Goal: Task Accomplishment & Management: Use online tool/utility

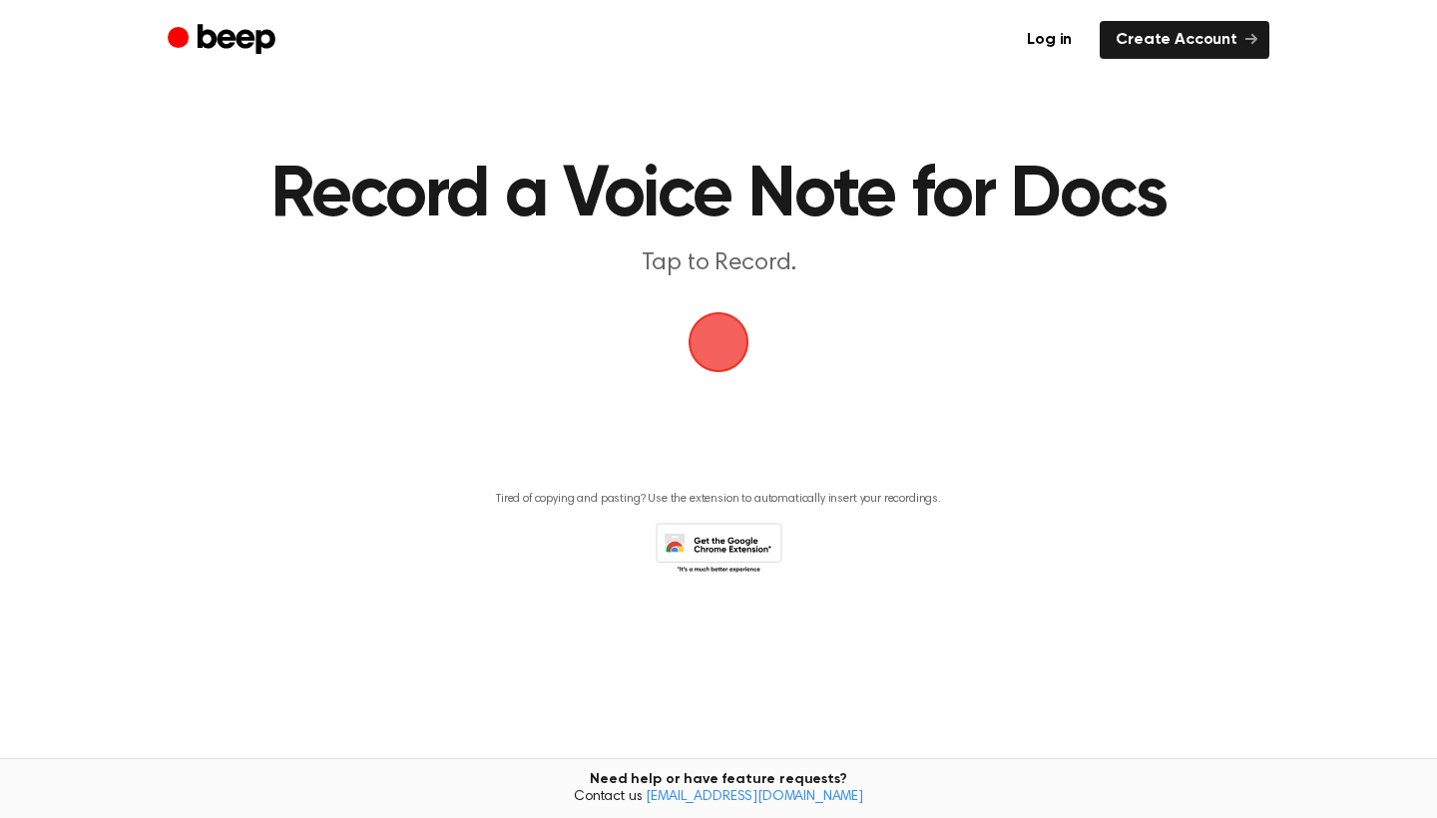
click at [750, 360] on span "button" at bounding box center [719, 342] width 61 height 61
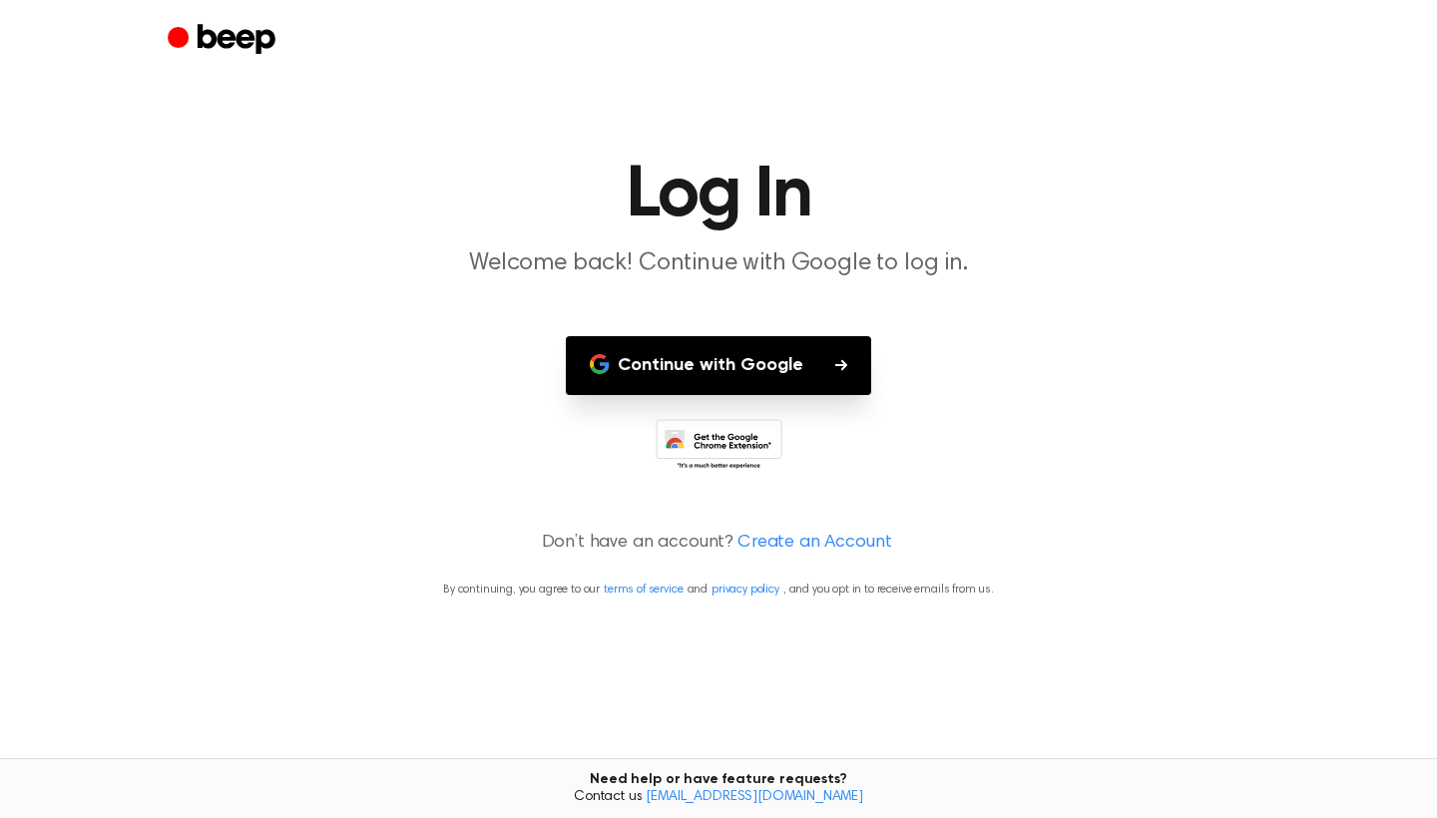
click at [759, 360] on button "Continue with Google" at bounding box center [718, 365] width 305 height 59
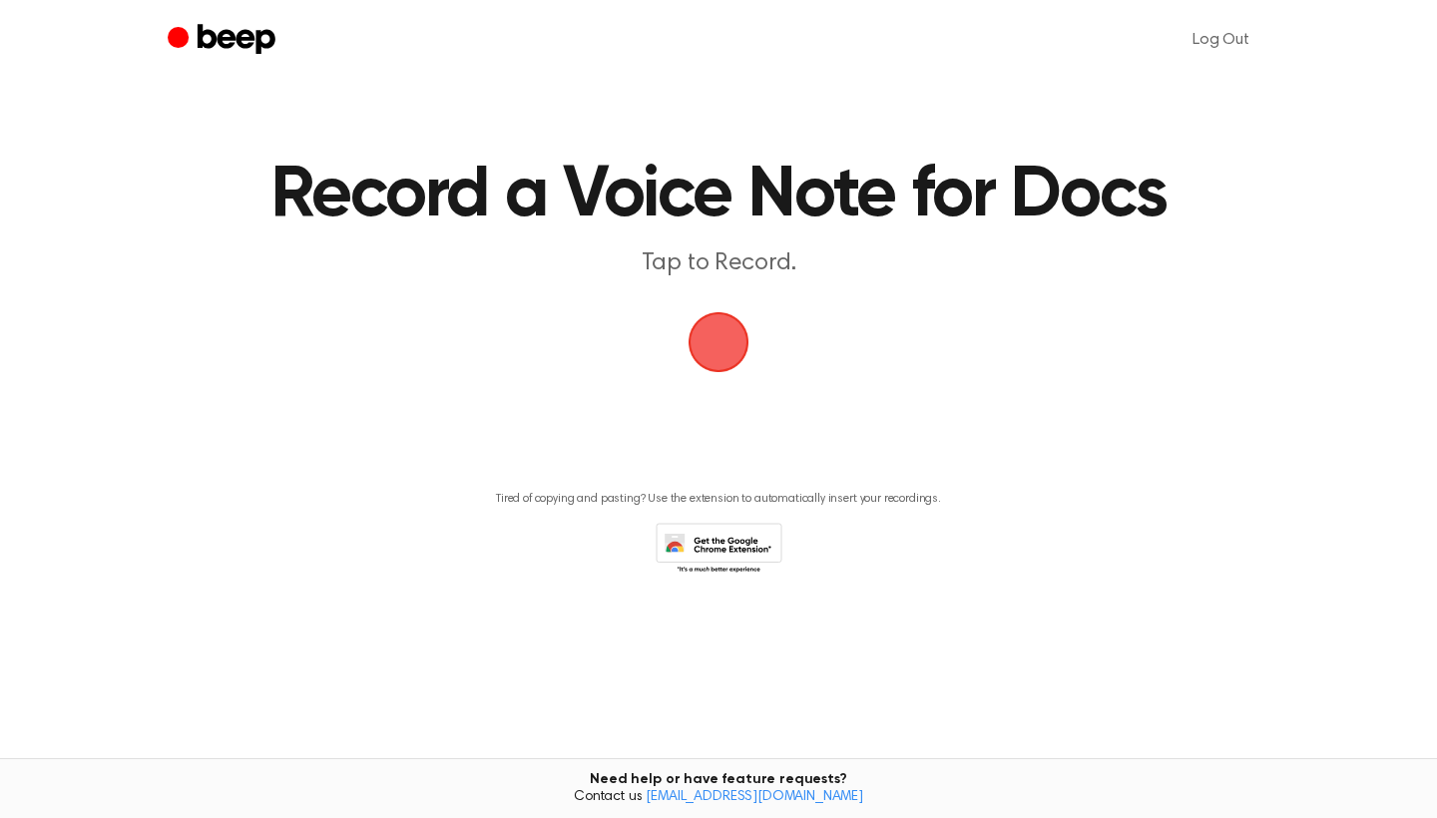
click at [706, 344] on span "button" at bounding box center [719, 342] width 56 height 56
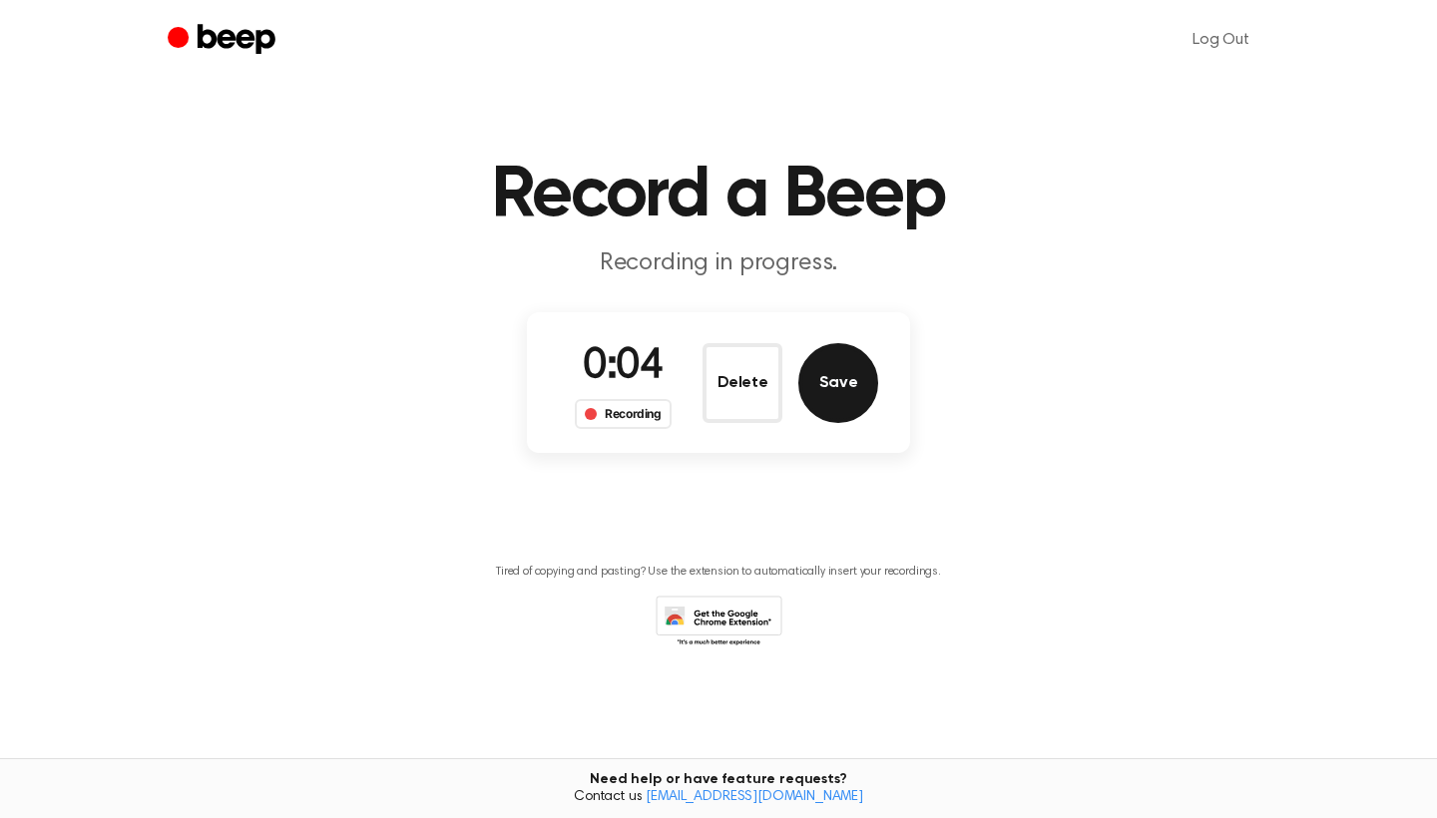
click at [838, 370] on button "Save" at bounding box center [838, 383] width 80 height 80
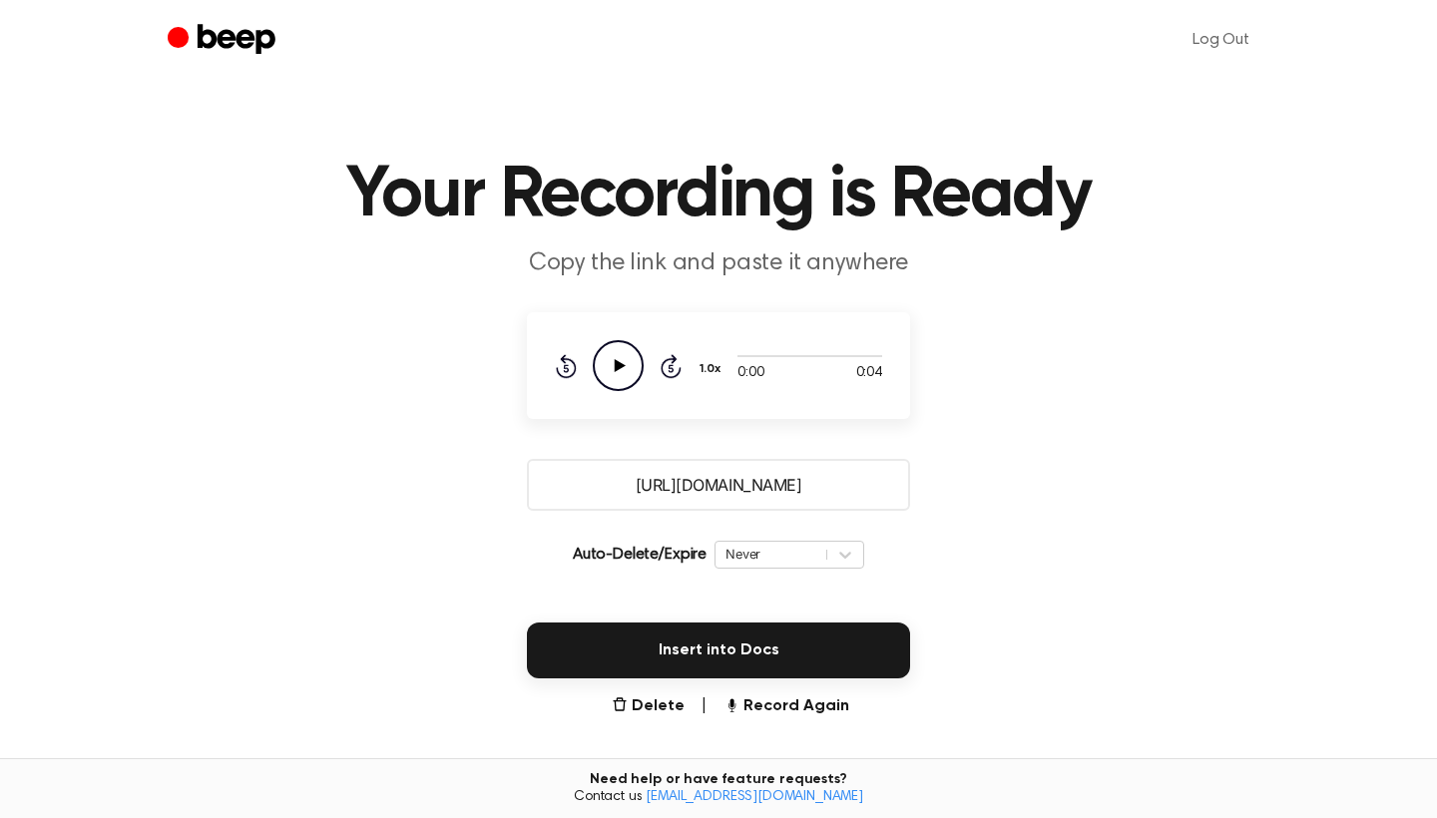
click at [728, 487] on input "https://beep.audio/GCYmpGo" at bounding box center [718, 485] width 383 height 52
click at [697, 489] on input "https://beep.audio/GCYmpGo" at bounding box center [718, 485] width 383 height 52
click at [751, 482] on input "https://beep.audio/GCYmpGo" at bounding box center [718, 485] width 383 height 52
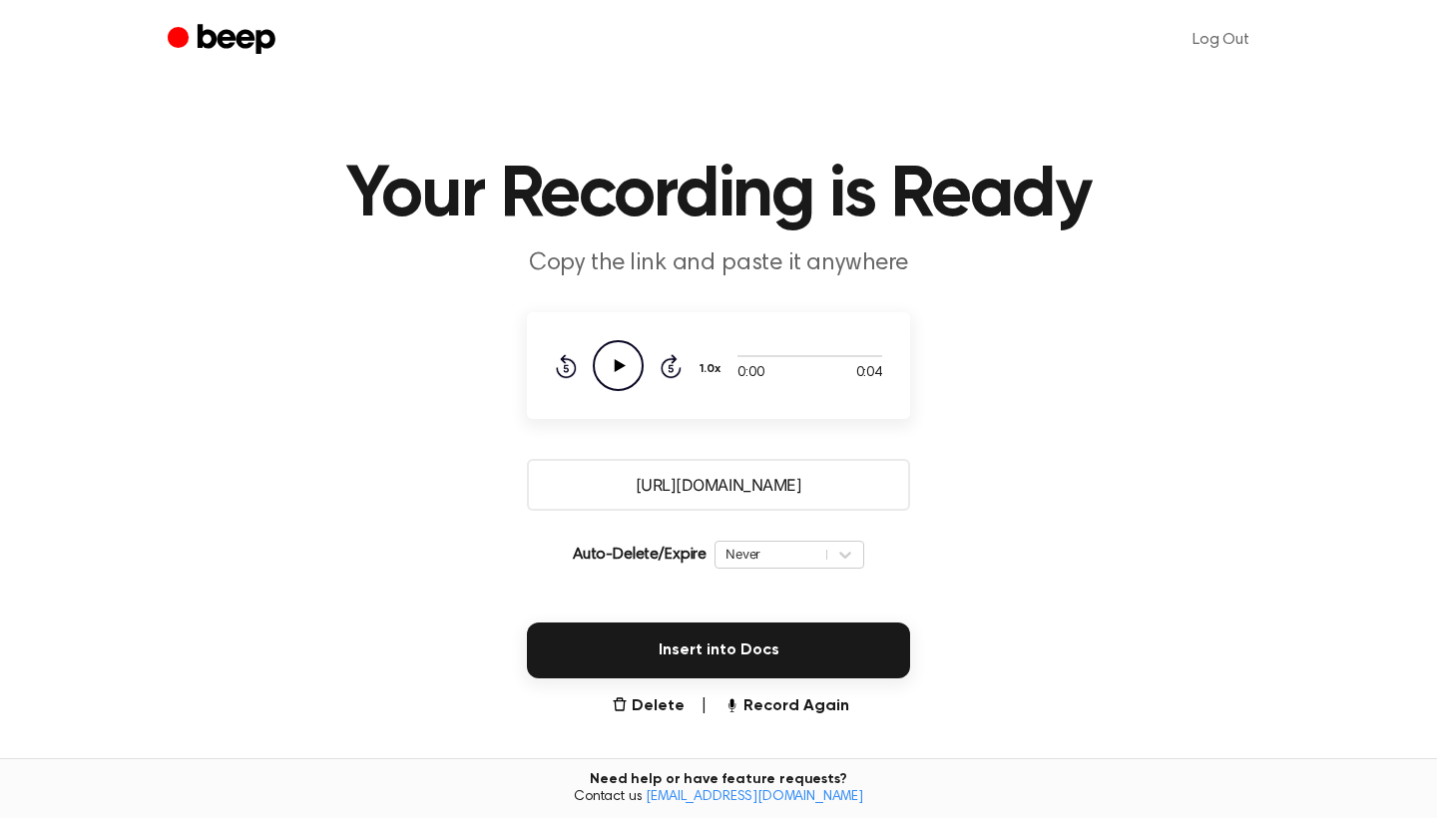
click at [751, 482] on input "https://beep.audio/GCYmpGo" at bounding box center [718, 485] width 383 height 52
click at [748, 485] on input "https://beep.audio/GCYmpGo" at bounding box center [718, 485] width 383 height 52
click at [618, 365] on icon at bounding box center [620, 365] width 11 height 13
click at [618, 365] on icon "Pause Audio" at bounding box center [618, 365] width 51 height 51
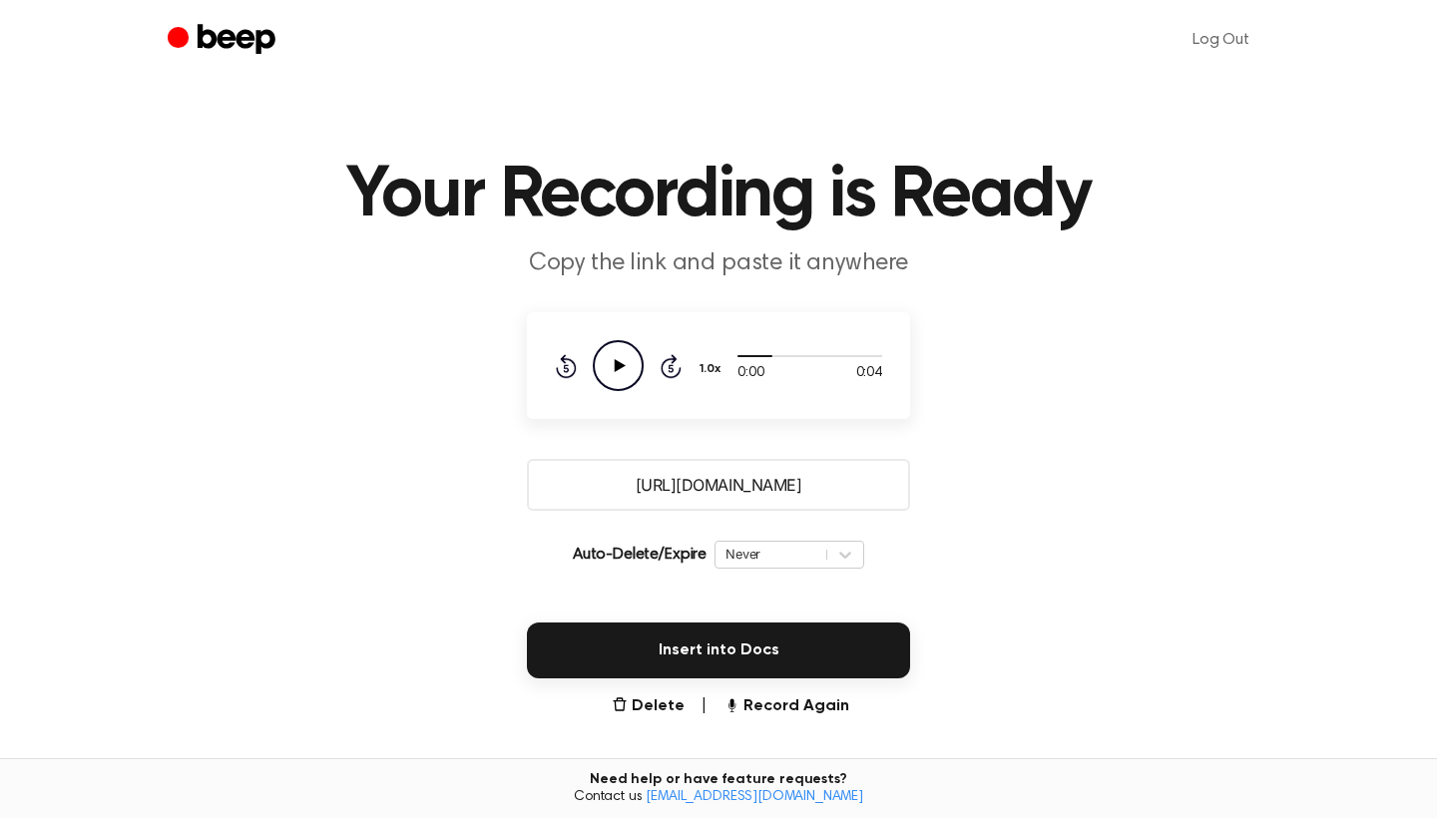
drag, startPoint x: 767, startPoint y: 354, endPoint x: 702, endPoint y: 356, distance: 64.9
click at [701, 356] on div "0:00 0:04 Your browser does not support the [object Object] element. 1.0x Rewin…" at bounding box center [718, 365] width 327 height 51
drag, startPoint x: 770, startPoint y: 357, endPoint x: 742, endPoint y: 353, distance: 29.2
click at [742, 353] on div at bounding box center [810, 355] width 145 height 16
click at [994, 347] on main "Your Recording is Ready Copy the link and paste it anywhere 0:00 0:04 Your brow…" at bounding box center [718, 486] width 1437 height 972
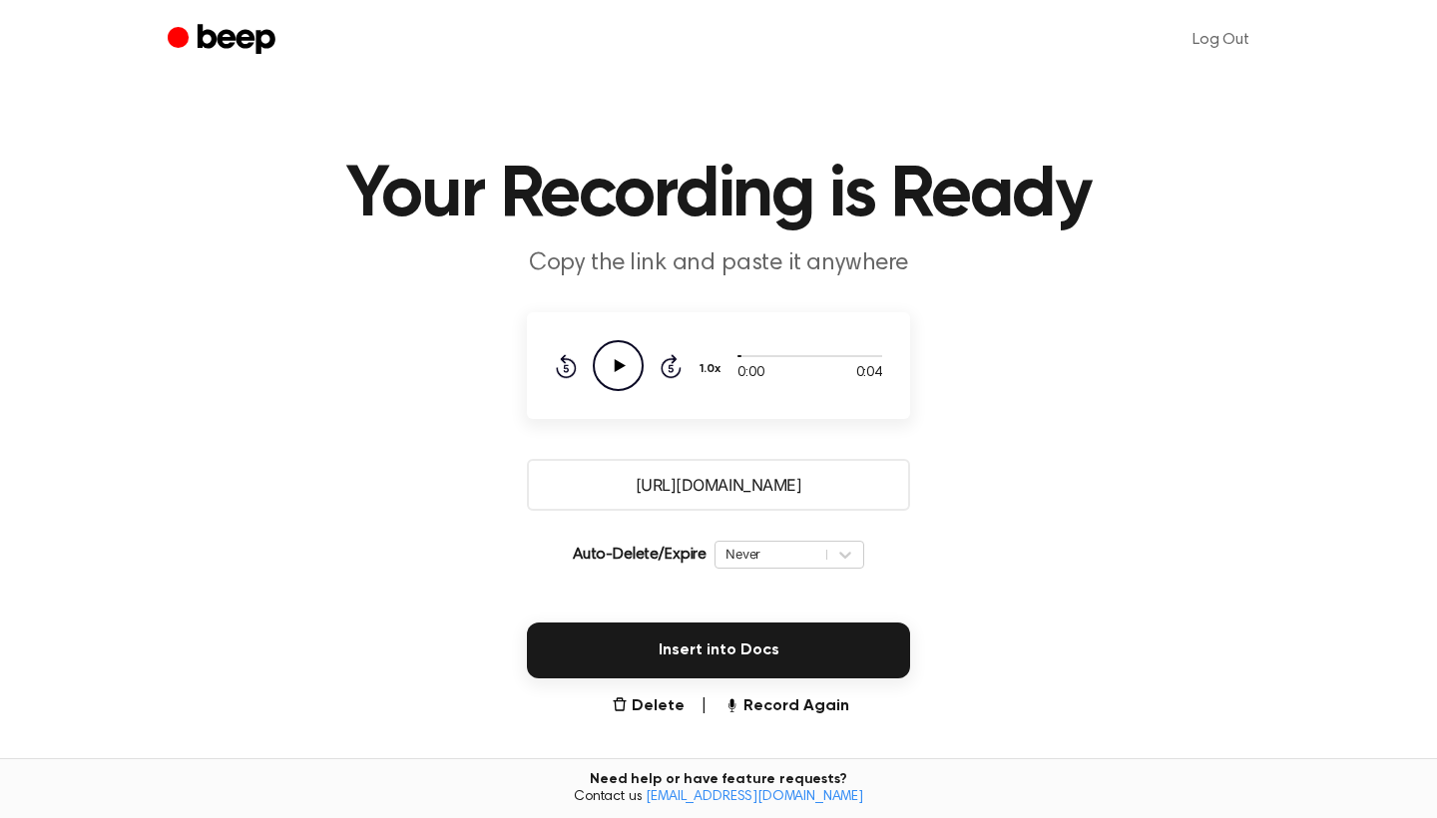
drag, startPoint x: 739, startPoint y: 356, endPoint x: 684, endPoint y: 361, distance: 55.1
click at [684, 361] on div "0:00 0:04 Your browser does not support the [object Object] element. 1.0x Rewin…" at bounding box center [718, 365] width 327 height 51
click at [906, 307] on main "Your Recording is Ready Copy the link and paste it anywhere 0:00 0:04 Your brow…" at bounding box center [718, 486] width 1437 height 972
drag, startPoint x: 823, startPoint y: 476, endPoint x: 731, endPoint y: 489, distance: 93.7
click at [730, 489] on input "https://beep.audio/GCYmpGo" at bounding box center [718, 485] width 383 height 52
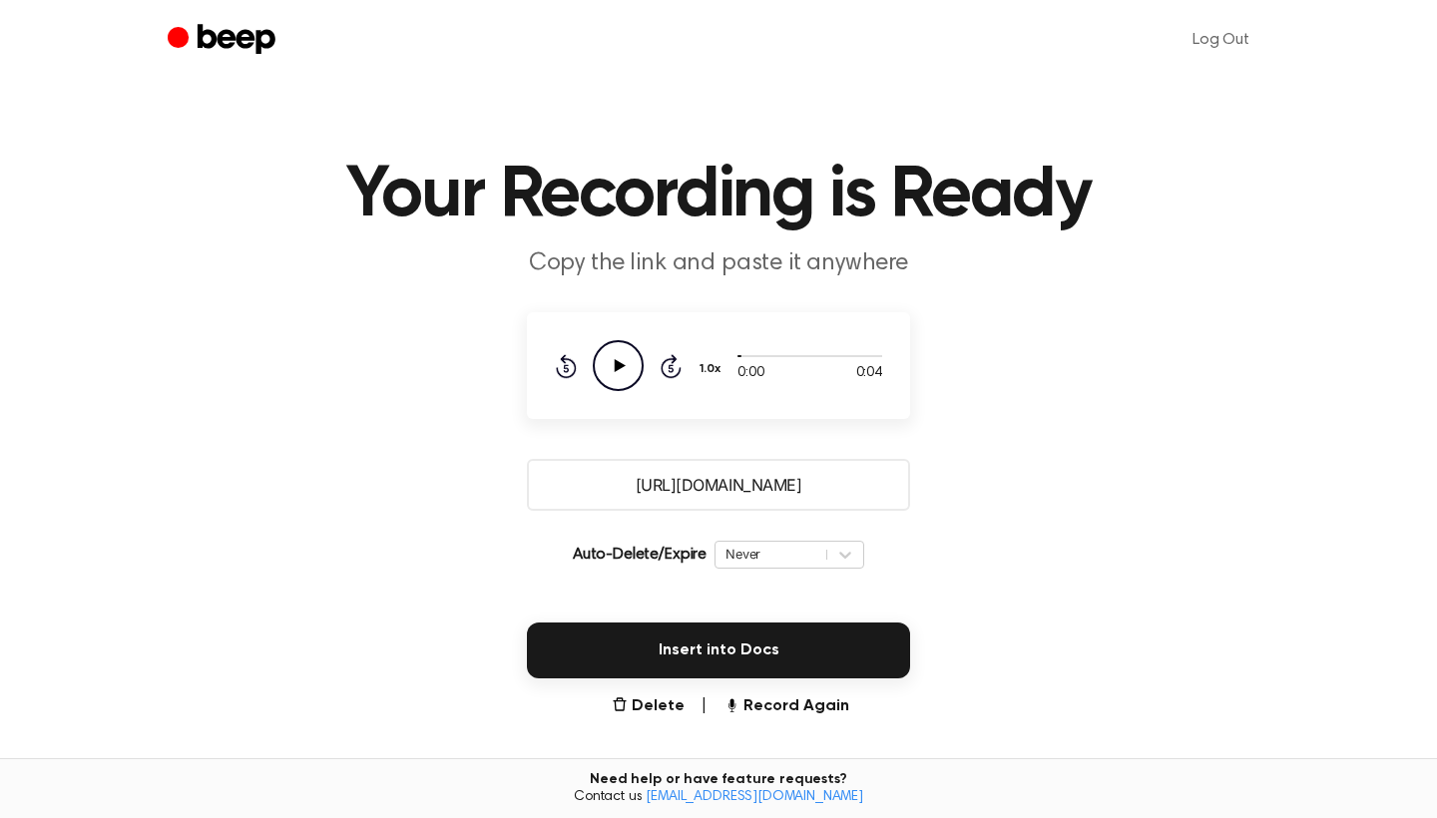
click at [991, 489] on main "Your Recording is Ready Copy the link and paste it anywhere 0:00 0:04 Your brow…" at bounding box center [718, 486] width 1437 height 972
click at [742, 714] on button "Record Again" at bounding box center [787, 707] width 126 height 24
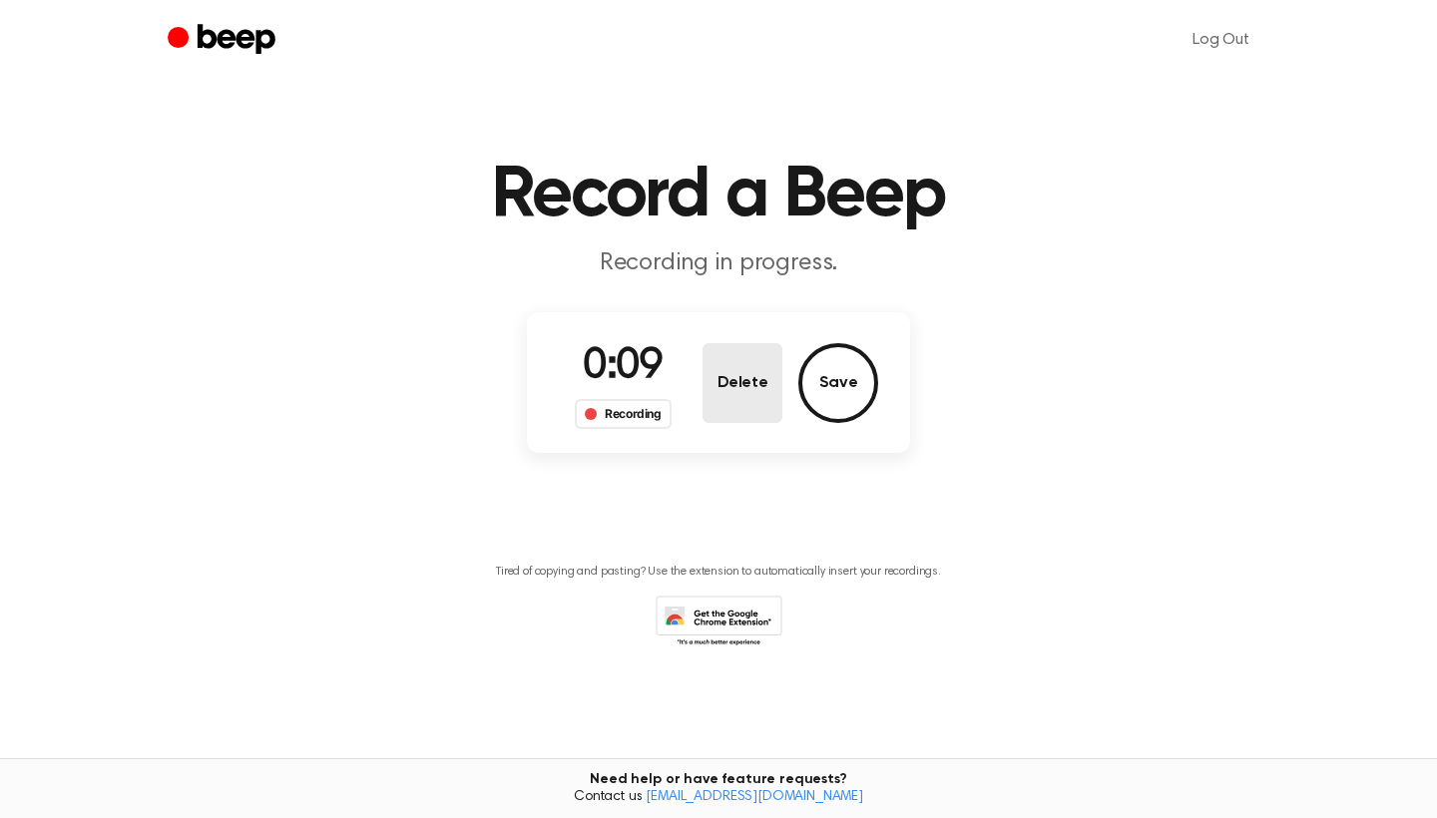
click at [731, 385] on button "Delete" at bounding box center [743, 383] width 80 height 80
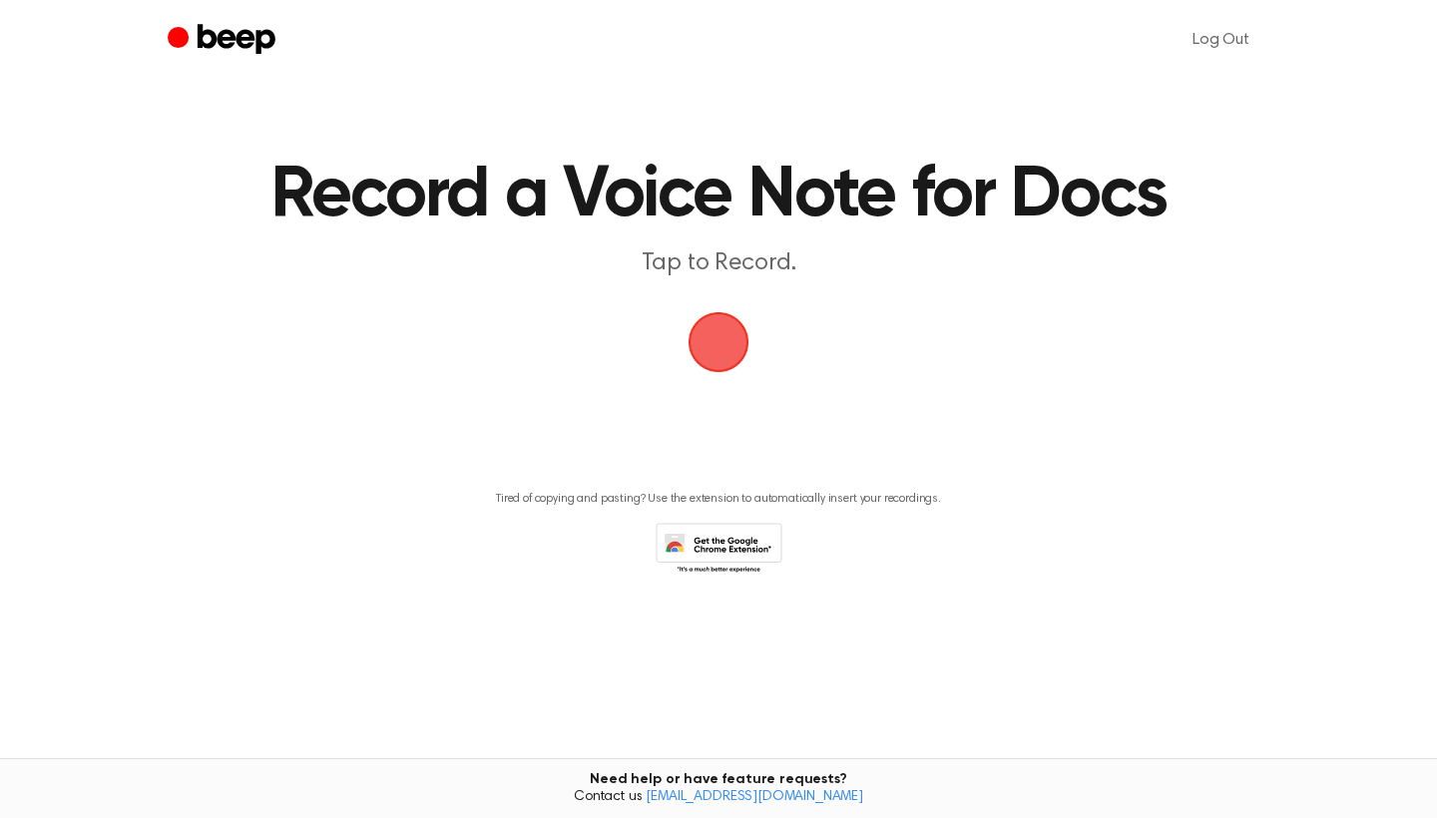
click at [708, 360] on span "button" at bounding box center [719, 342] width 56 height 56
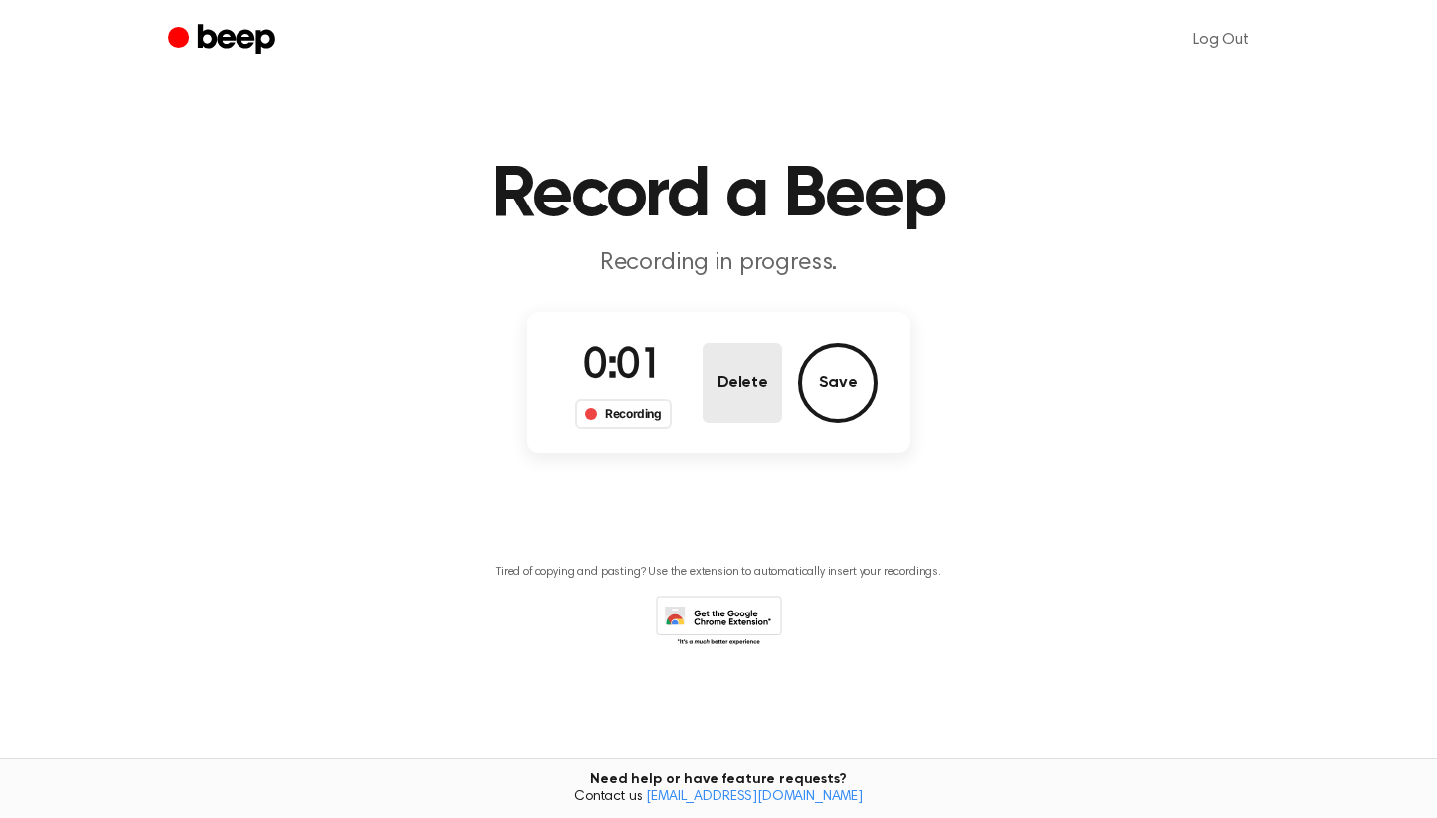
click at [729, 399] on button "Delete" at bounding box center [743, 383] width 80 height 80
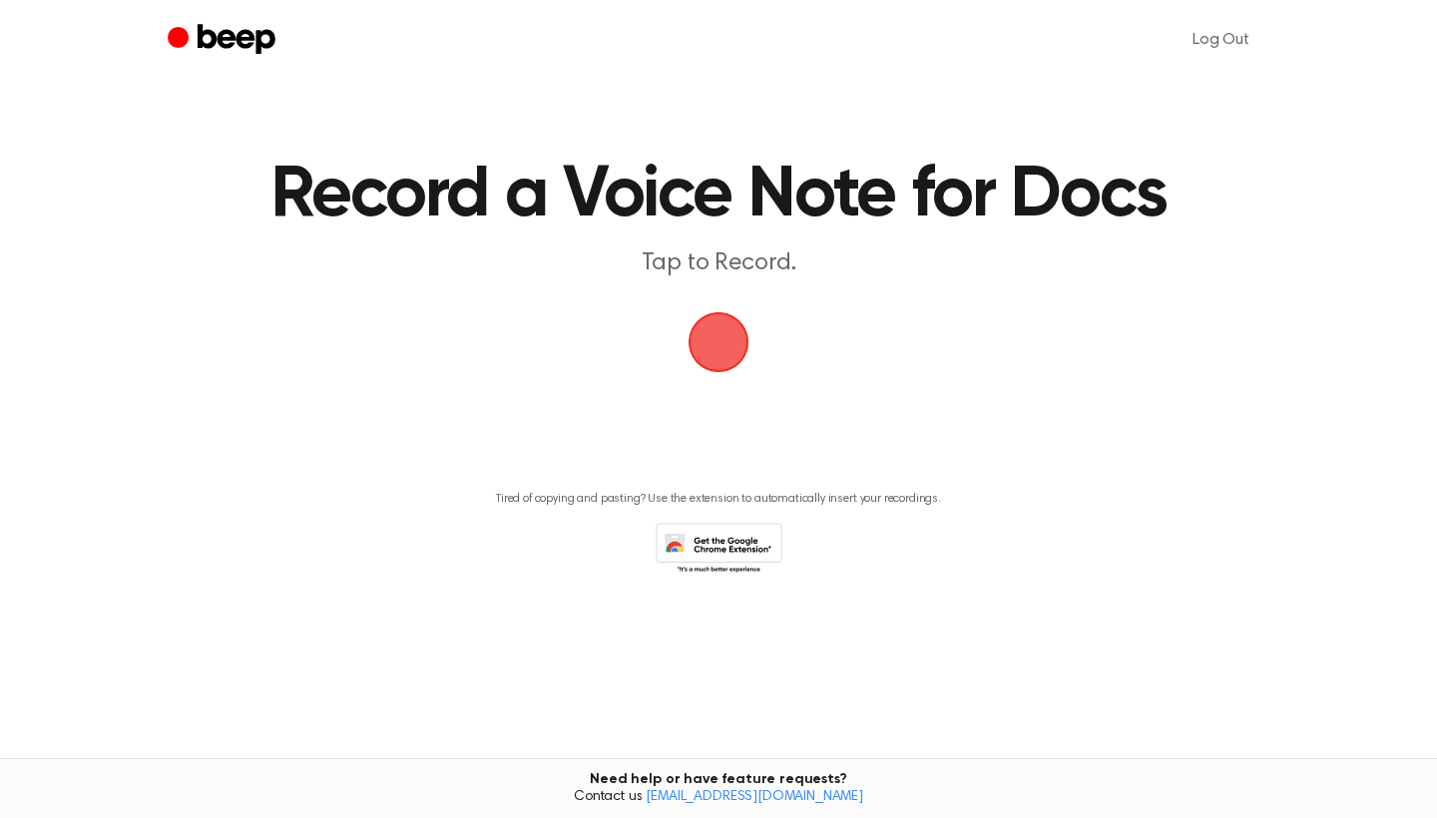
click at [736, 355] on span "button" at bounding box center [719, 342] width 56 height 56
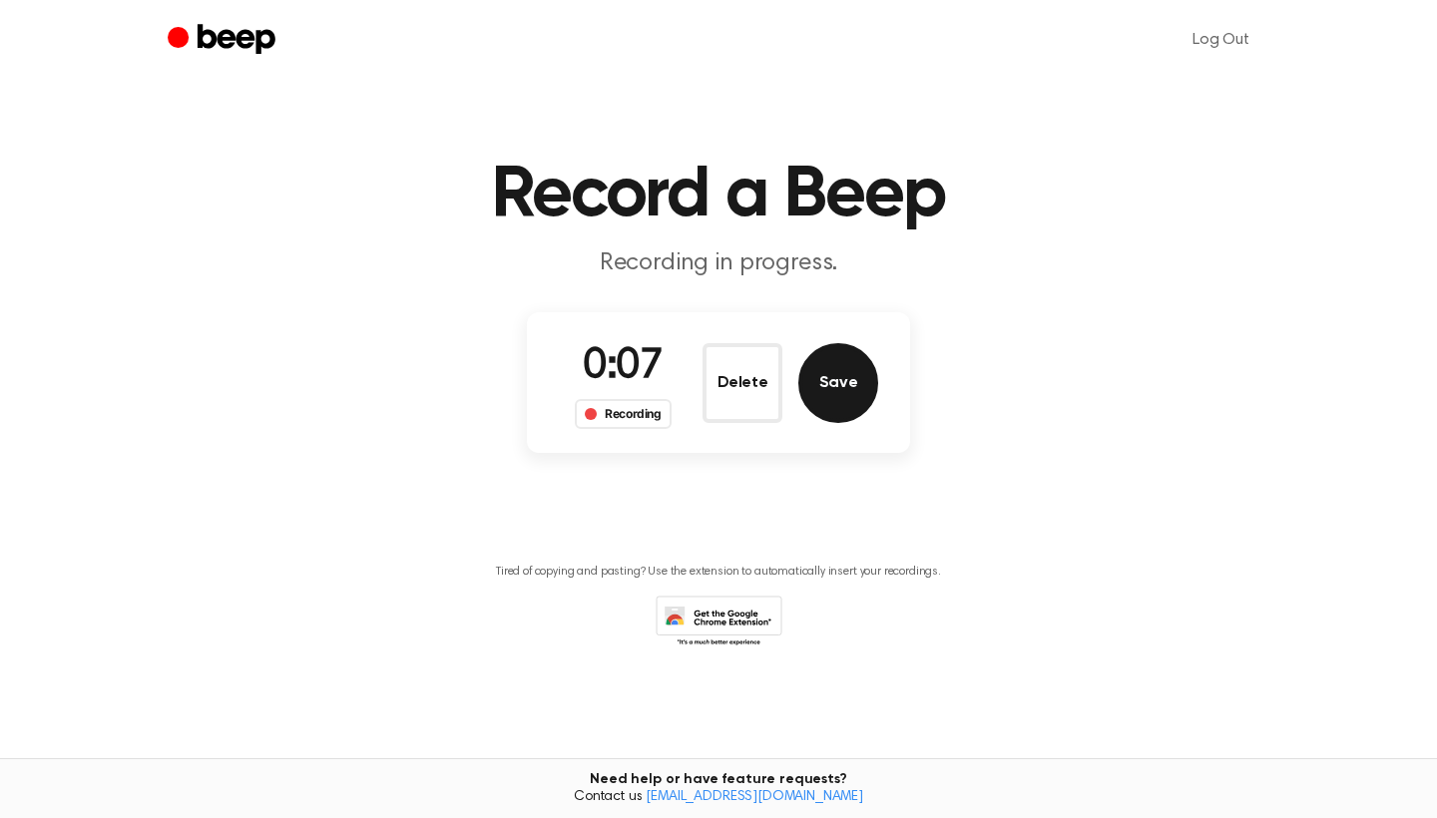
click at [833, 391] on button "Save" at bounding box center [838, 383] width 80 height 80
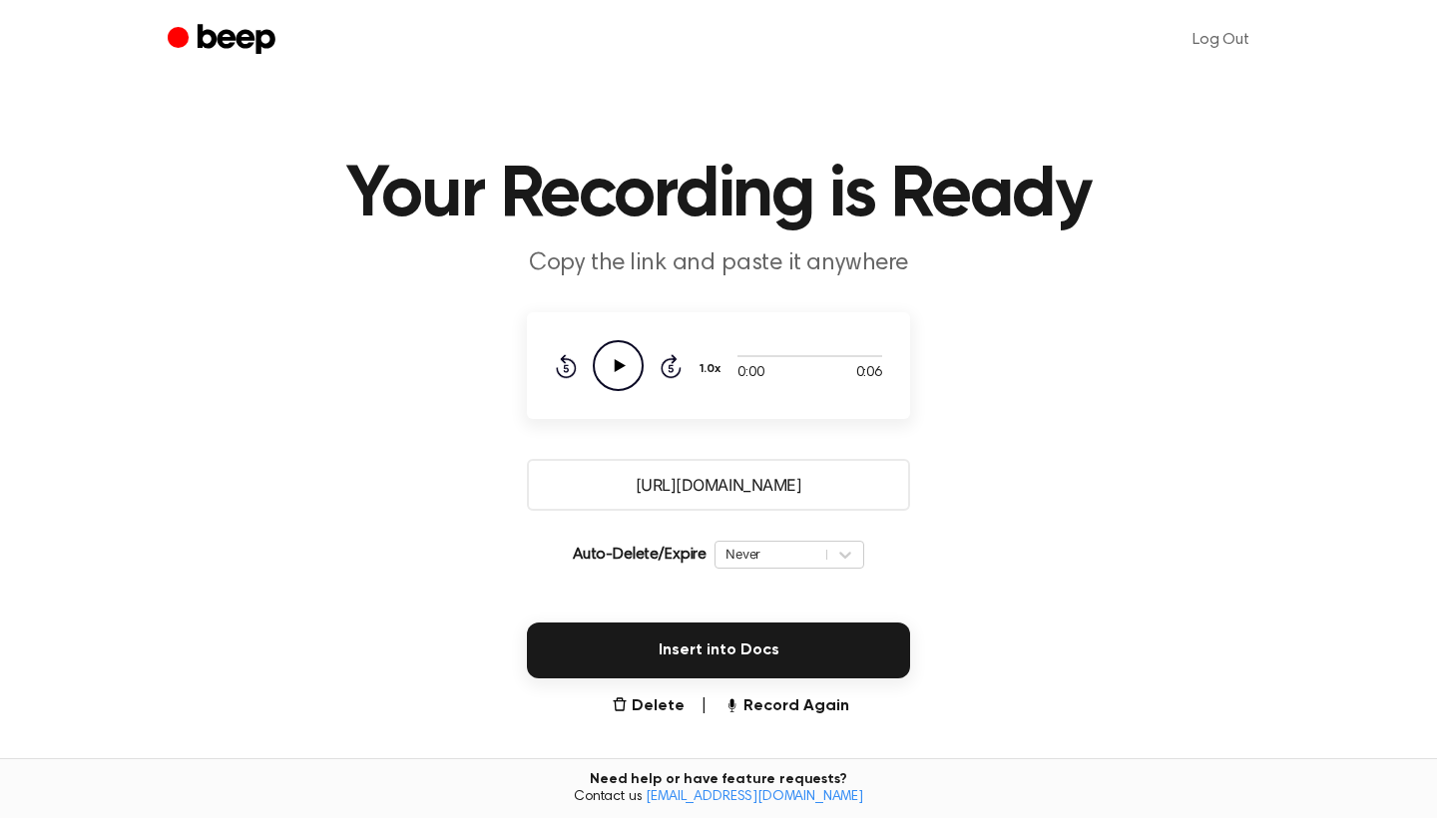
click at [622, 367] on icon at bounding box center [620, 365] width 11 height 13
click at [793, 709] on button "Record Again" at bounding box center [787, 707] width 126 height 24
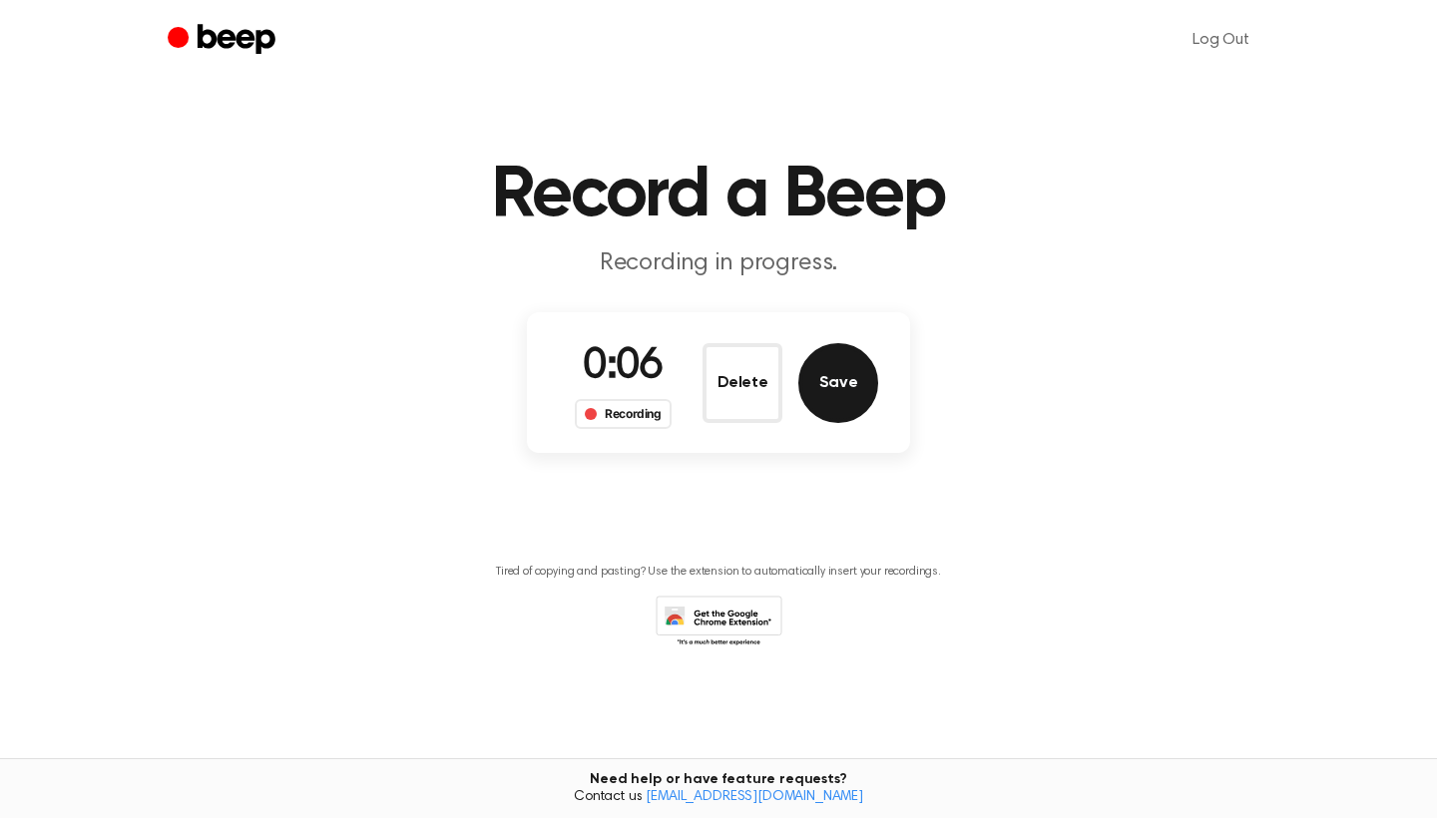
click at [842, 389] on button "Save" at bounding box center [838, 383] width 80 height 80
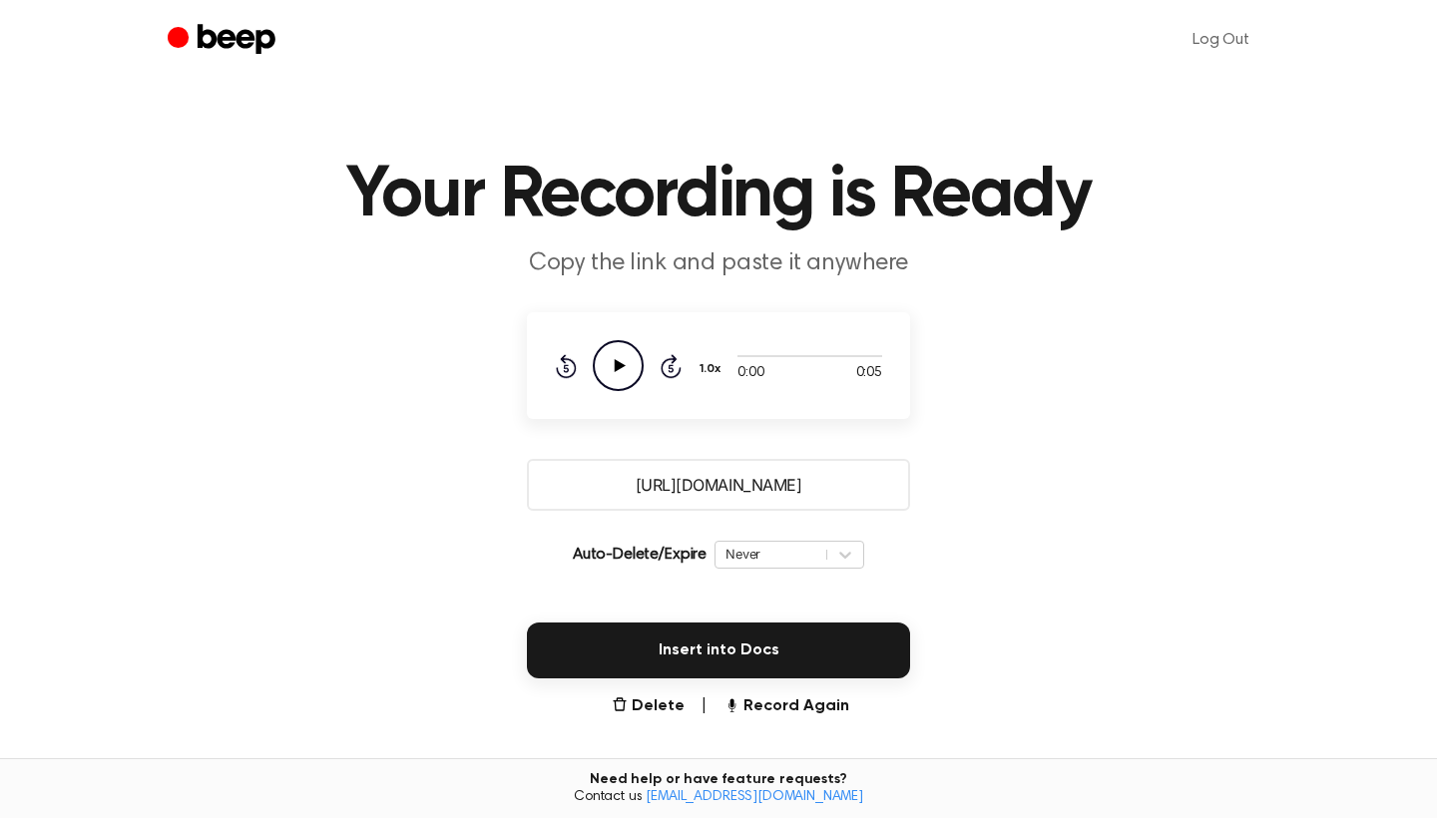
click at [601, 374] on icon "Play Audio" at bounding box center [618, 365] width 51 height 51
click at [791, 709] on button "Record Again" at bounding box center [787, 707] width 126 height 24
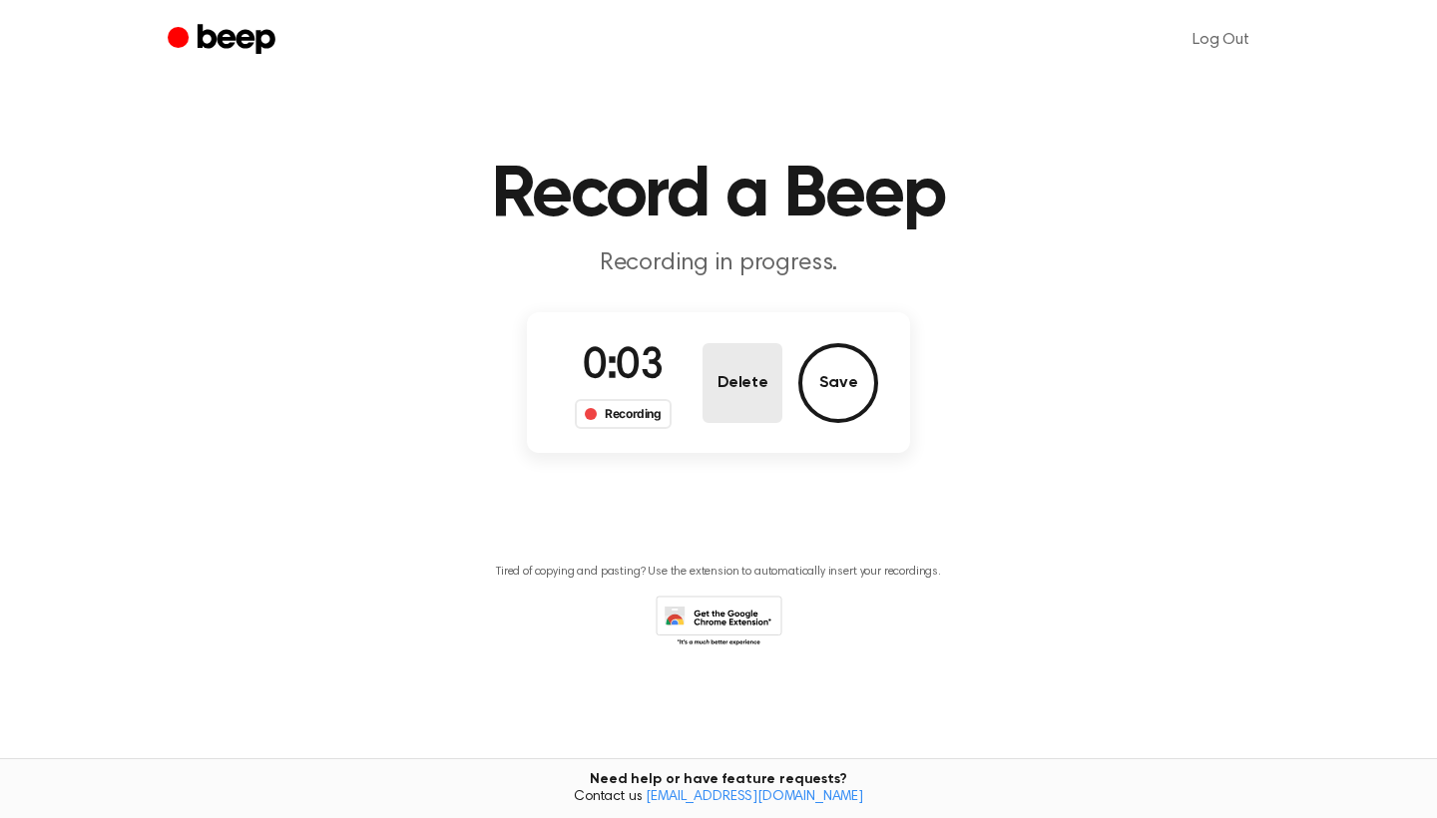
click at [737, 379] on button "Delete" at bounding box center [743, 383] width 80 height 80
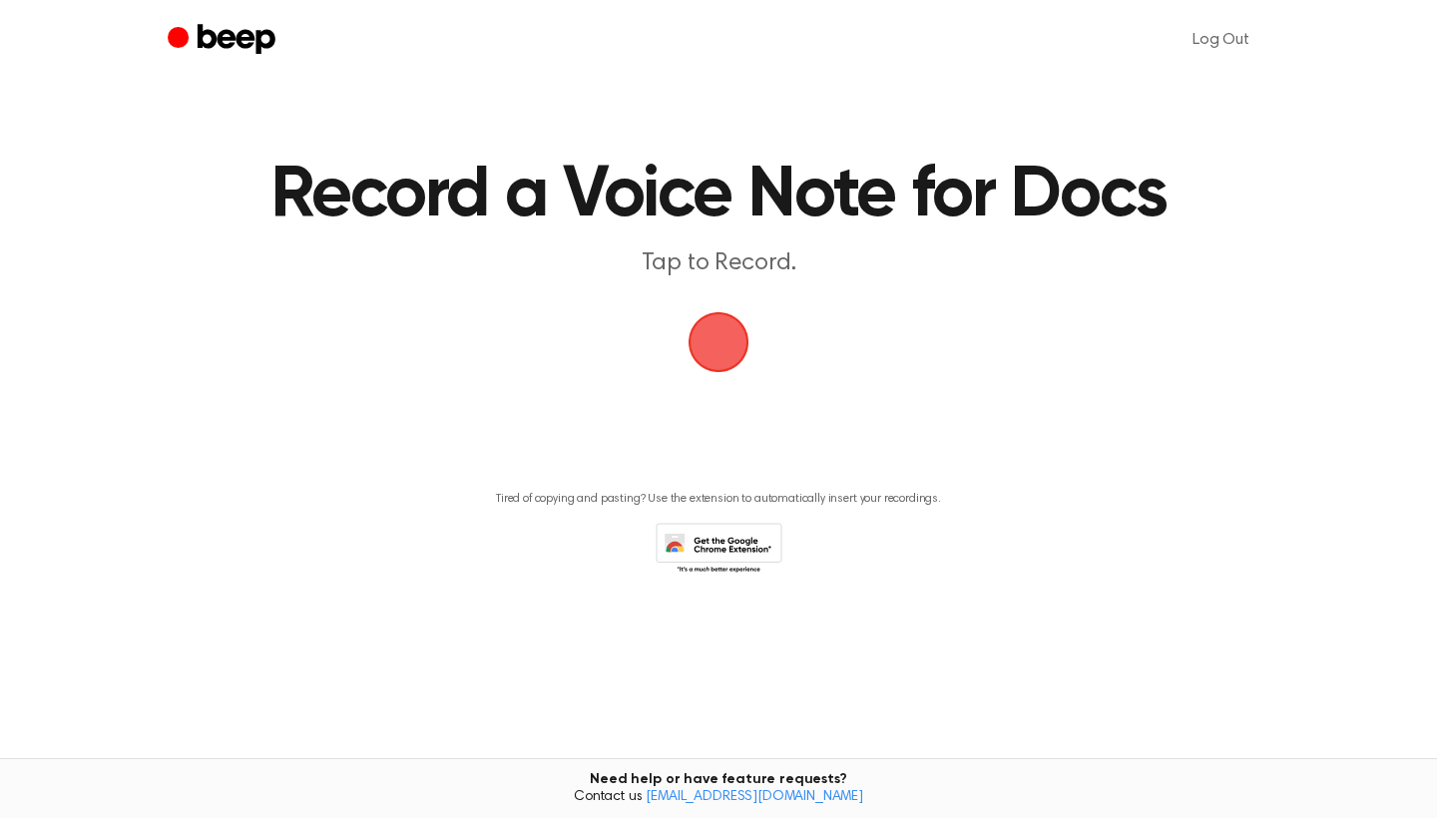
click at [724, 358] on span "button" at bounding box center [719, 342] width 56 height 56
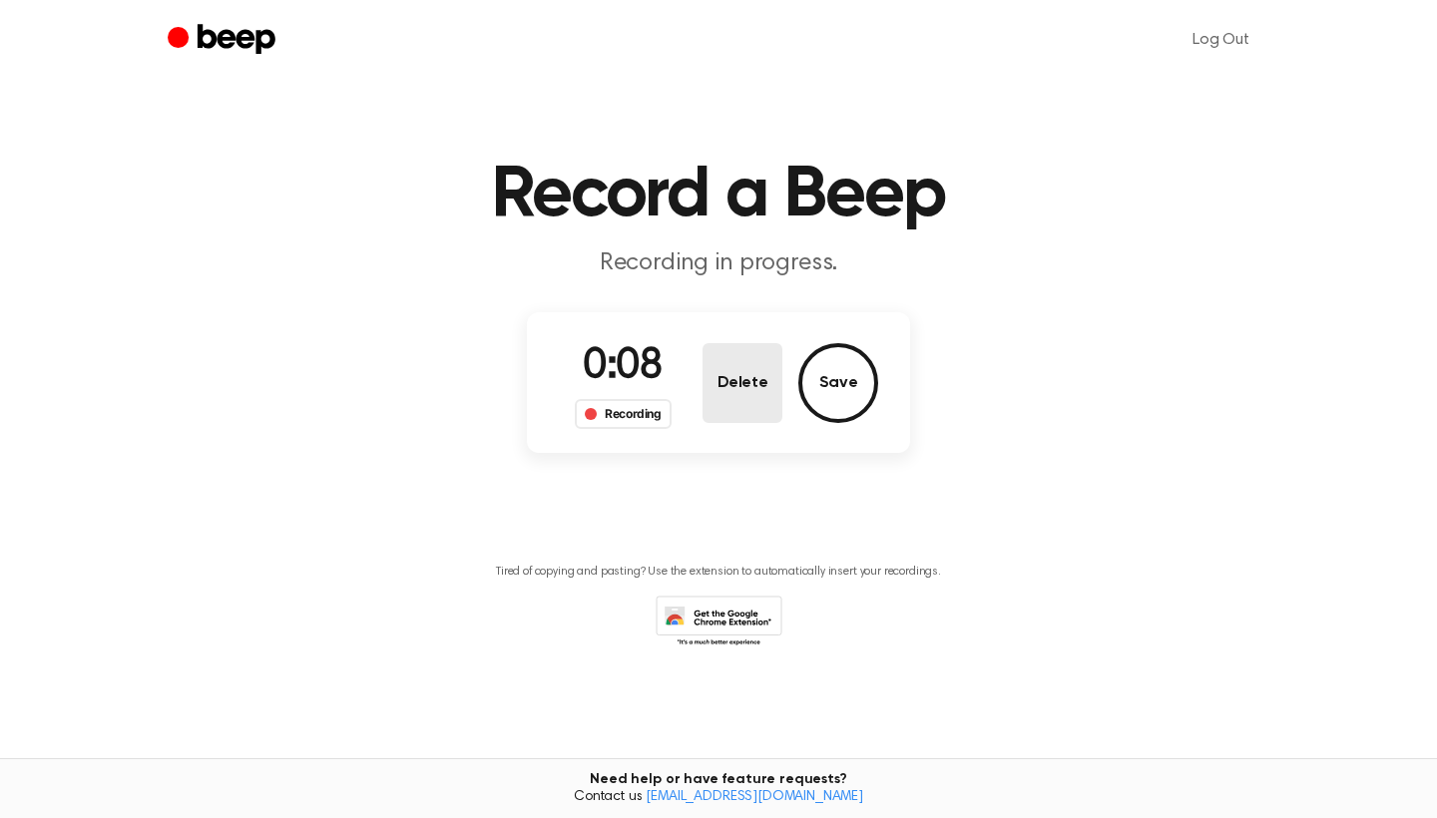
click at [769, 386] on button "Delete" at bounding box center [743, 383] width 80 height 80
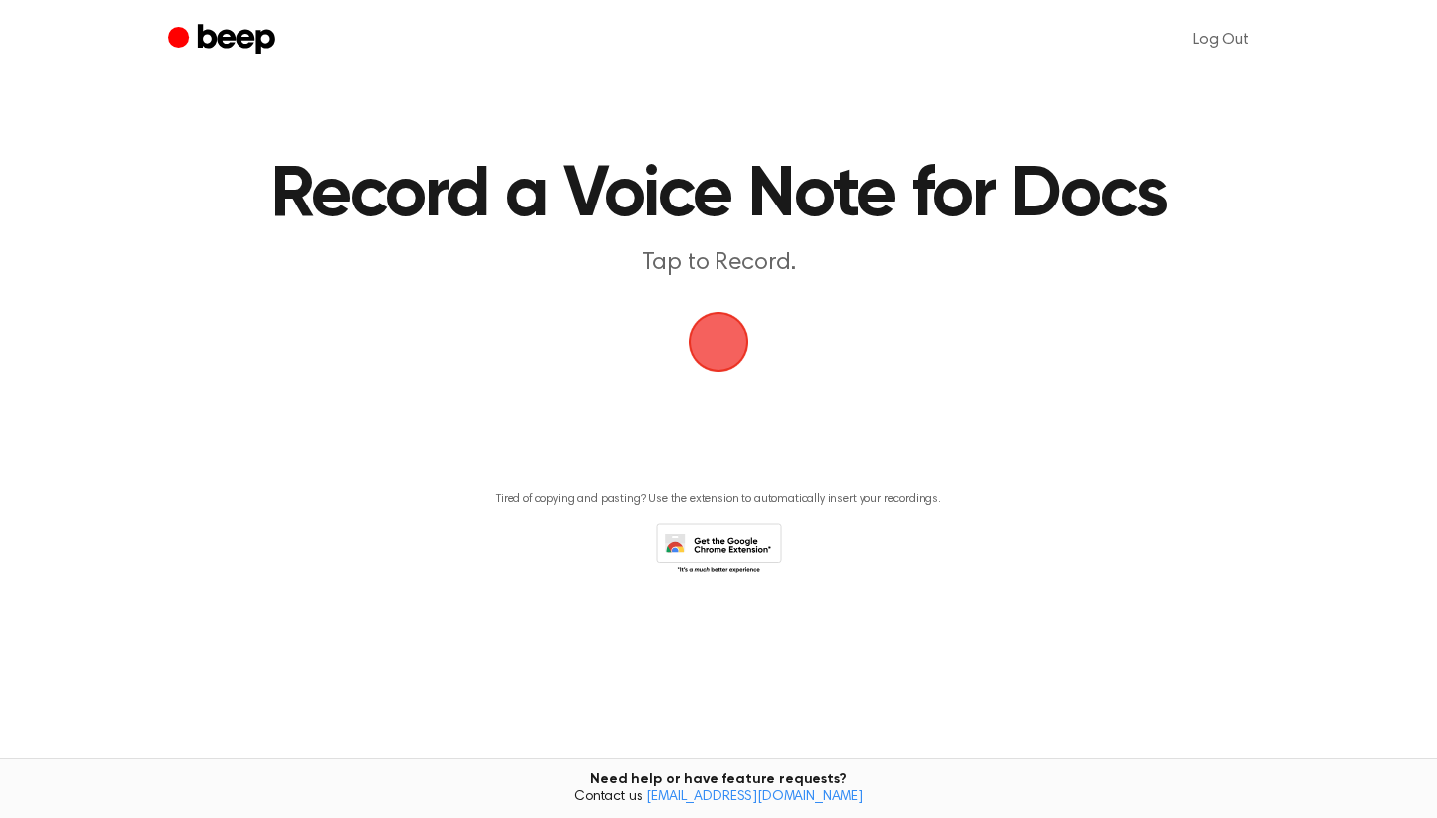
click at [734, 344] on span "button" at bounding box center [719, 342] width 61 height 61
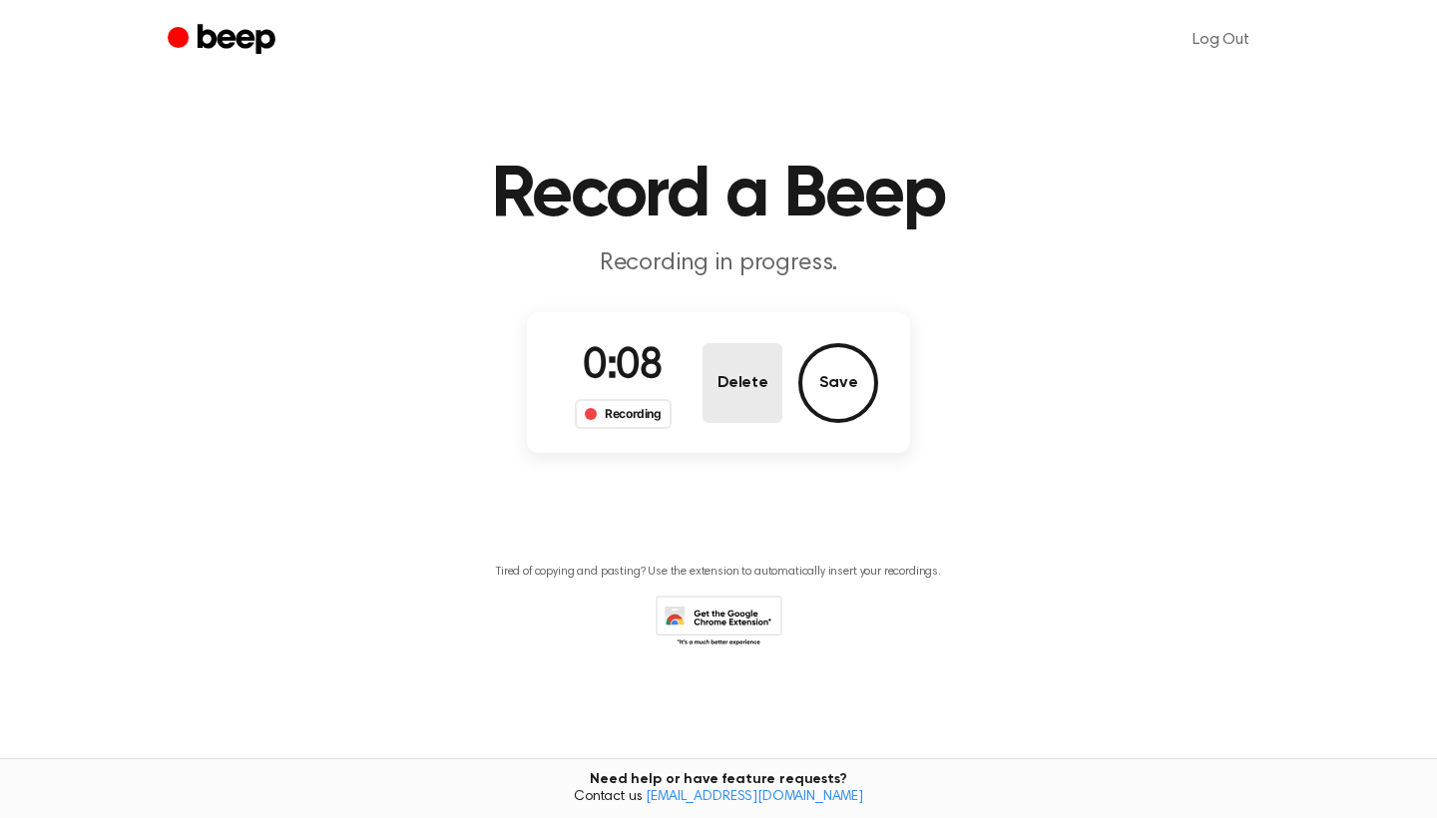
click at [720, 391] on button "Delete" at bounding box center [743, 383] width 80 height 80
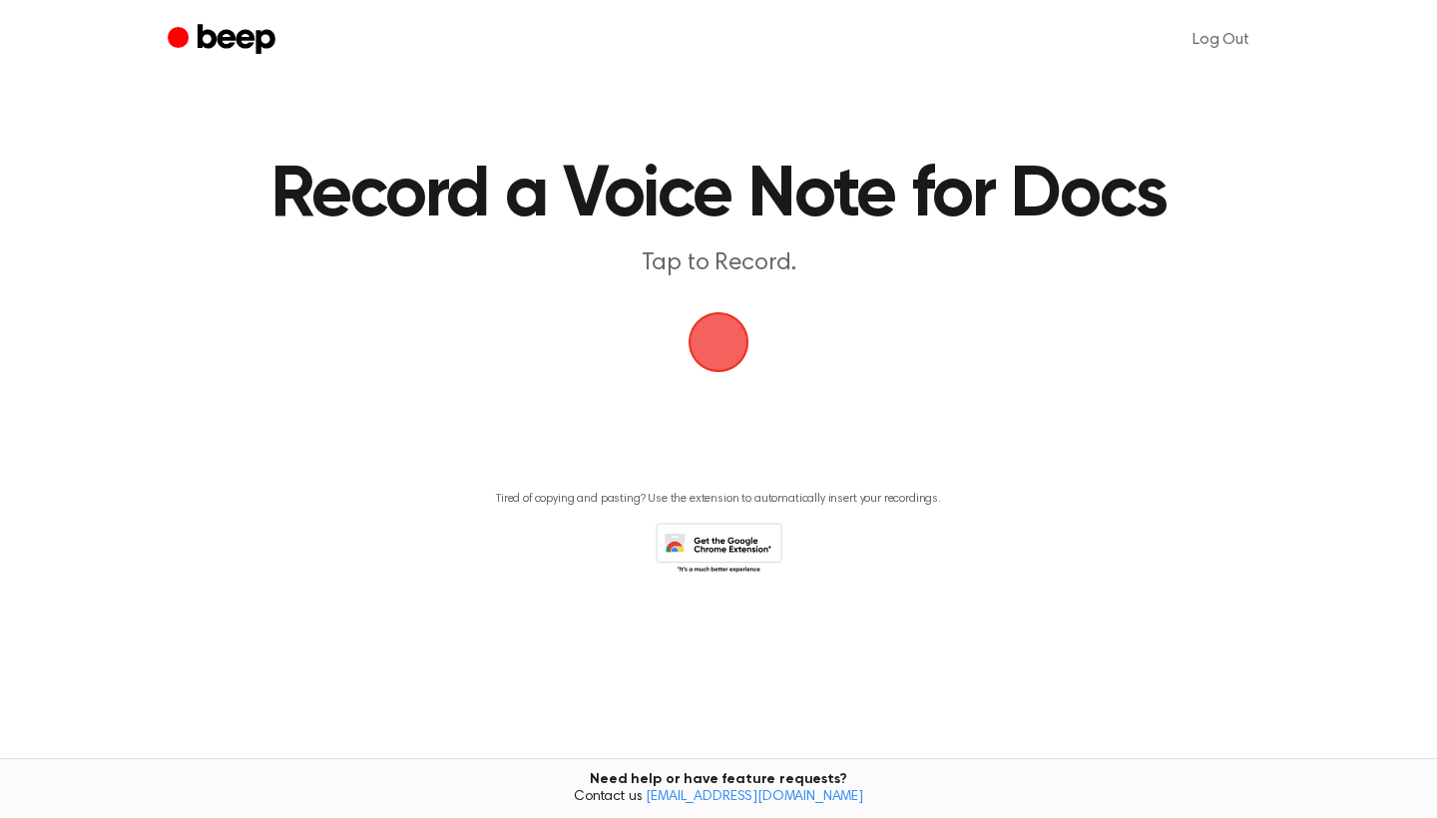
click at [718, 332] on span "button" at bounding box center [719, 342] width 56 height 56
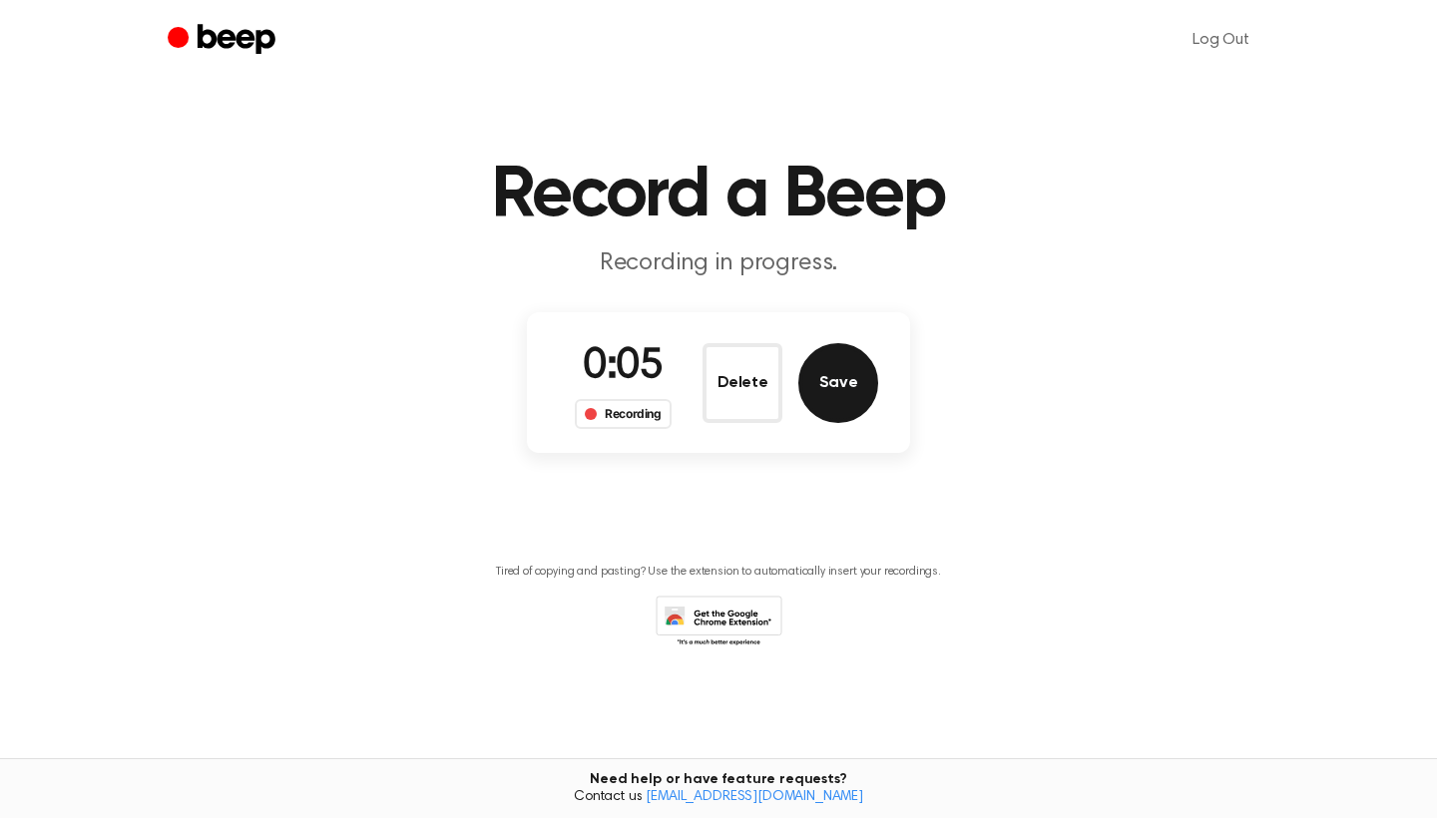
click at [848, 389] on button "Save" at bounding box center [838, 383] width 80 height 80
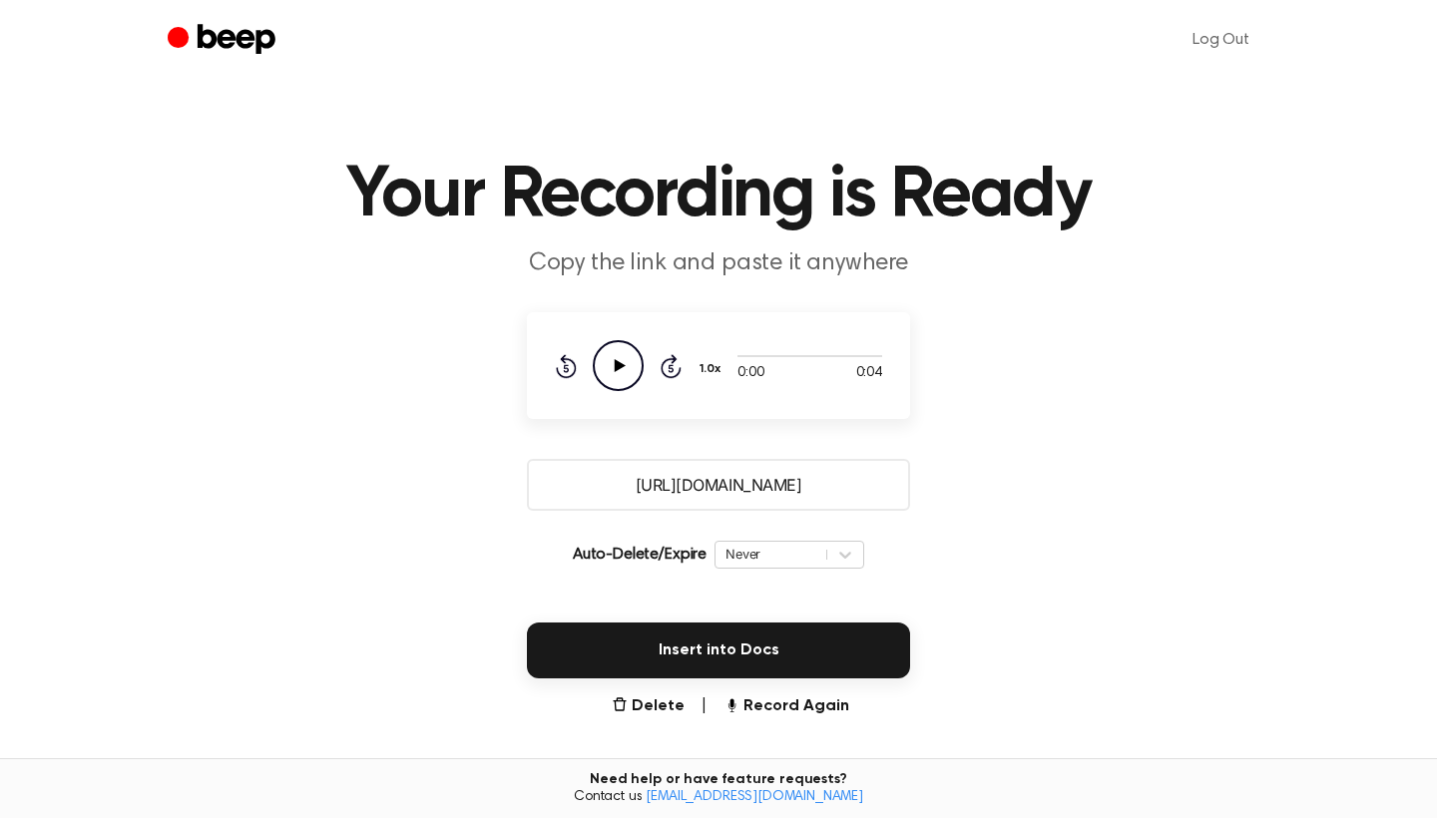
click at [755, 481] on input "https://beep.audio/e1977Ra" at bounding box center [718, 485] width 383 height 52
drag, startPoint x: 616, startPoint y: 364, endPoint x: 624, endPoint y: 371, distance: 10.6
click at [624, 371] on icon "Play Audio" at bounding box center [618, 365] width 51 height 51
click at [790, 707] on button "Record Again" at bounding box center [787, 707] width 126 height 24
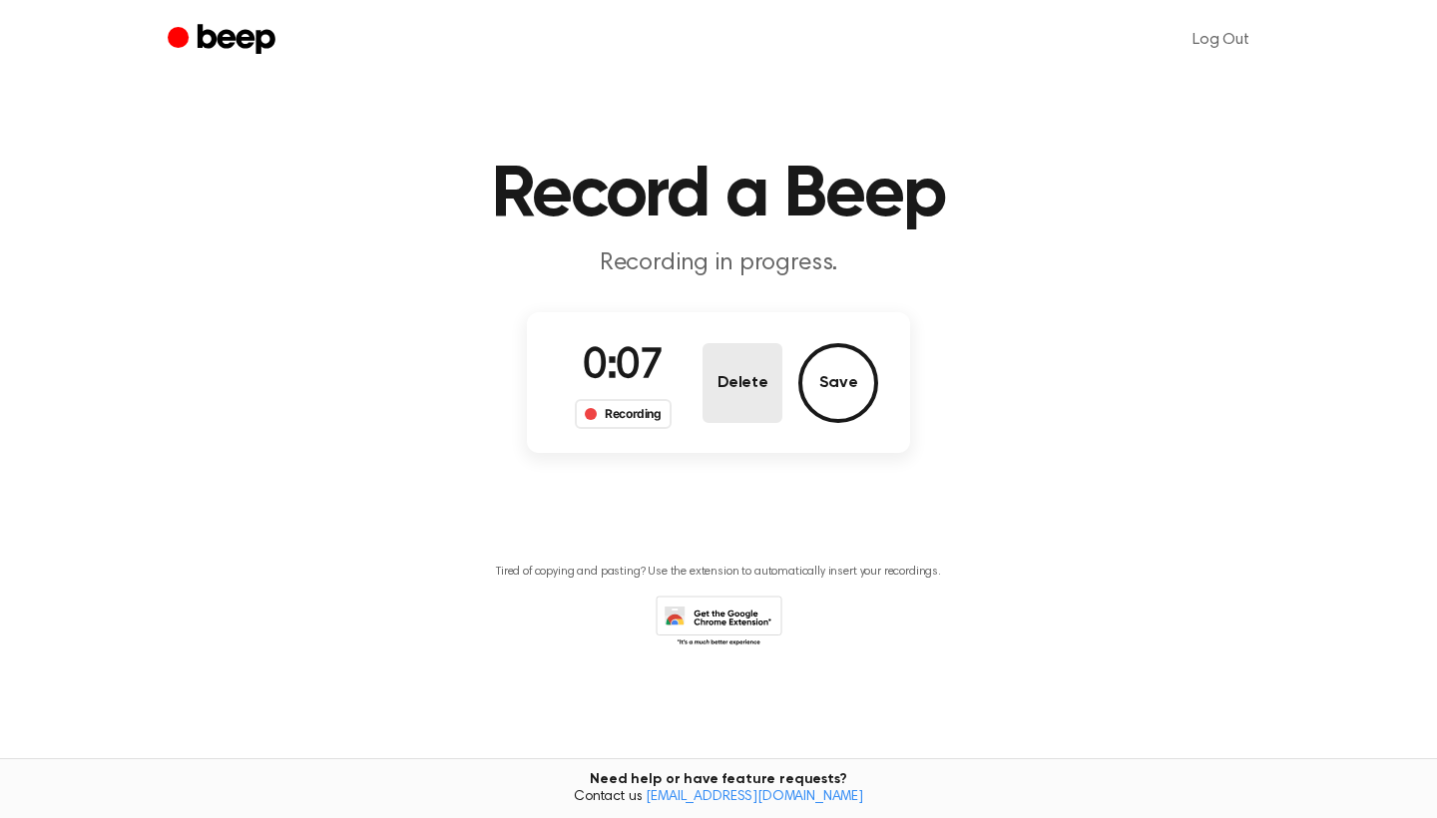
drag, startPoint x: 624, startPoint y: 371, endPoint x: 744, endPoint y: 396, distance: 122.3
click at [744, 396] on button "Delete" at bounding box center [743, 383] width 80 height 80
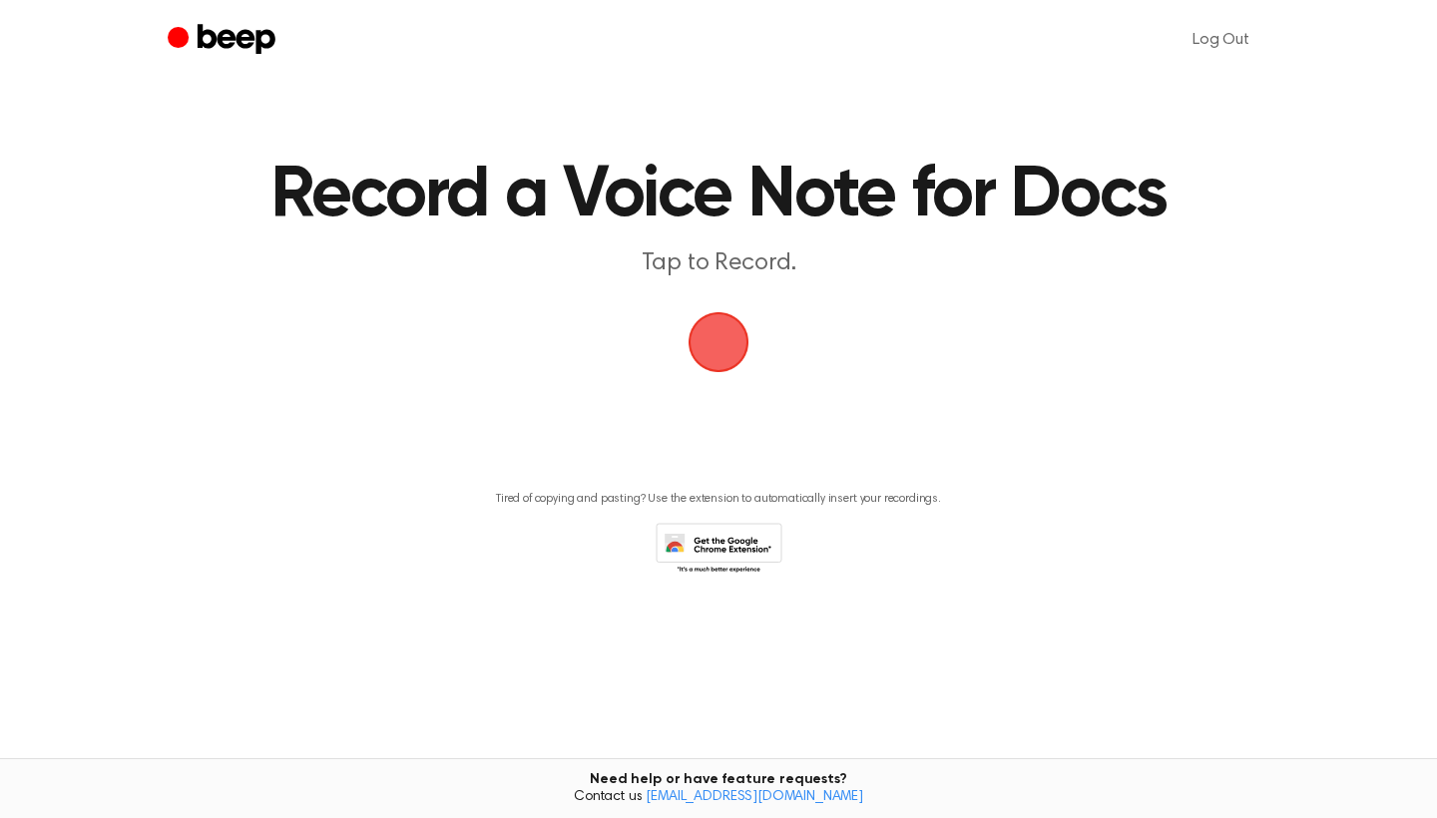
click at [737, 333] on span "button" at bounding box center [719, 342] width 56 height 56
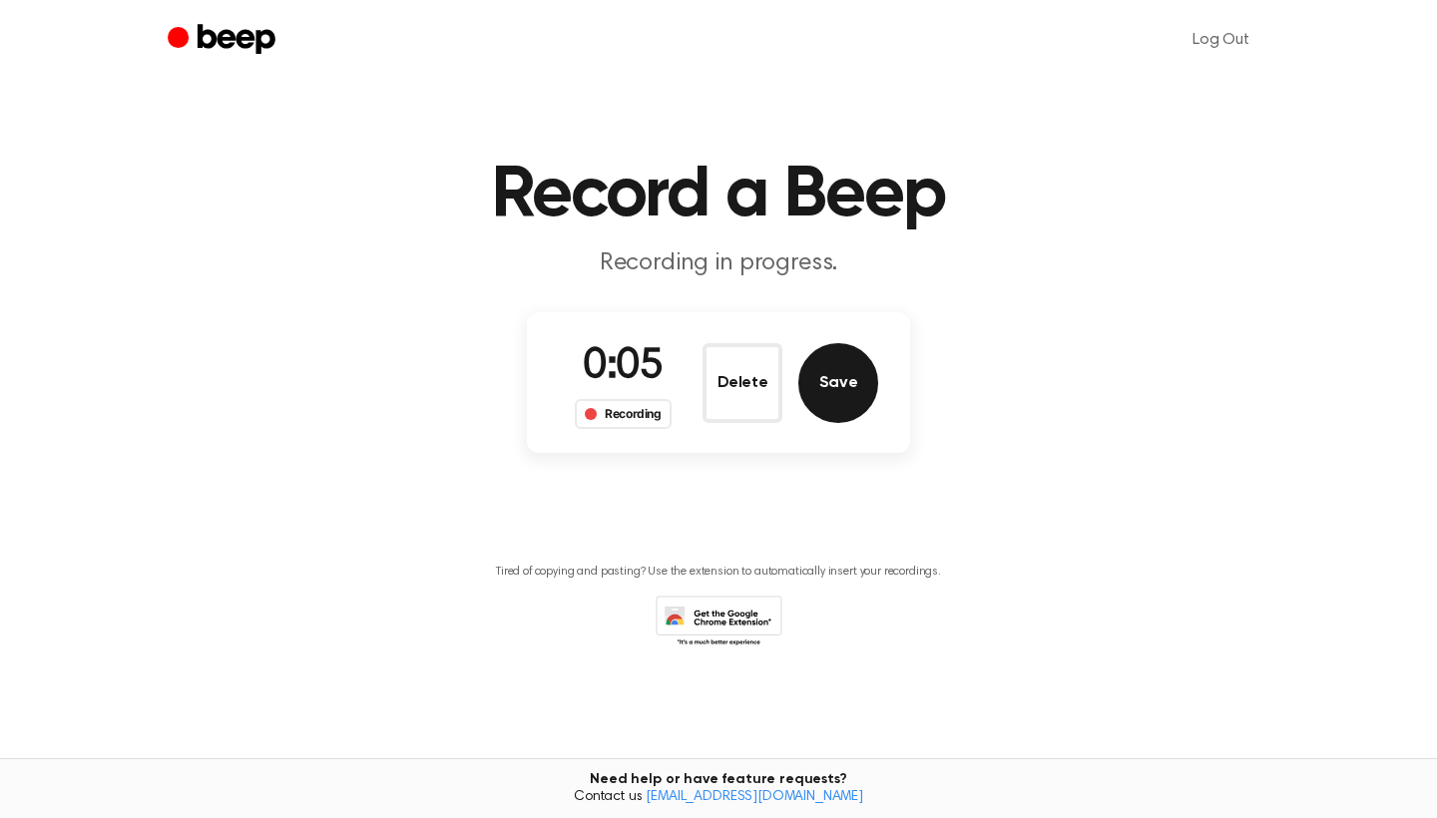
drag, startPoint x: 744, startPoint y: 396, endPoint x: 824, endPoint y: 385, distance: 81.6
click at [824, 385] on button "Save" at bounding box center [838, 383] width 80 height 80
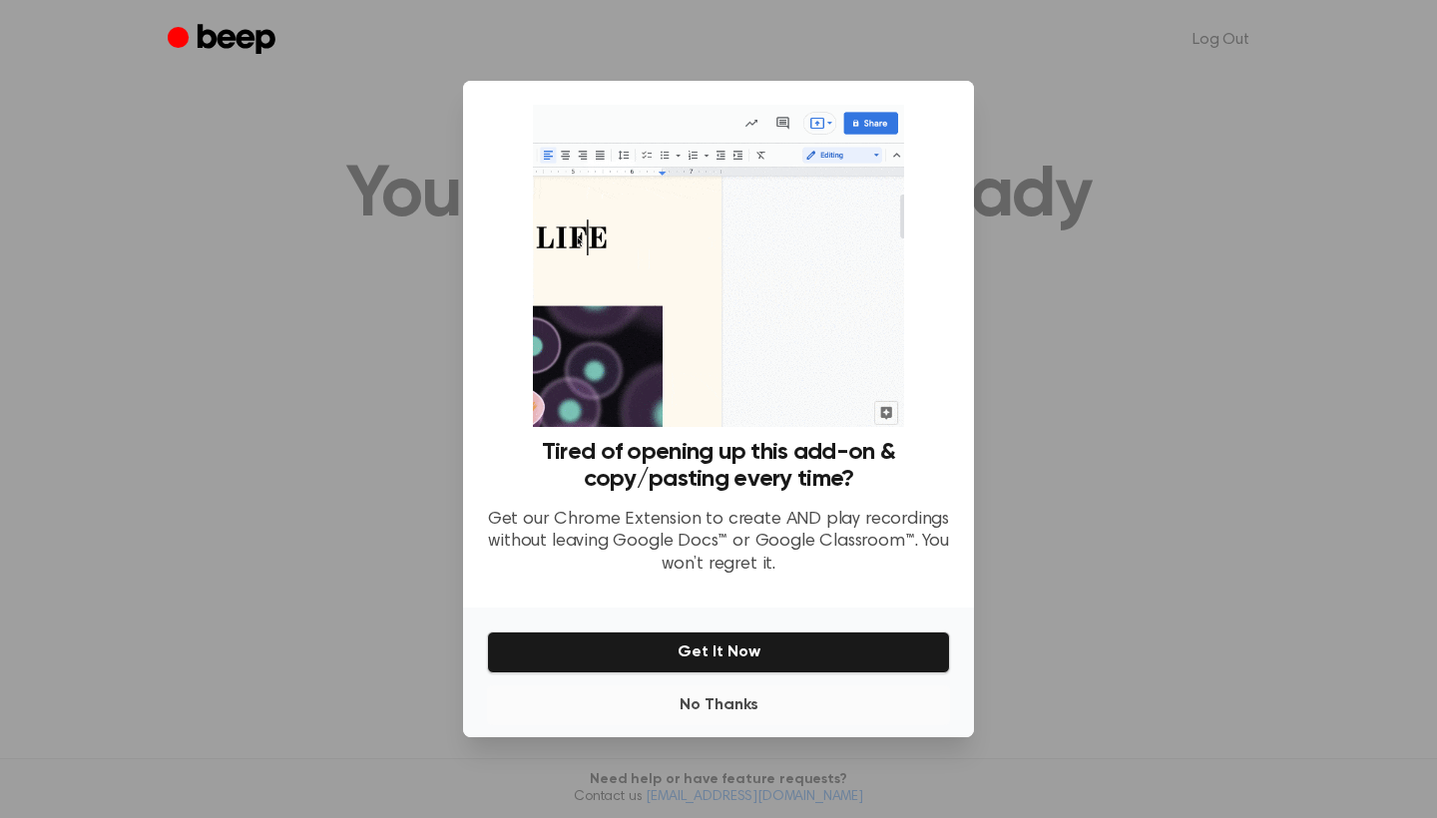
drag, startPoint x: 824, startPoint y: 385, endPoint x: 758, endPoint y: 549, distance: 176.8
click at [758, 686] on button "No Thanks" at bounding box center [718, 706] width 463 height 40
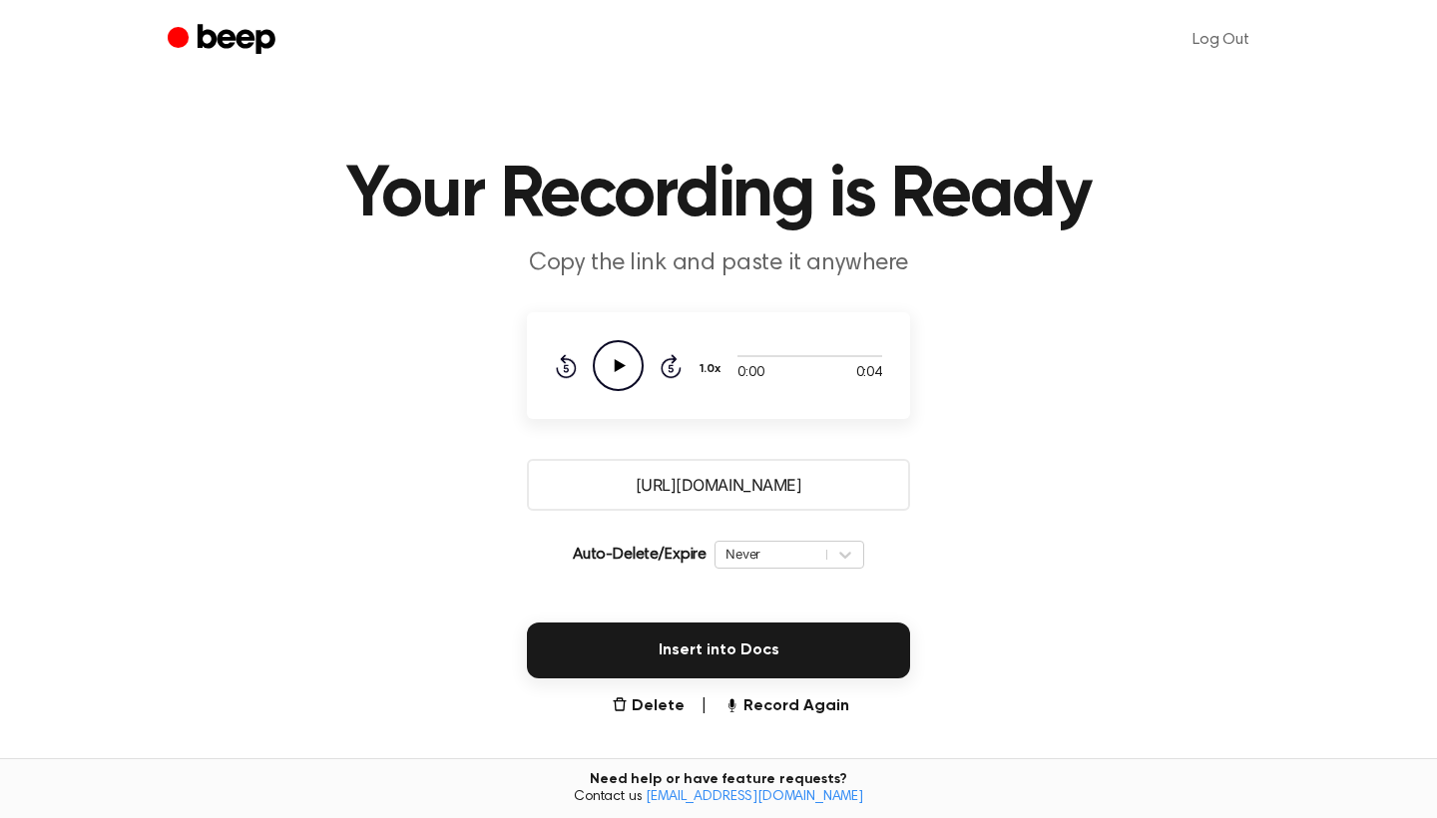
click at [788, 701] on button "Record Again" at bounding box center [787, 707] width 126 height 24
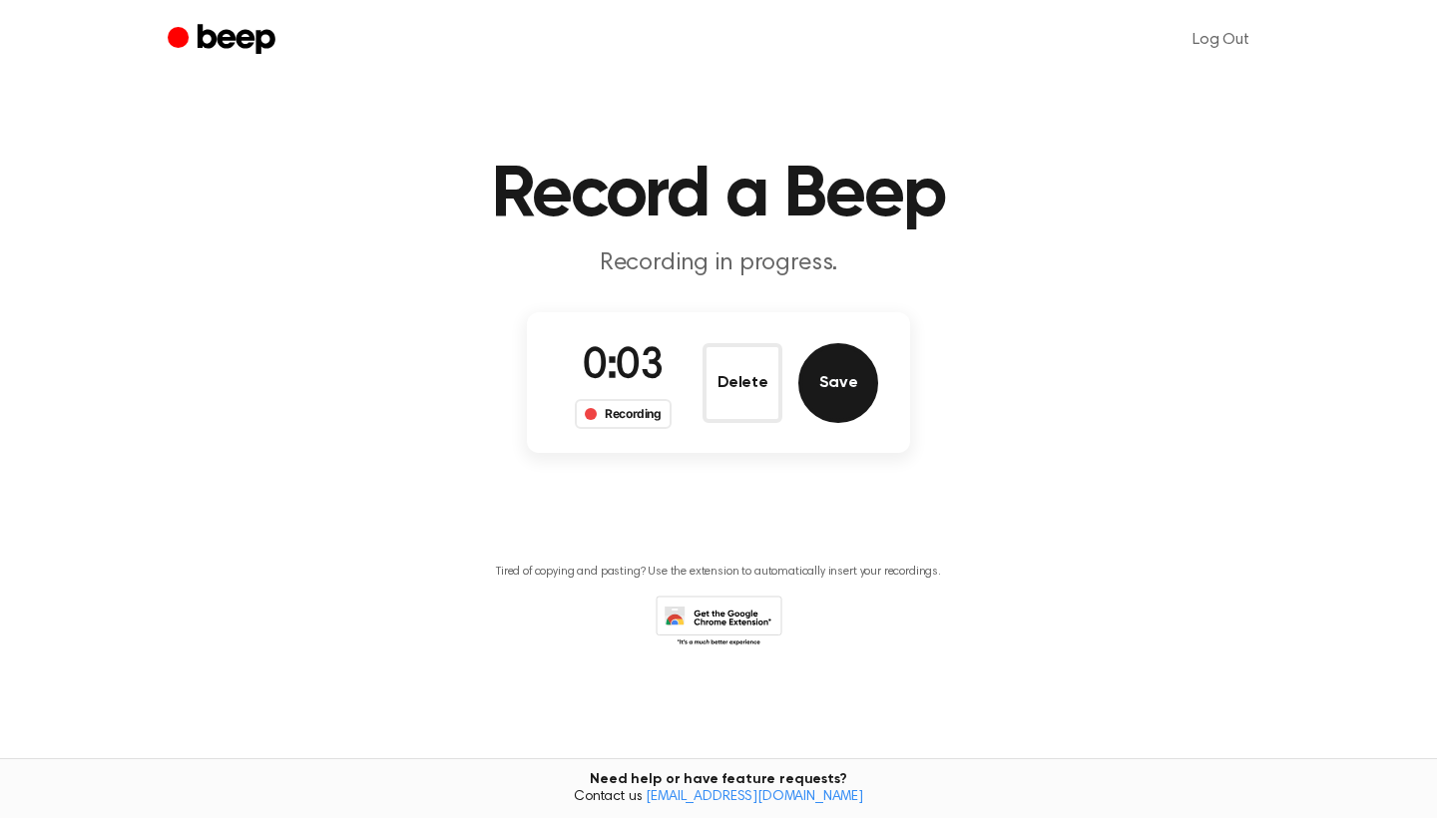
drag, startPoint x: 758, startPoint y: 549, endPoint x: 823, endPoint y: 392, distance: 170.0
click at [823, 392] on button "Save" at bounding box center [838, 383] width 80 height 80
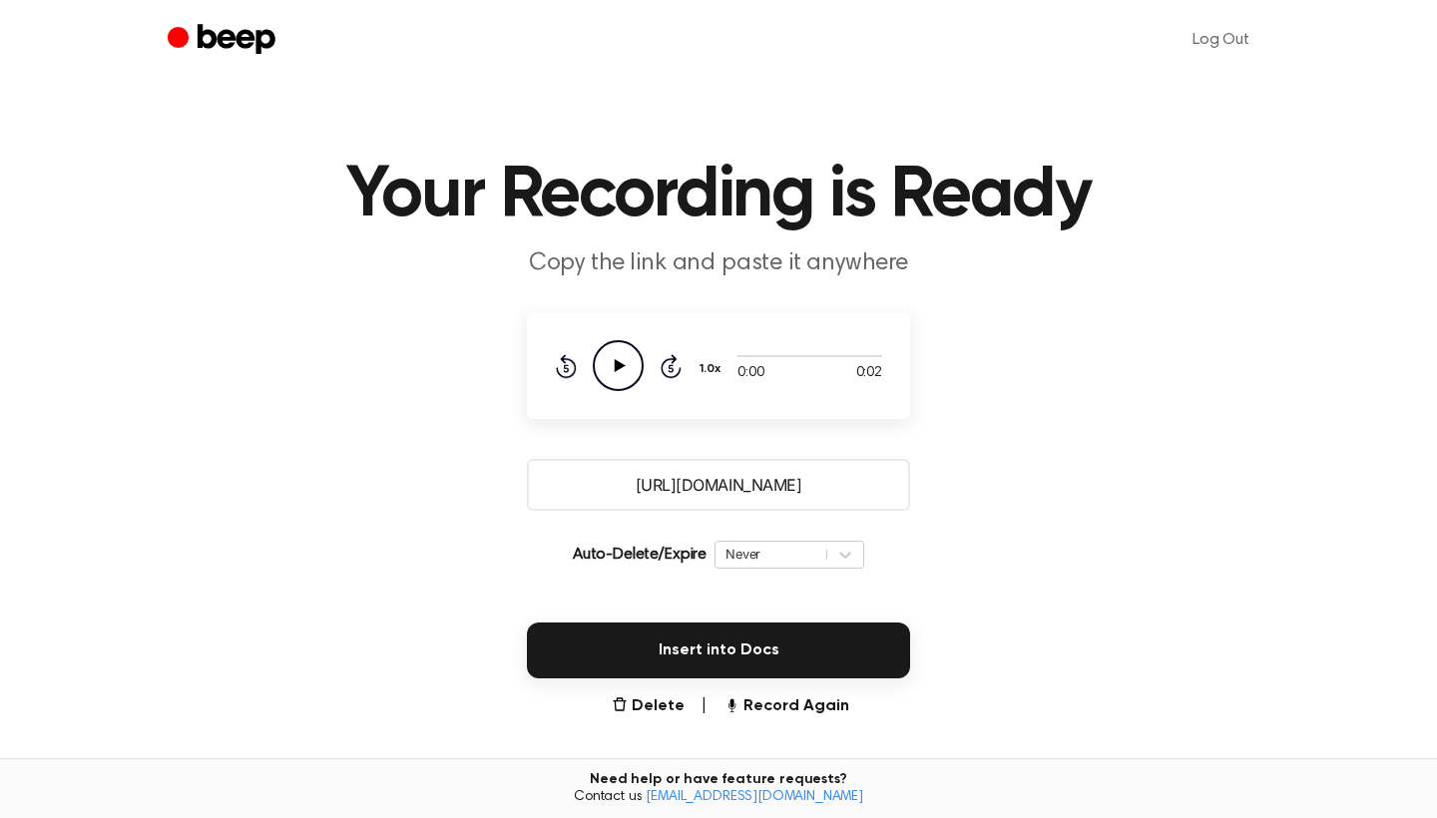
drag, startPoint x: 823, startPoint y: 392, endPoint x: 622, endPoint y: 354, distance: 205.1
click at [622, 354] on icon "Play Audio" at bounding box center [618, 365] width 51 height 51
drag, startPoint x: 622, startPoint y: 354, endPoint x: 615, endPoint y: 366, distance: 13.9
click at [615, 366] on icon at bounding box center [618, 365] width 9 height 13
click at [615, 366] on icon at bounding box center [620, 365] width 11 height 13
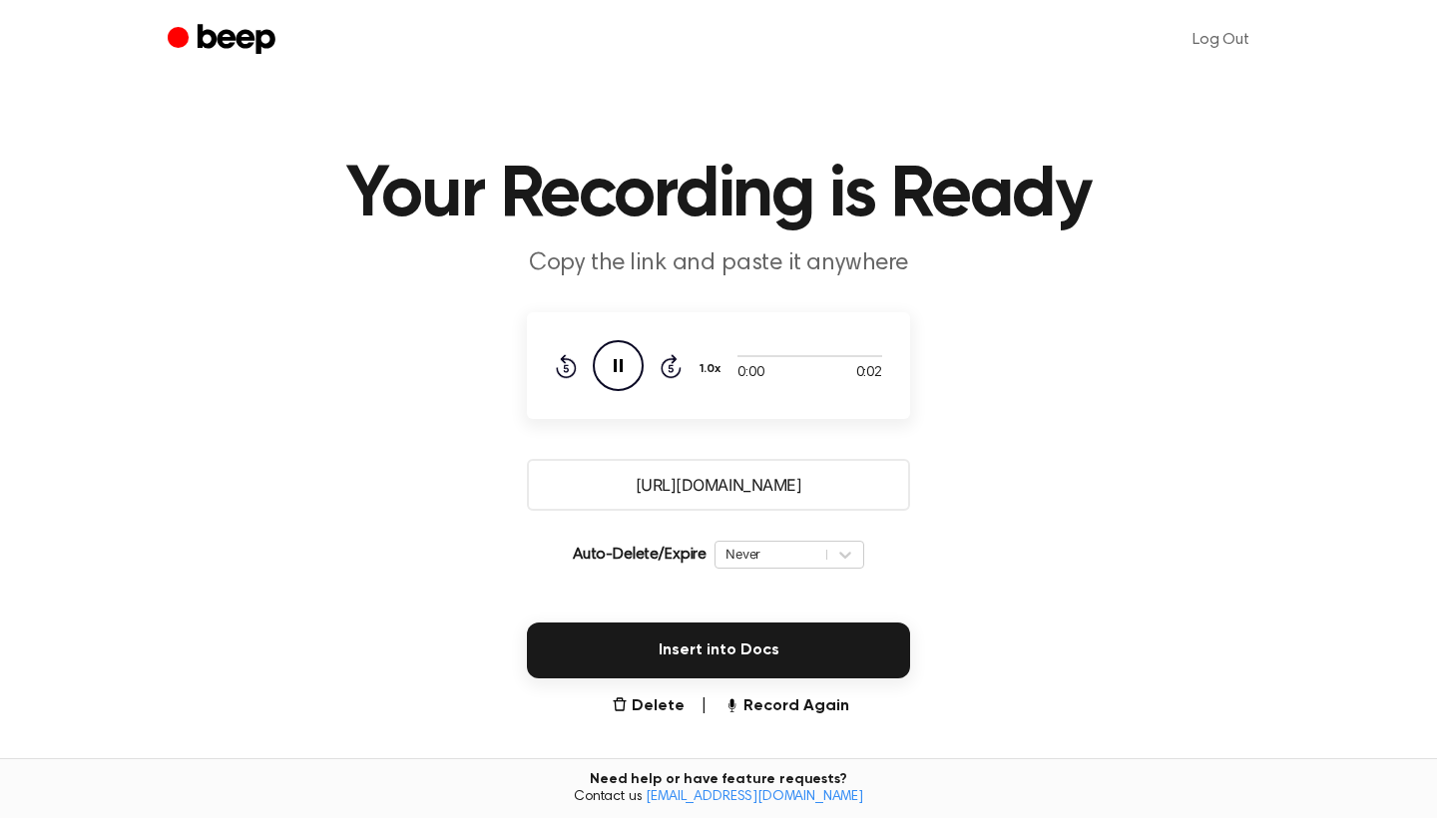
drag, startPoint x: 615, startPoint y: 366, endPoint x: 626, endPoint y: 366, distance: 11.0
click at [626, 366] on icon "Pause Audio" at bounding box center [618, 365] width 51 height 51
click at [620, 373] on icon "Play Audio" at bounding box center [618, 365] width 51 height 51
drag, startPoint x: 620, startPoint y: 373, endPoint x: 769, endPoint y: 358, distance: 150.5
click at [769, 358] on div at bounding box center [810, 355] width 145 height 16
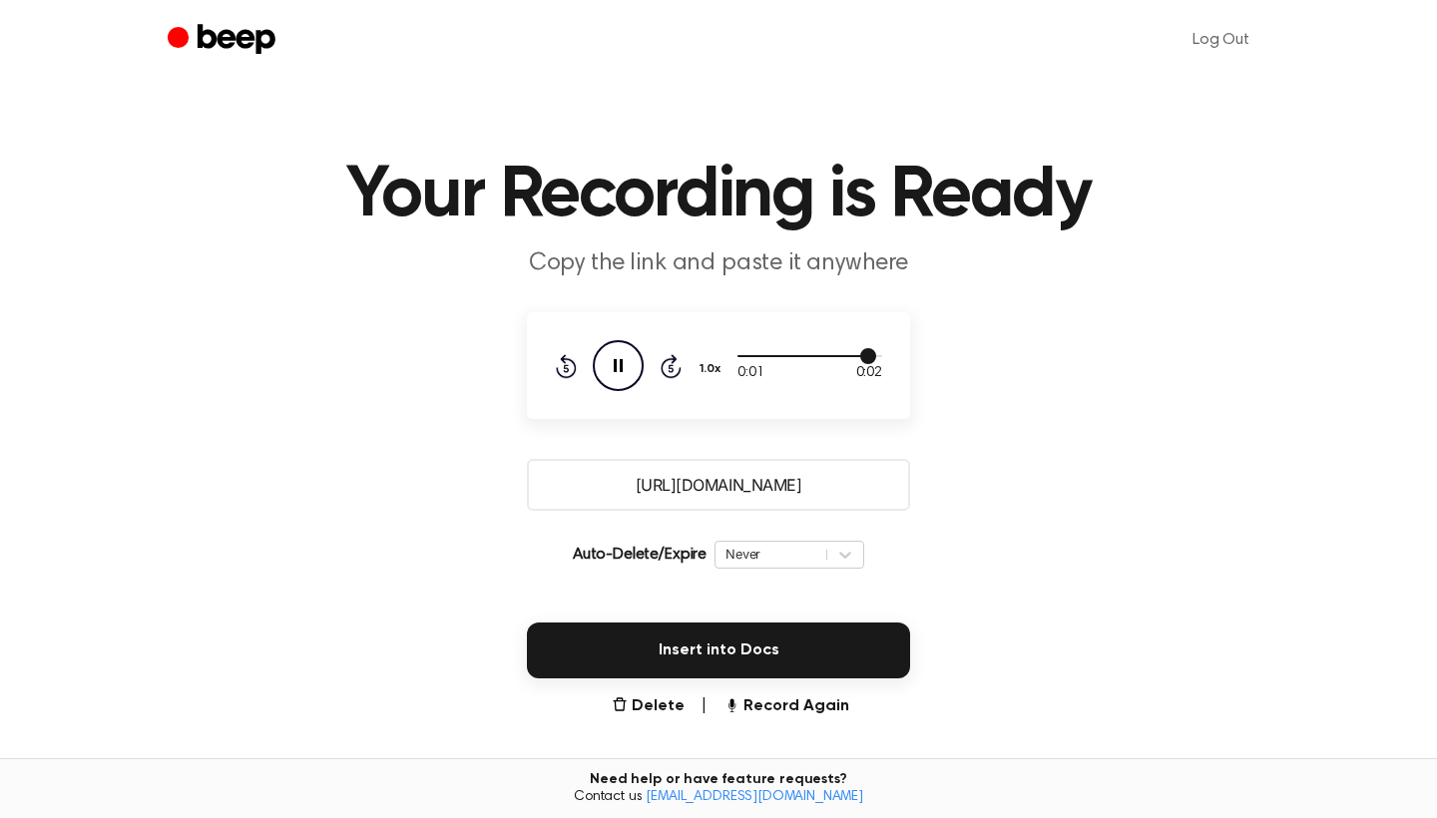
click at [739, 359] on div at bounding box center [810, 355] width 145 height 16
click at [771, 706] on button "Record Again" at bounding box center [787, 707] width 126 height 24
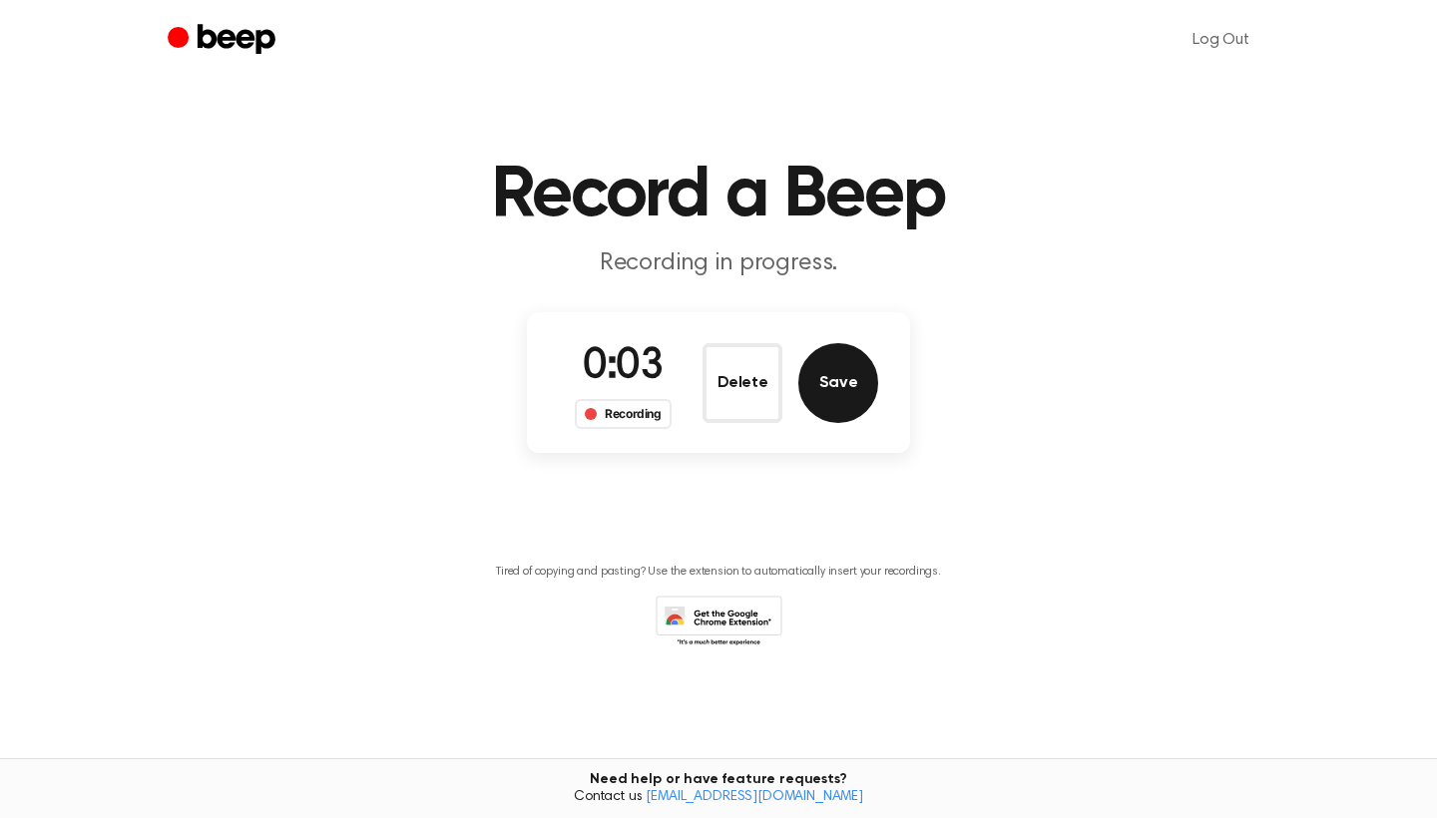
drag, startPoint x: 769, startPoint y: 358, endPoint x: 834, endPoint y: 363, distance: 65.1
click at [834, 363] on button "Save" at bounding box center [838, 383] width 80 height 80
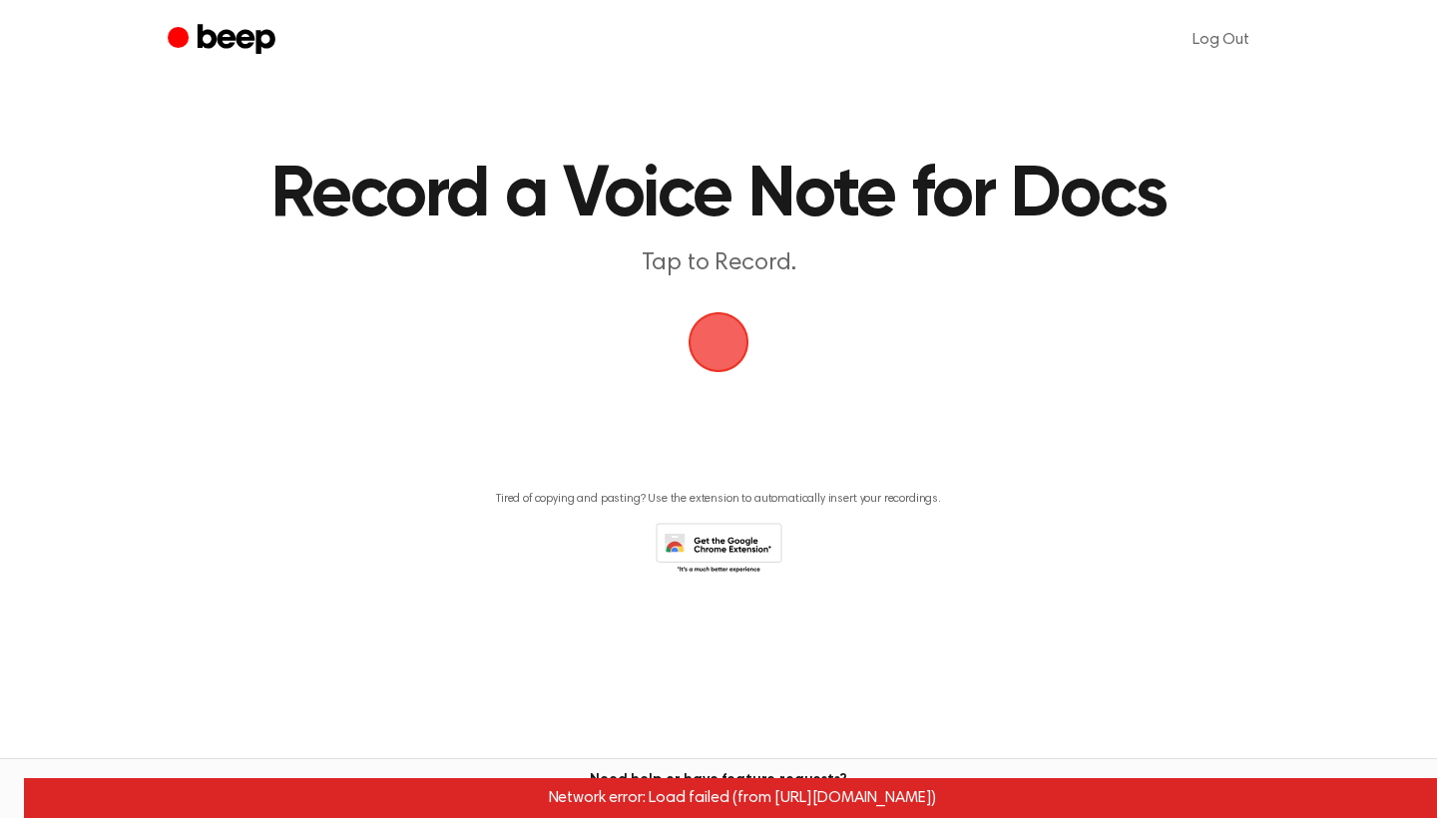
click at [726, 353] on span "button" at bounding box center [719, 342] width 56 height 56
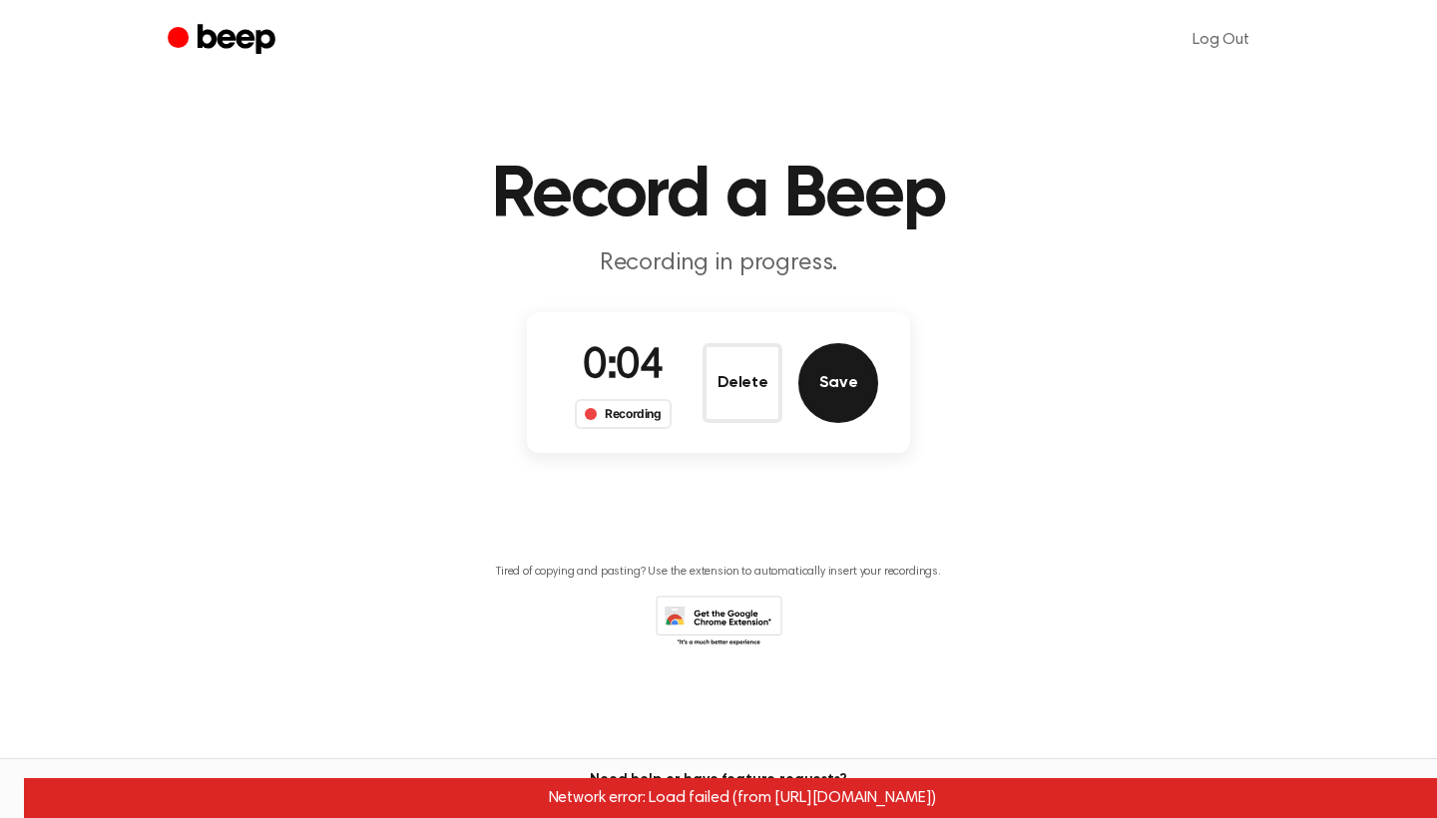
click at [838, 376] on button "Save" at bounding box center [838, 383] width 80 height 80
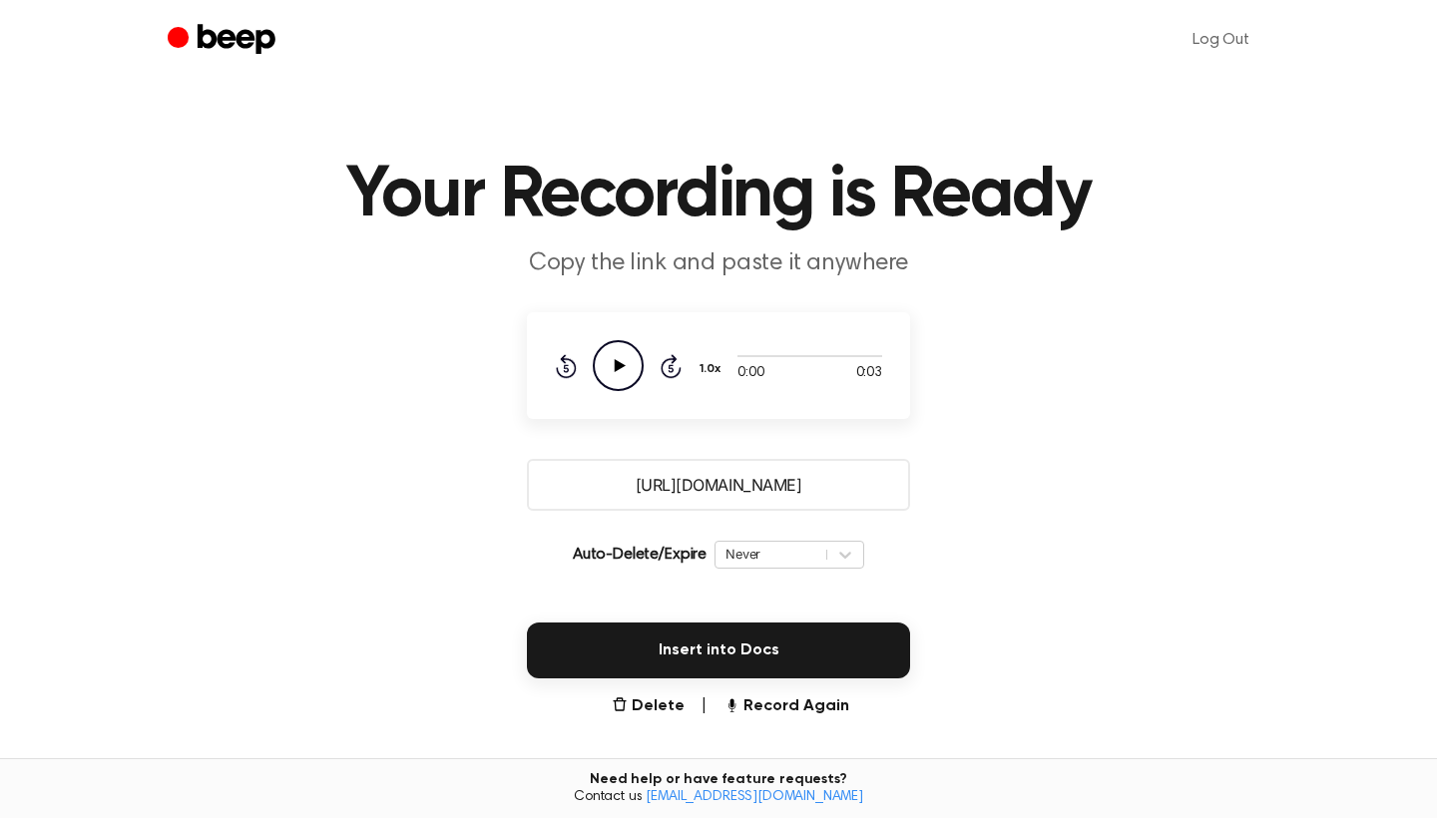
click at [629, 376] on icon "Play Audio" at bounding box center [618, 365] width 51 height 51
click at [634, 760] on div "Need help or have feature requests? Contact us support@beepaudio.com" at bounding box center [718, 789] width 1437 height 60
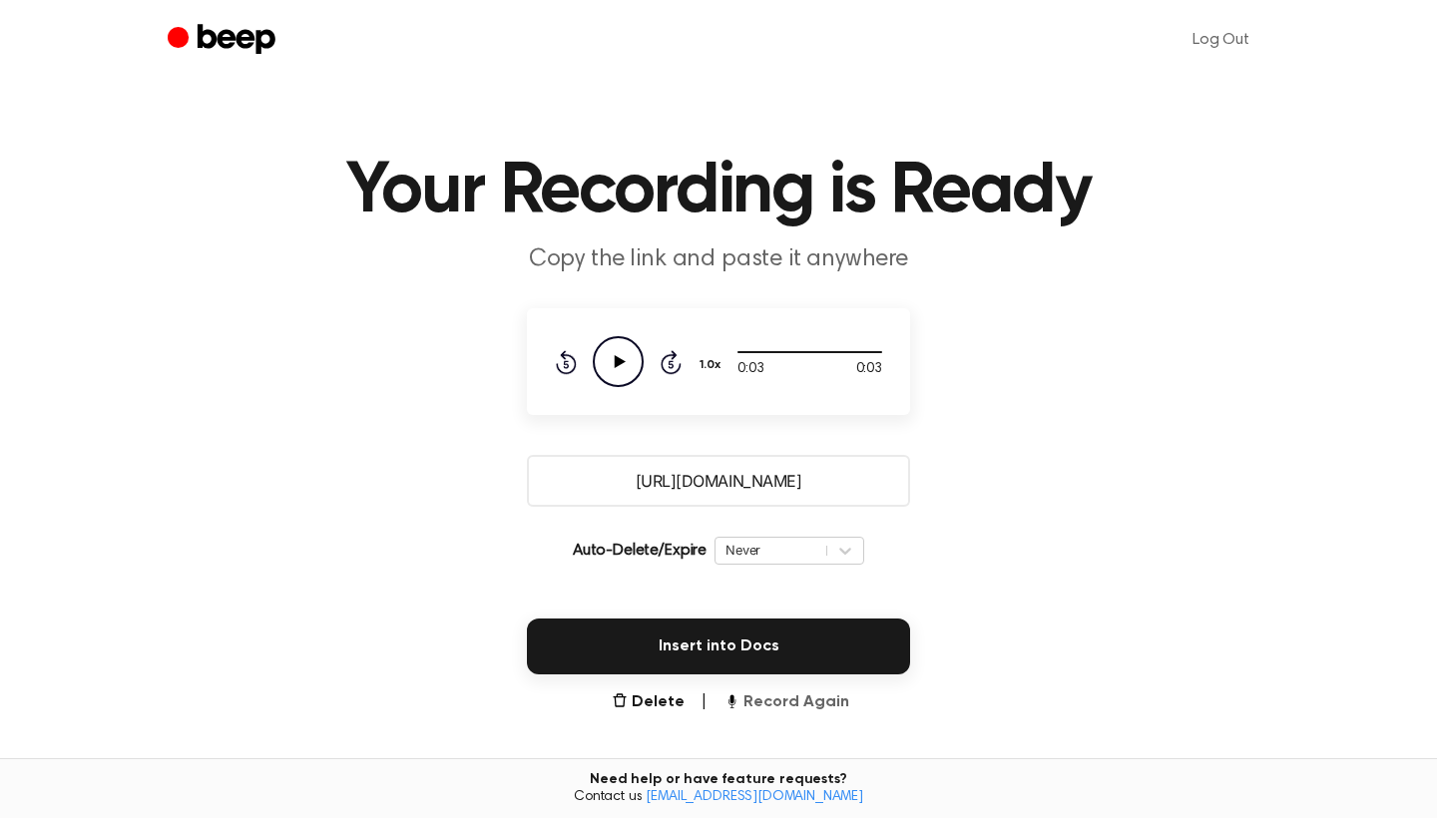
click at [804, 706] on button "Record Again" at bounding box center [787, 703] width 126 height 24
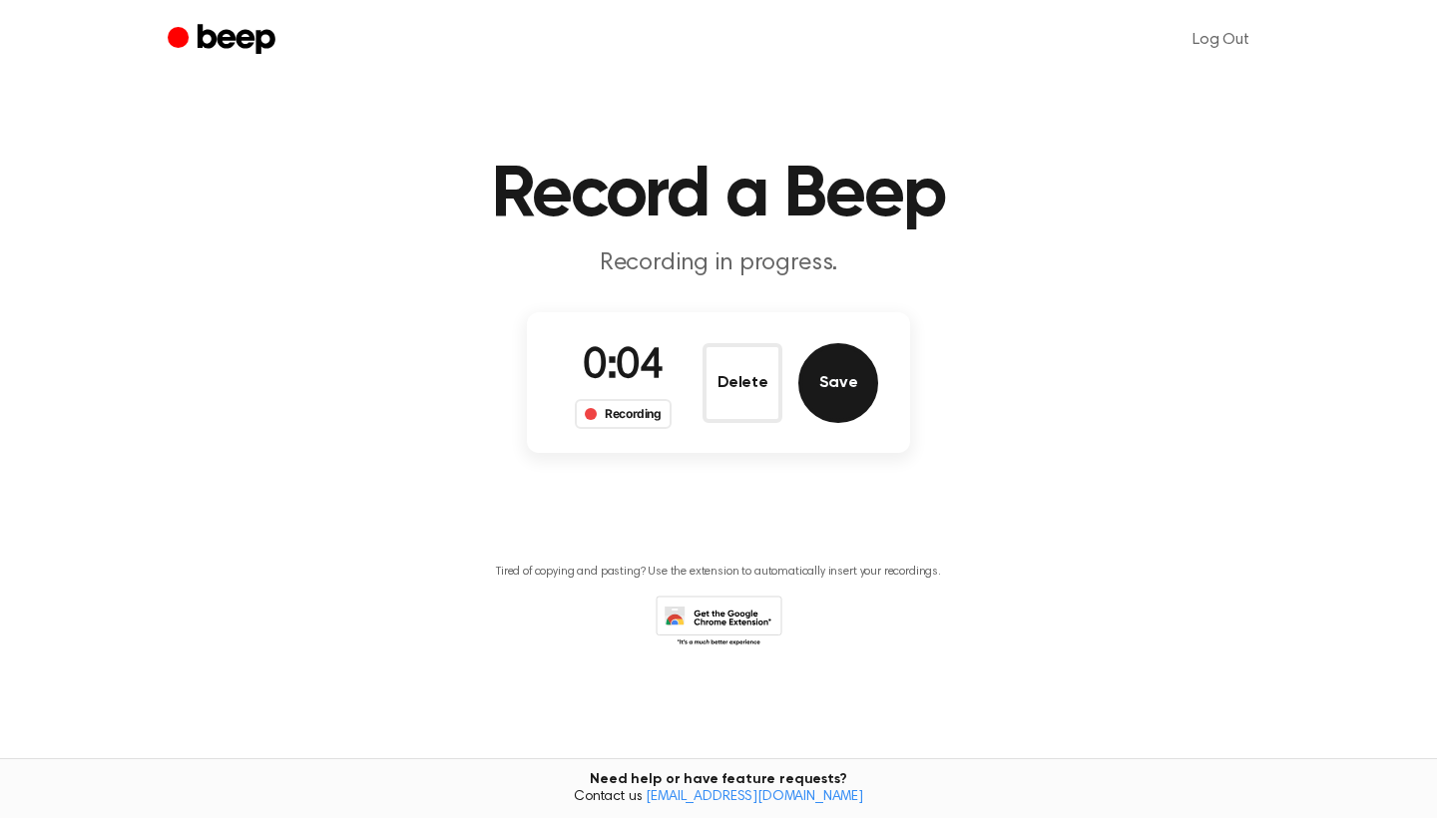
click at [835, 406] on button "Save" at bounding box center [838, 383] width 80 height 80
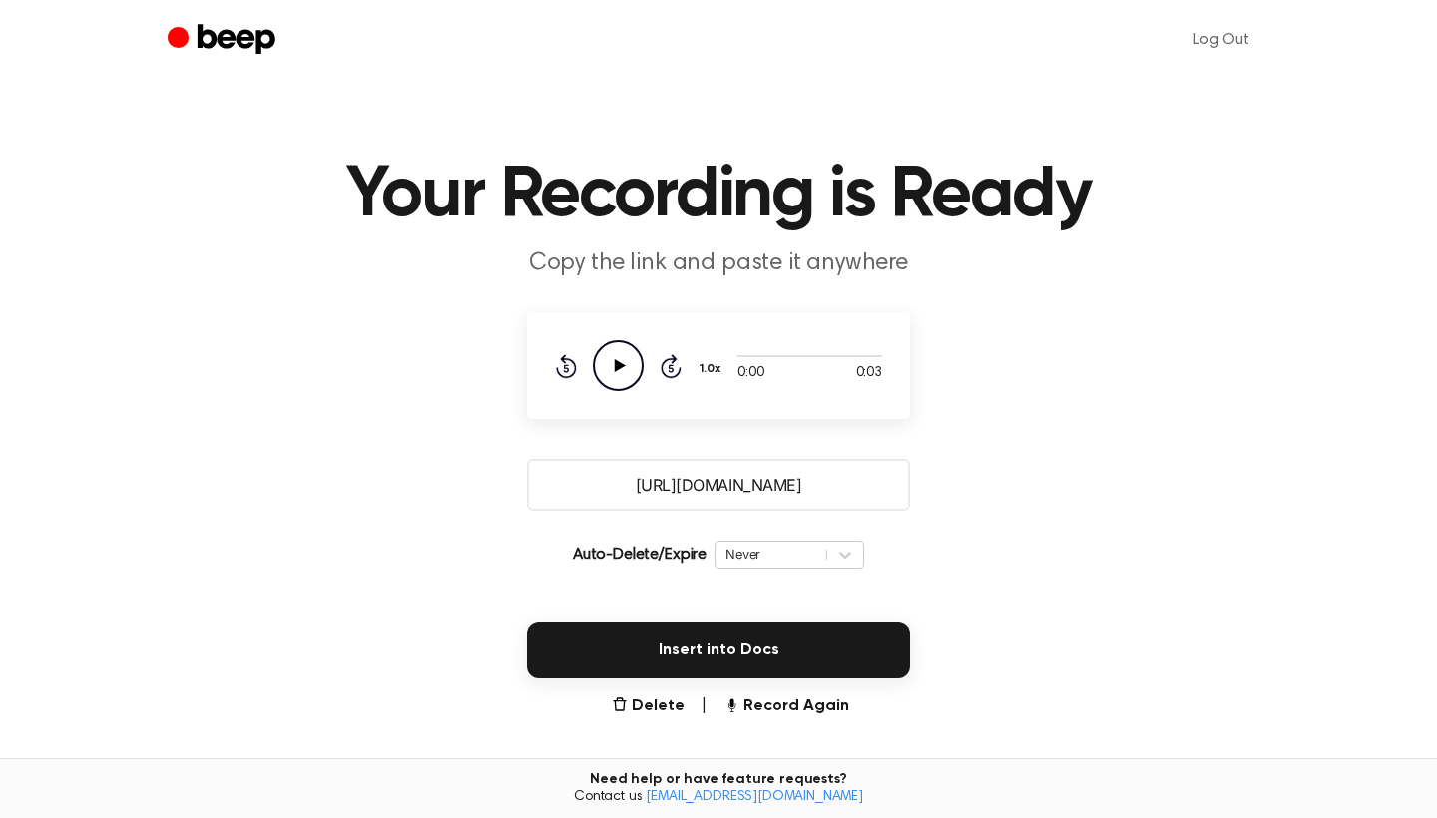
click at [622, 374] on icon "Play Audio" at bounding box center [618, 365] width 51 height 51
click at [733, 494] on input "https://beep.audio/tUyVMSU" at bounding box center [718, 485] width 383 height 52
click at [731, 482] on input "https://beep.audio/tUyVMSU" at bounding box center [718, 485] width 383 height 52
click at [762, 707] on button "Record Again" at bounding box center [787, 707] width 126 height 24
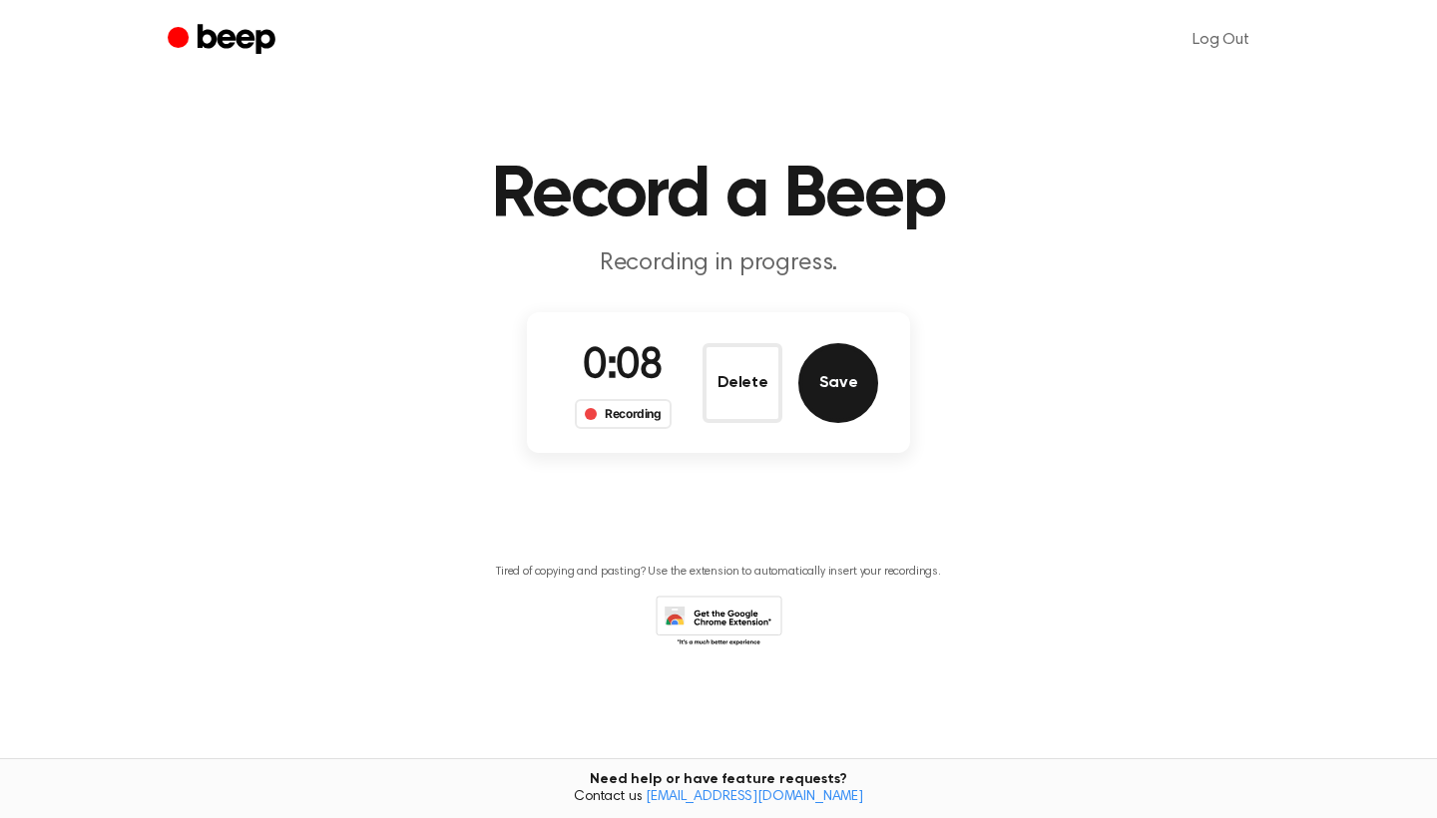
click at [835, 386] on button "Save" at bounding box center [838, 383] width 80 height 80
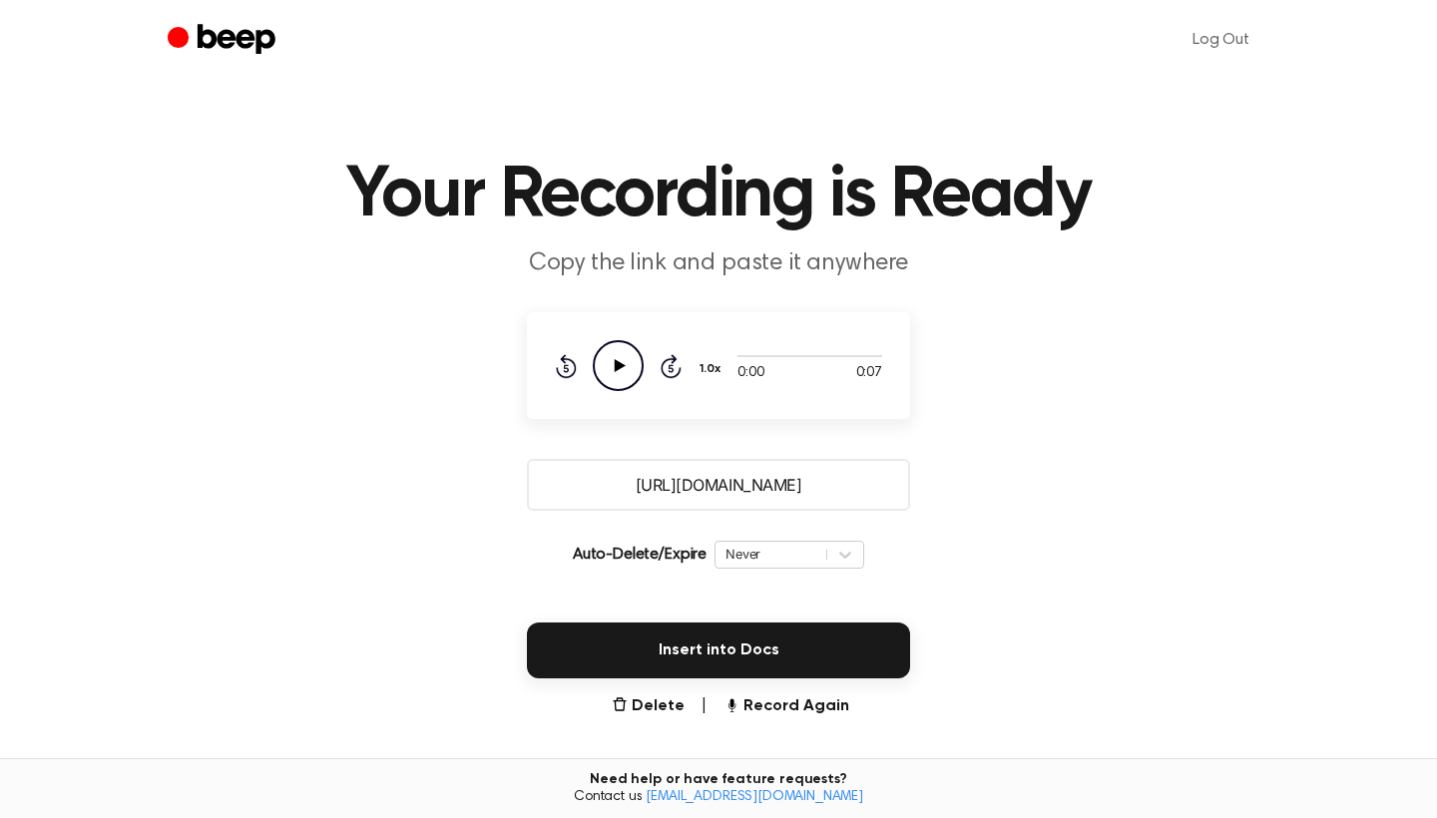
click at [615, 361] on icon at bounding box center [620, 365] width 11 height 13
click at [697, 484] on input "https://beep.audio/ecfPa0A" at bounding box center [718, 485] width 383 height 52
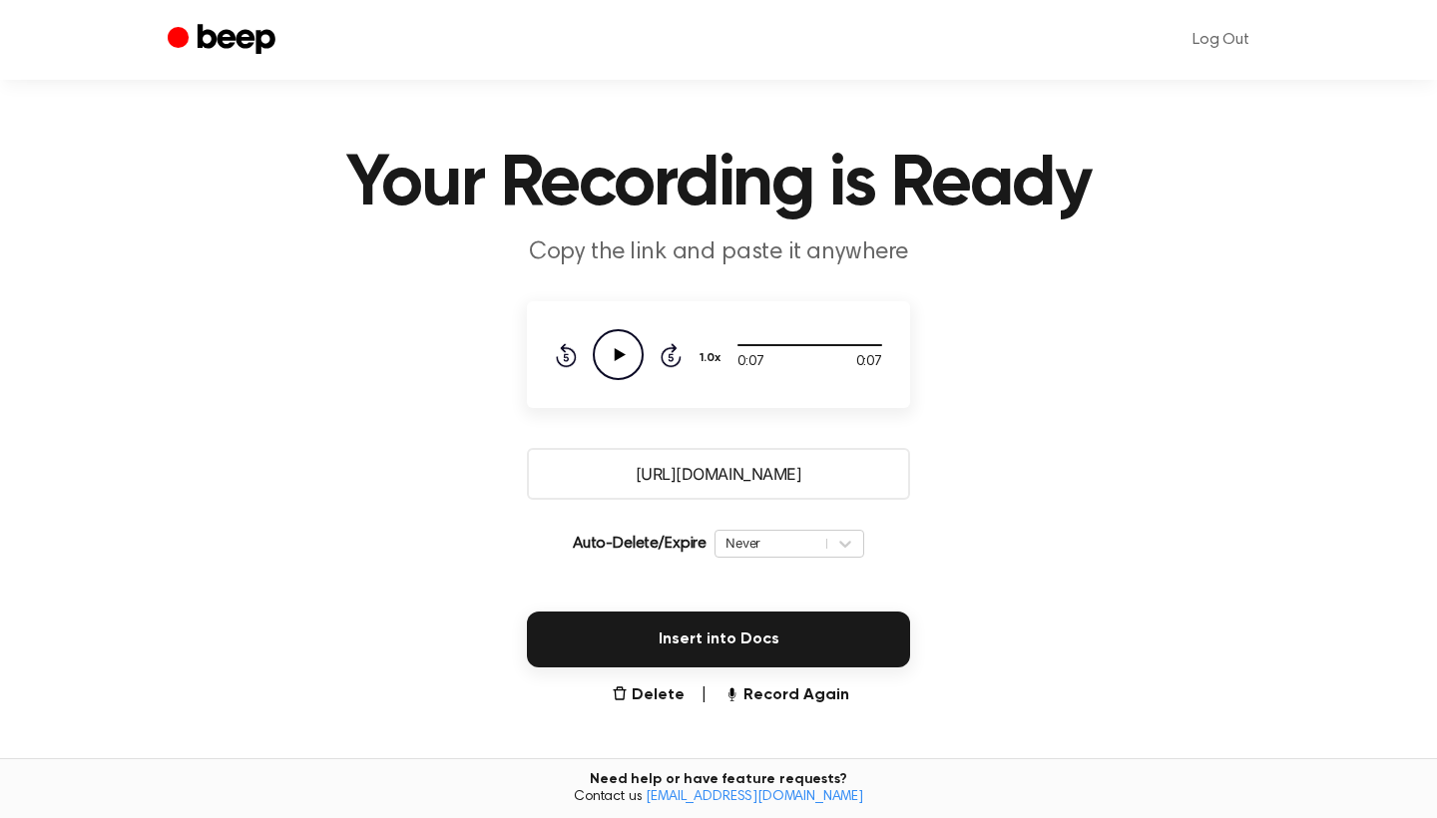
scroll to position [15, 0]
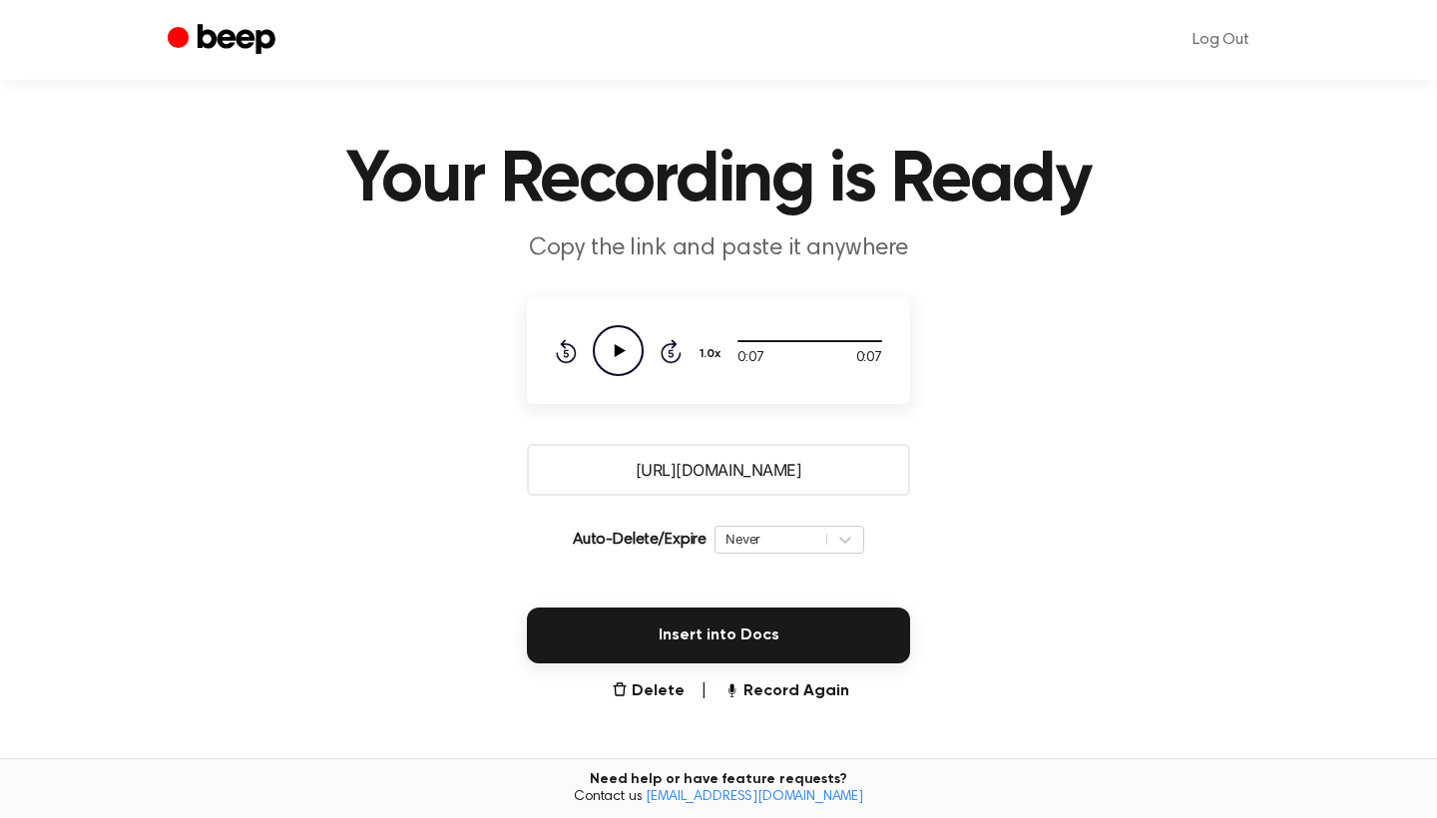
click at [661, 712] on main "Your Recording is Ready Copy the link and paste it anywhere 0:07 0:07 Your brow…" at bounding box center [718, 471] width 1437 height 972
click at [661, 705] on main "Your Recording is Ready Copy the link and paste it anywhere 0:07 0:07 Your brow…" at bounding box center [718, 471] width 1437 height 972
click at [664, 672] on main "Your Recording is Ready Copy the link and paste it anywhere 0:07 0:07 Your brow…" at bounding box center [718, 471] width 1437 height 972
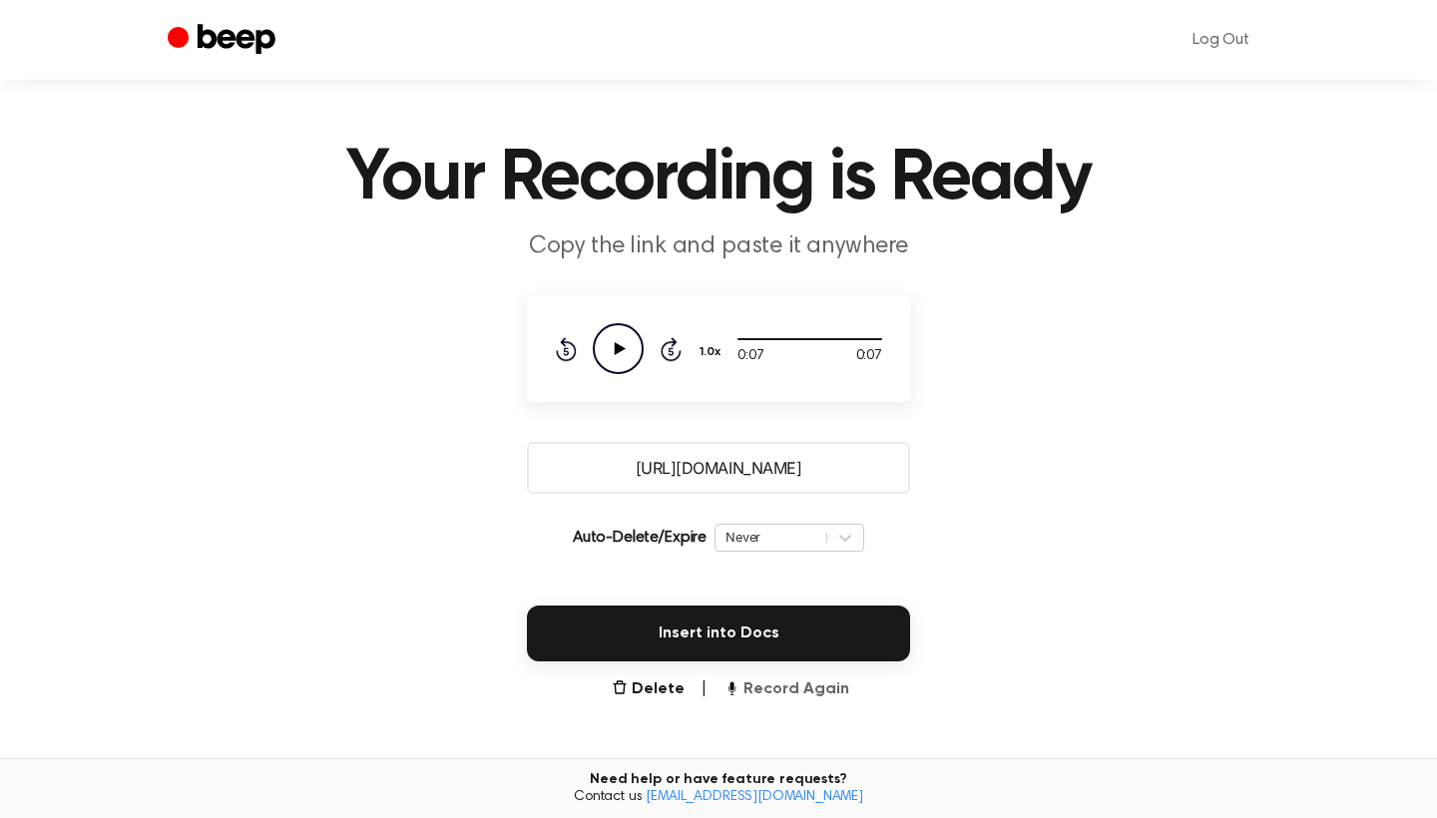
click at [758, 695] on button "Record Again" at bounding box center [787, 690] width 126 height 24
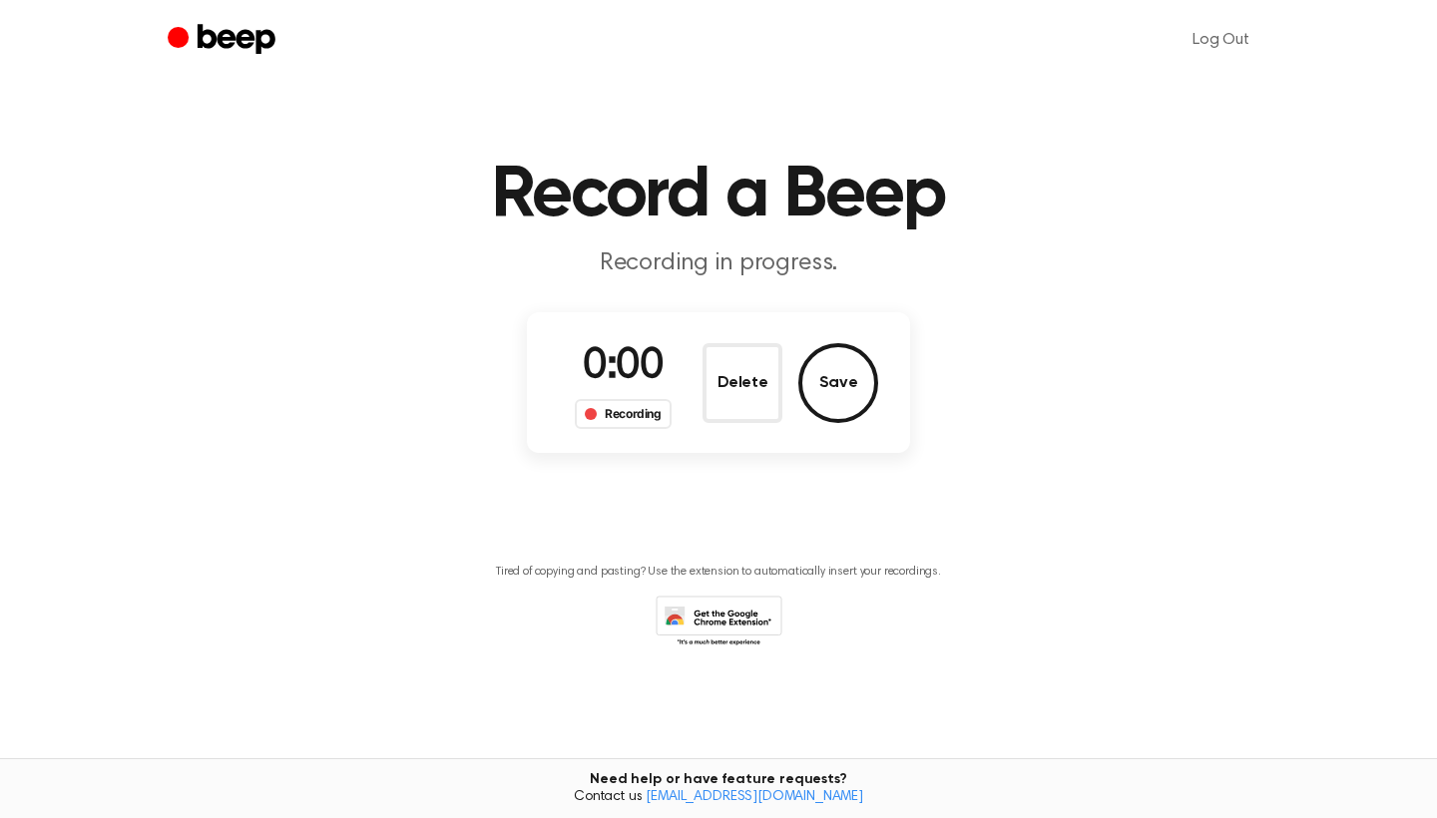
scroll to position [0, 0]
click at [831, 374] on button "Save" at bounding box center [838, 383] width 80 height 80
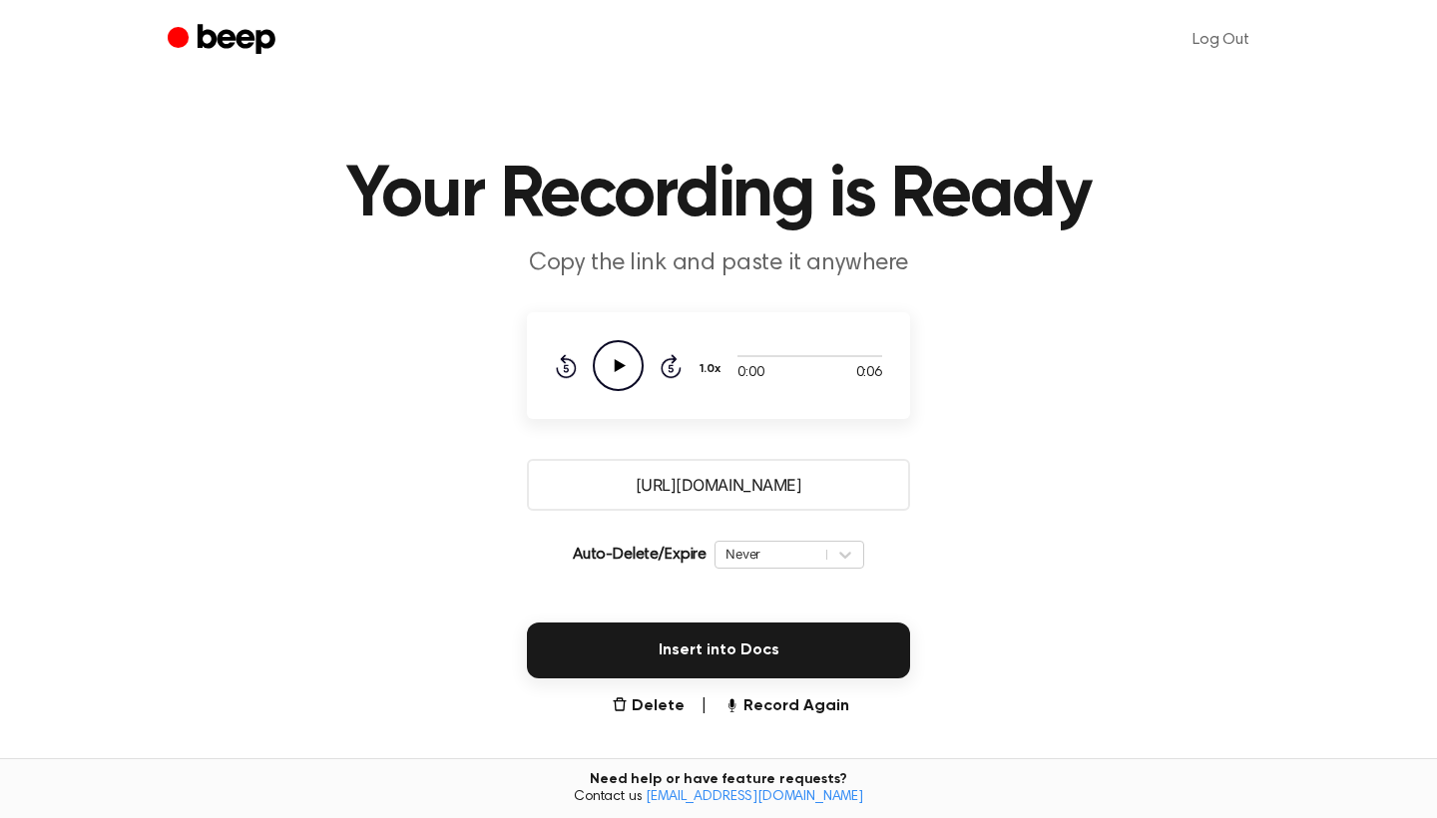
click at [617, 365] on icon at bounding box center [620, 365] width 11 height 13
click at [609, 369] on icon "Play Audio" at bounding box center [618, 365] width 51 height 51
click at [787, 705] on button "Record Again" at bounding box center [787, 707] width 126 height 24
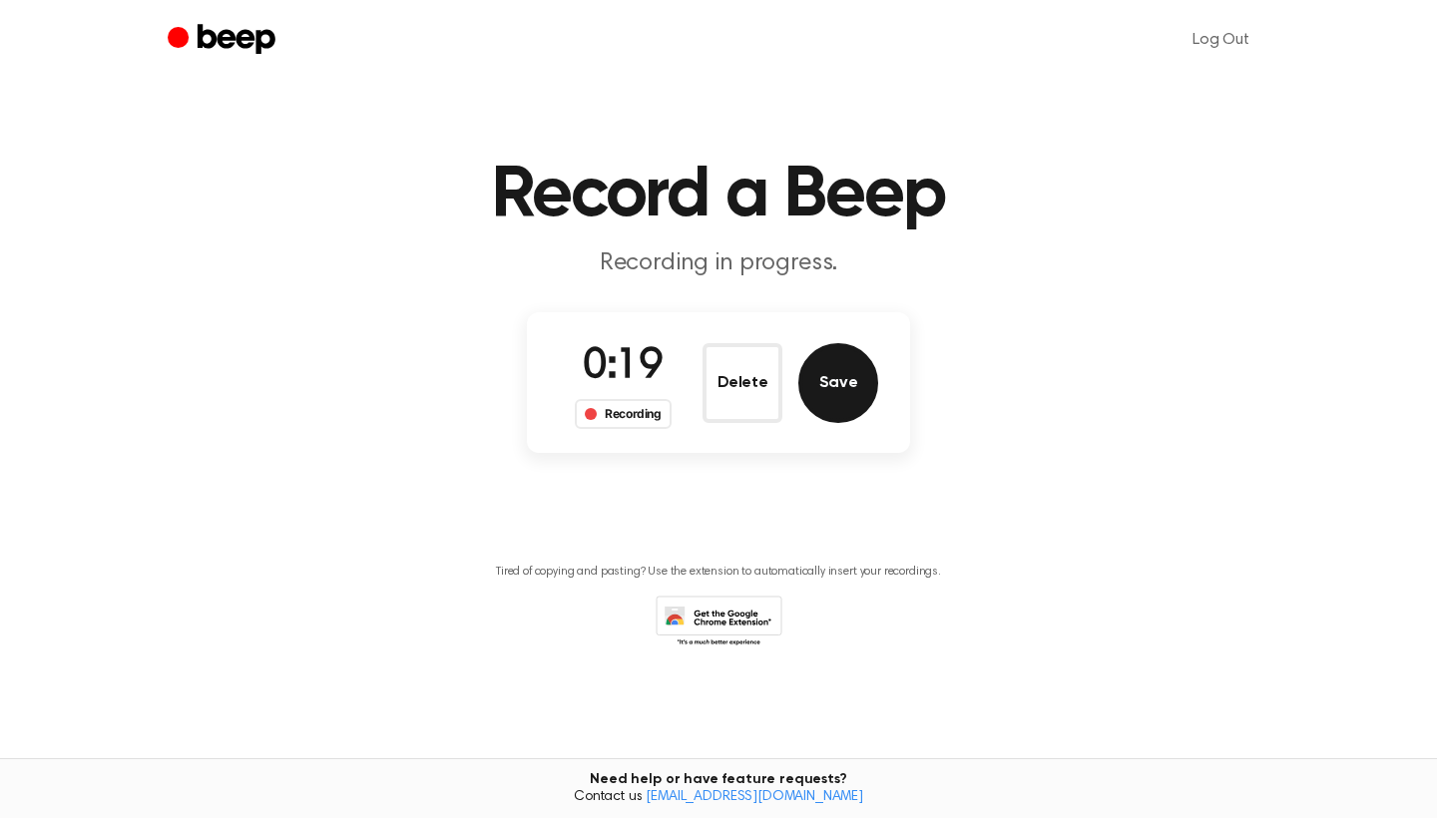
click at [850, 393] on button "Save" at bounding box center [838, 383] width 80 height 80
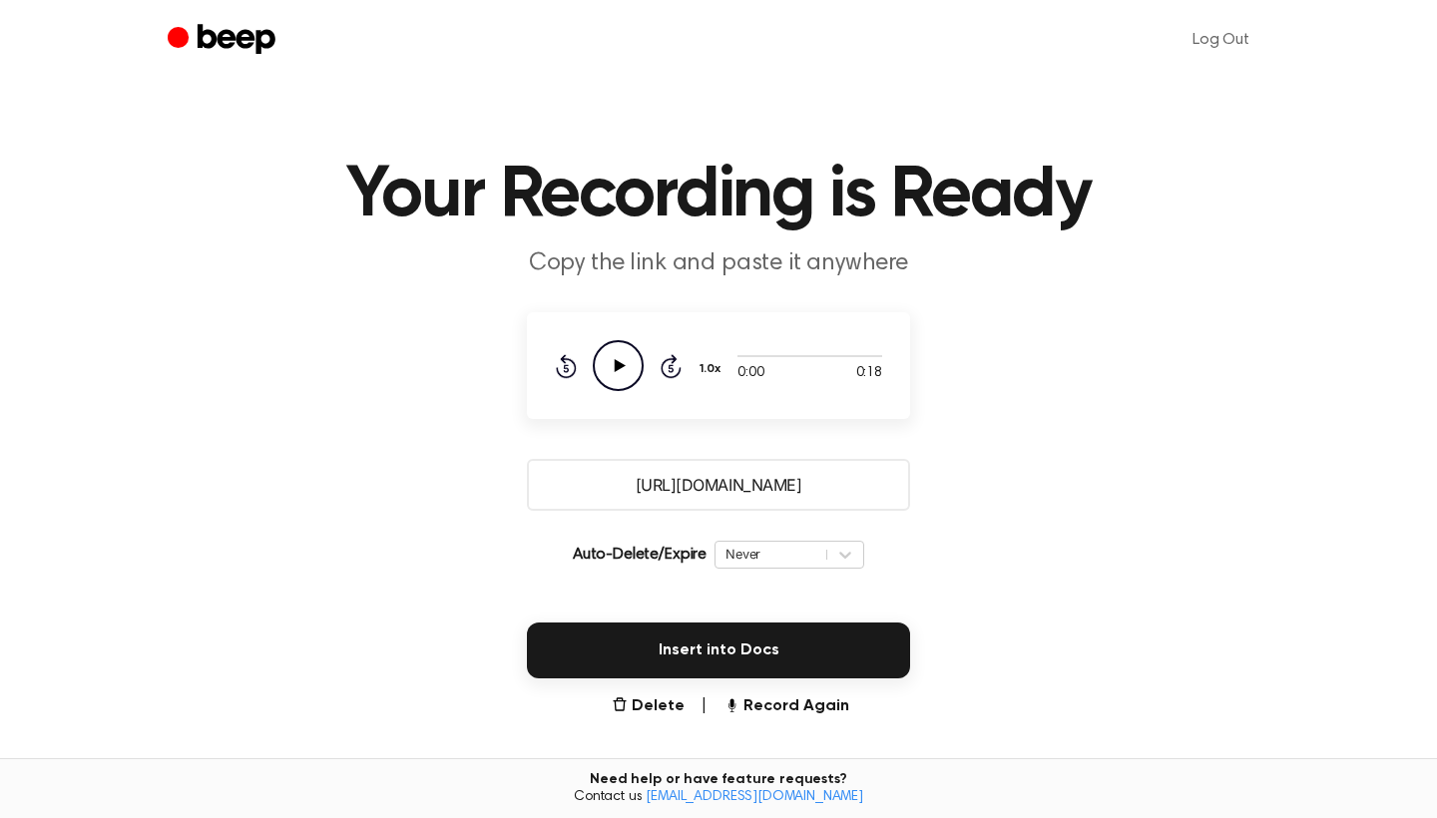
click at [621, 360] on icon "Play Audio" at bounding box center [618, 365] width 51 height 51
click at [781, 685] on main "Your Recording is Ready Copy the link and paste it anywhere 0:18 0:18 Your brow…" at bounding box center [718, 486] width 1437 height 972
click at [784, 700] on button "Record Again" at bounding box center [787, 707] width 126 height 24
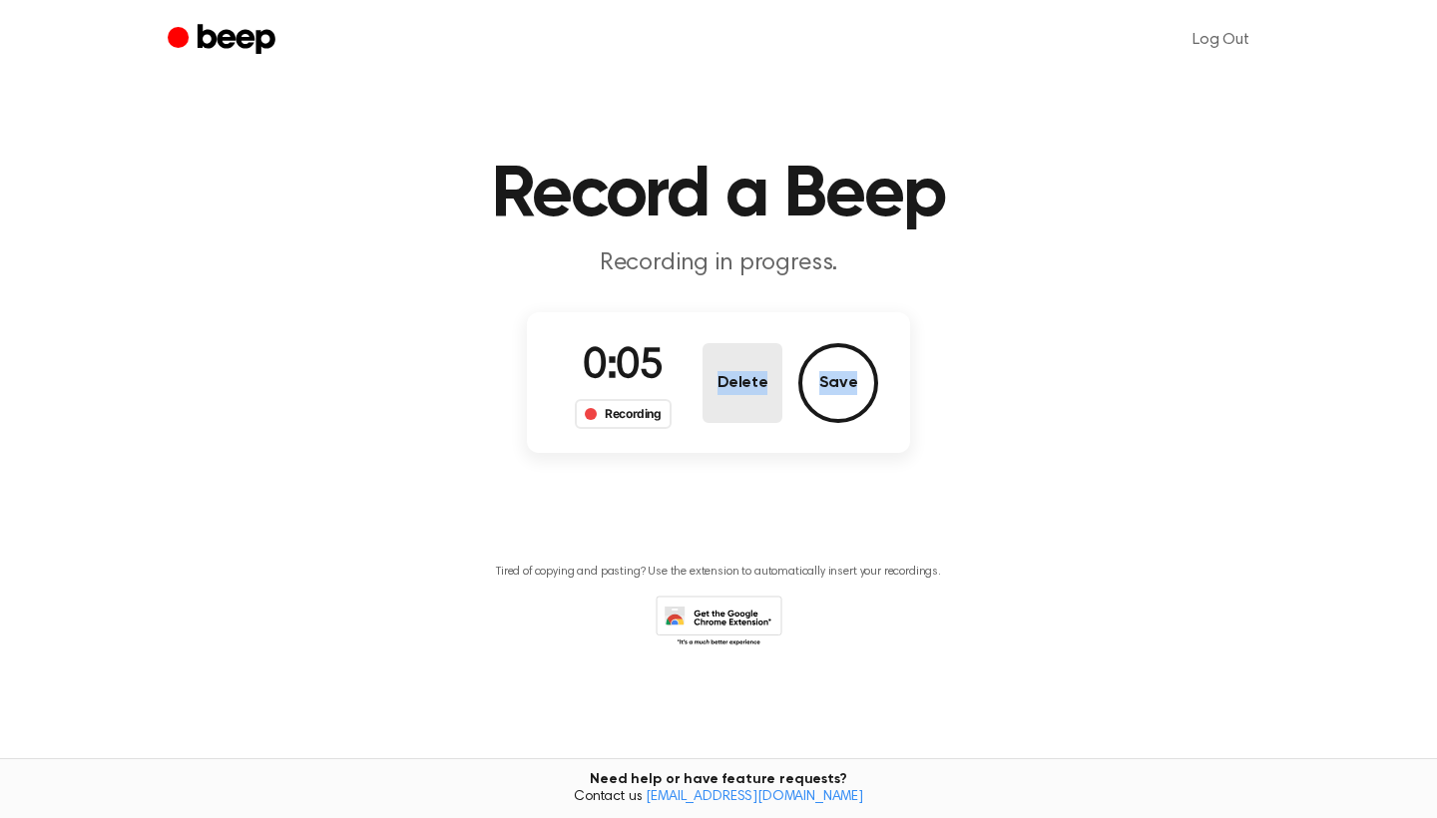
click at [728, 380] on button "Delete" at bounding box center [743, 383] width 80 height 80
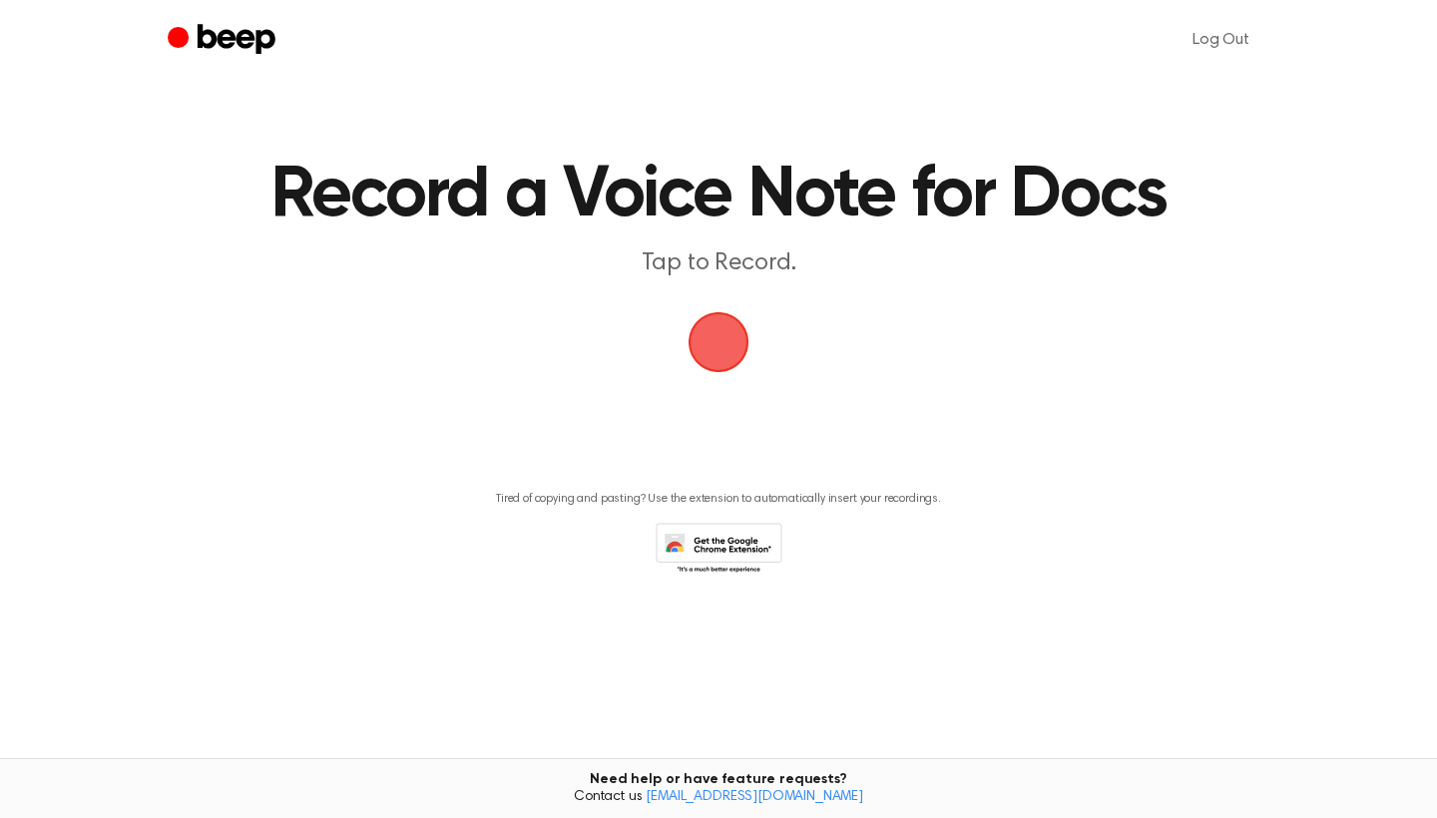
click at [693, 316] on span "button" at bounding box center [719, 342] width 56 height 56
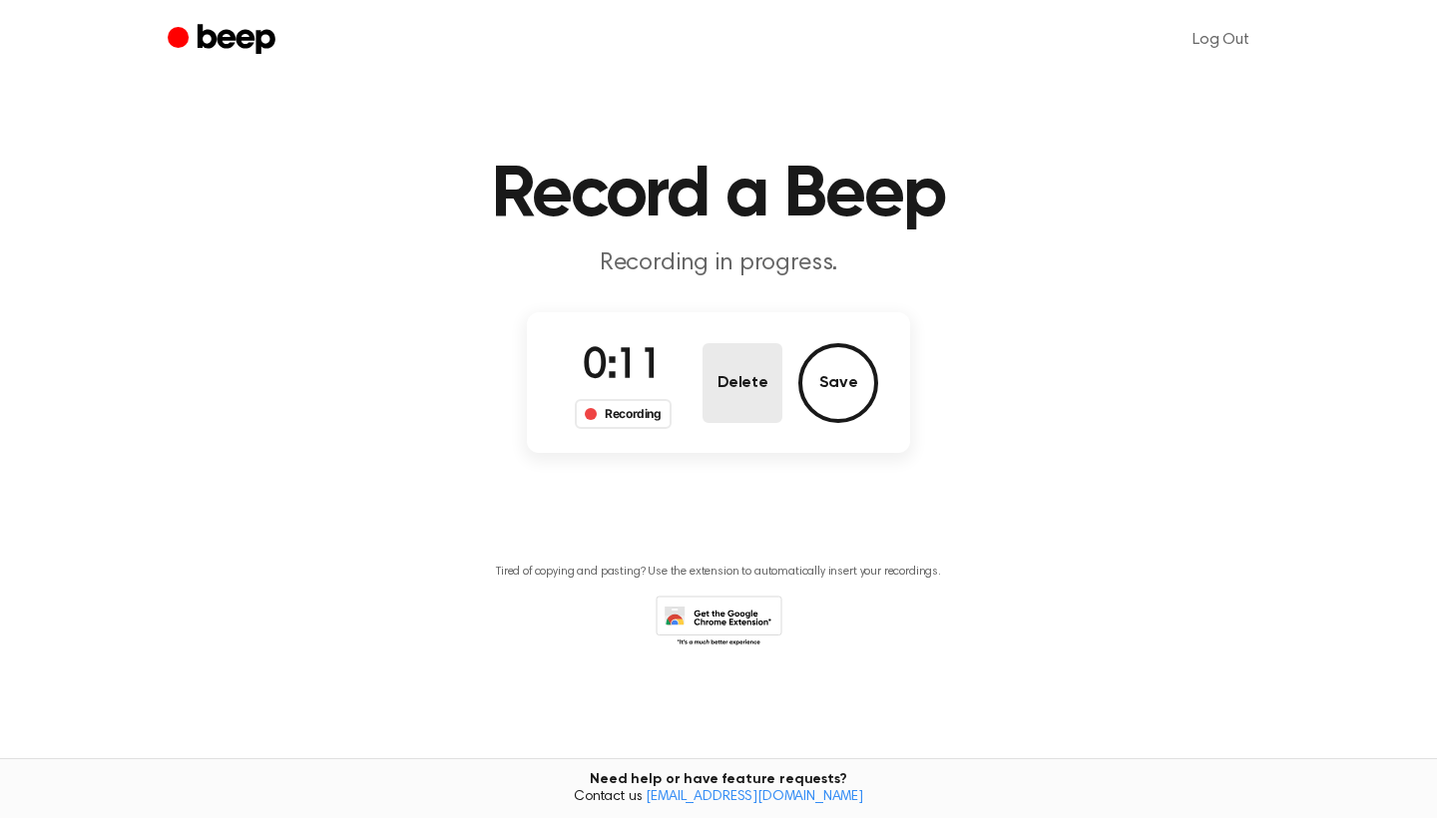
click at [728, 351] on button "Delete" at bounding box center [743, 383] width 80 height 80
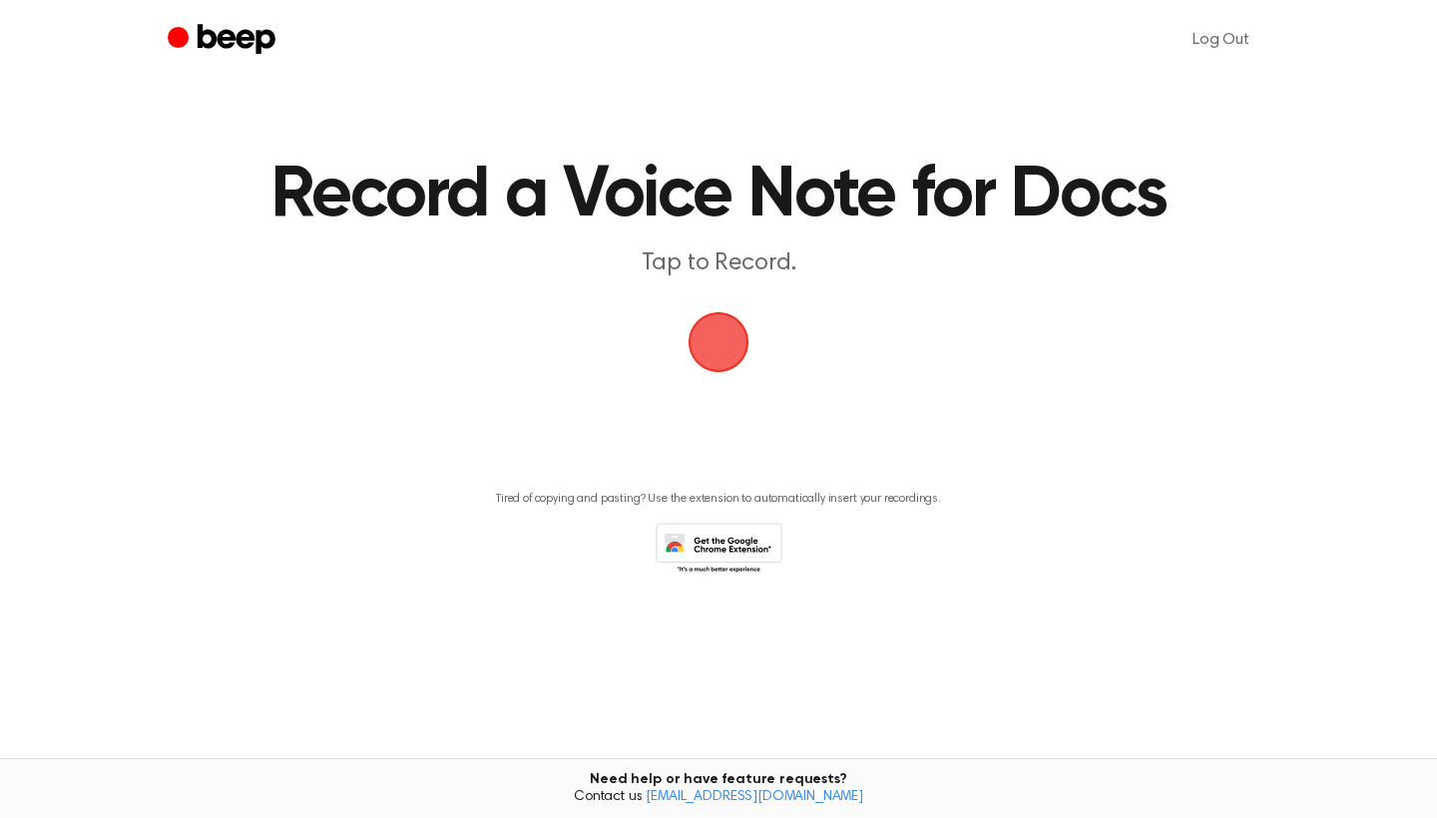
click at [728, 351] on span "button" at bounding box center [719, 342] width 74 height 74
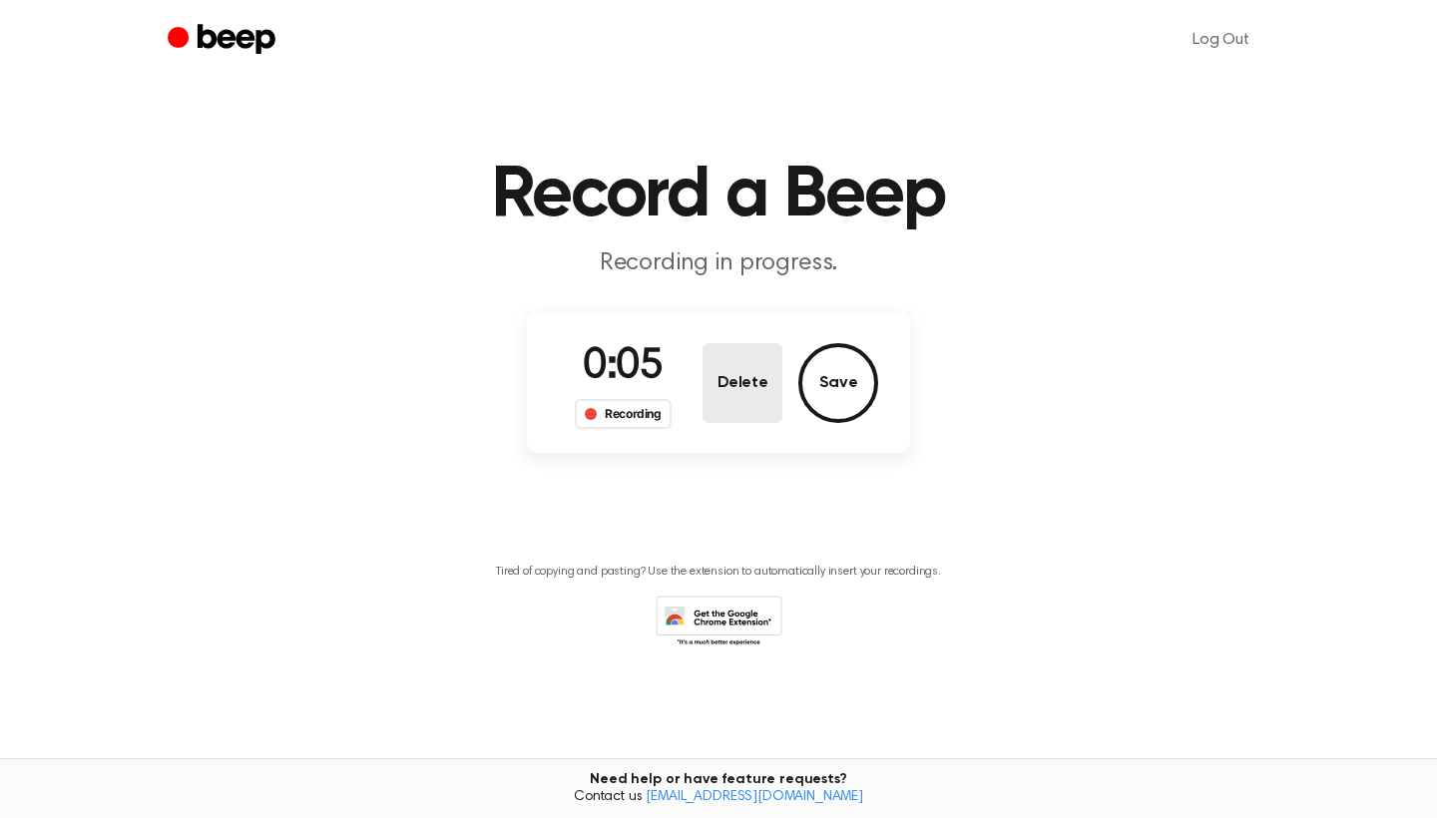
click at [769, 409] on button "Delete" at bounding box center [743, 383] width 80 height 80
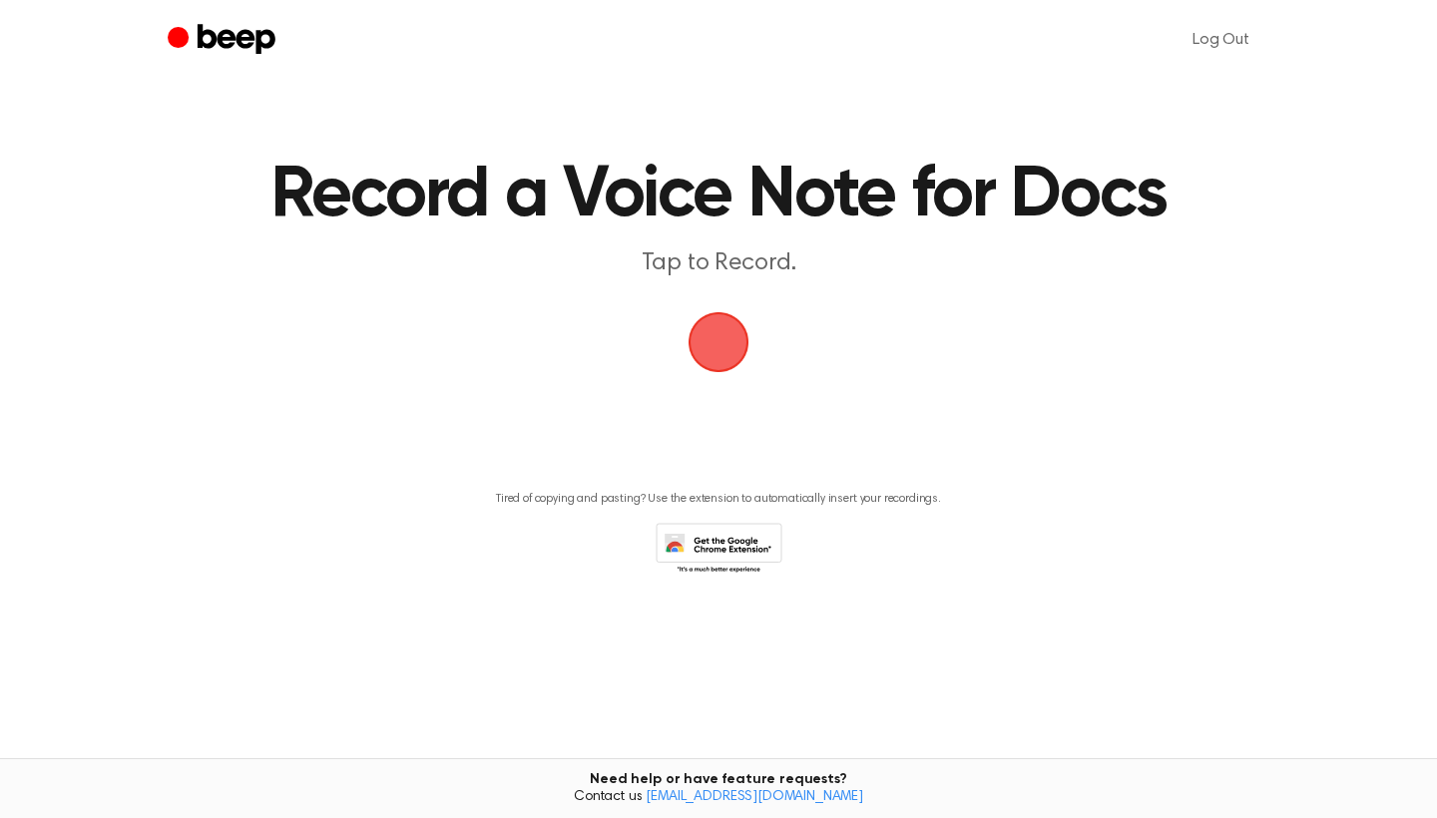
click at [714, 349] on span "button" at bounding box center [719, 342] width 56 height 56
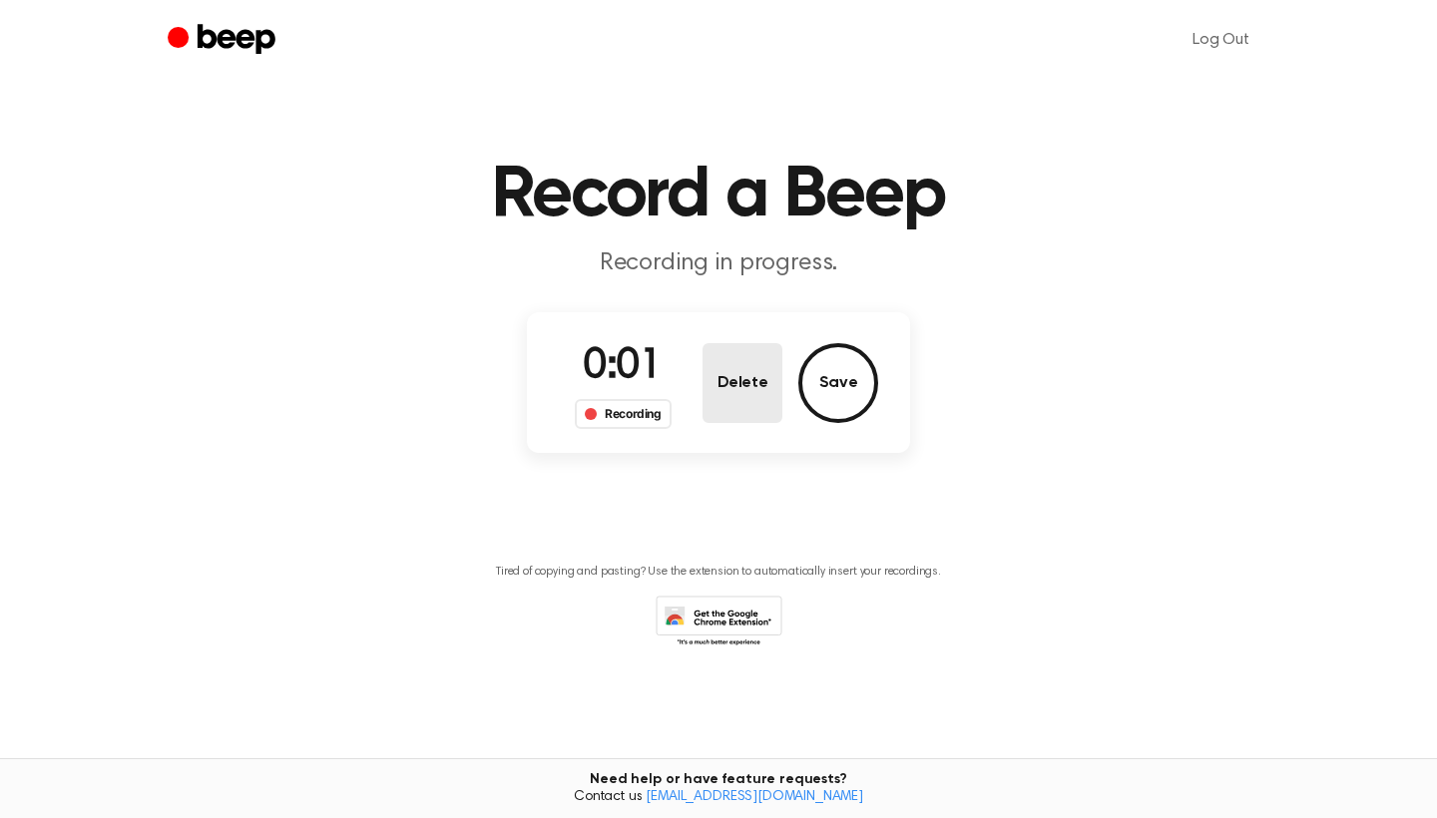
click at [724, 355] on button "Delete" at bounding box center [743, 383] width 80 height 80
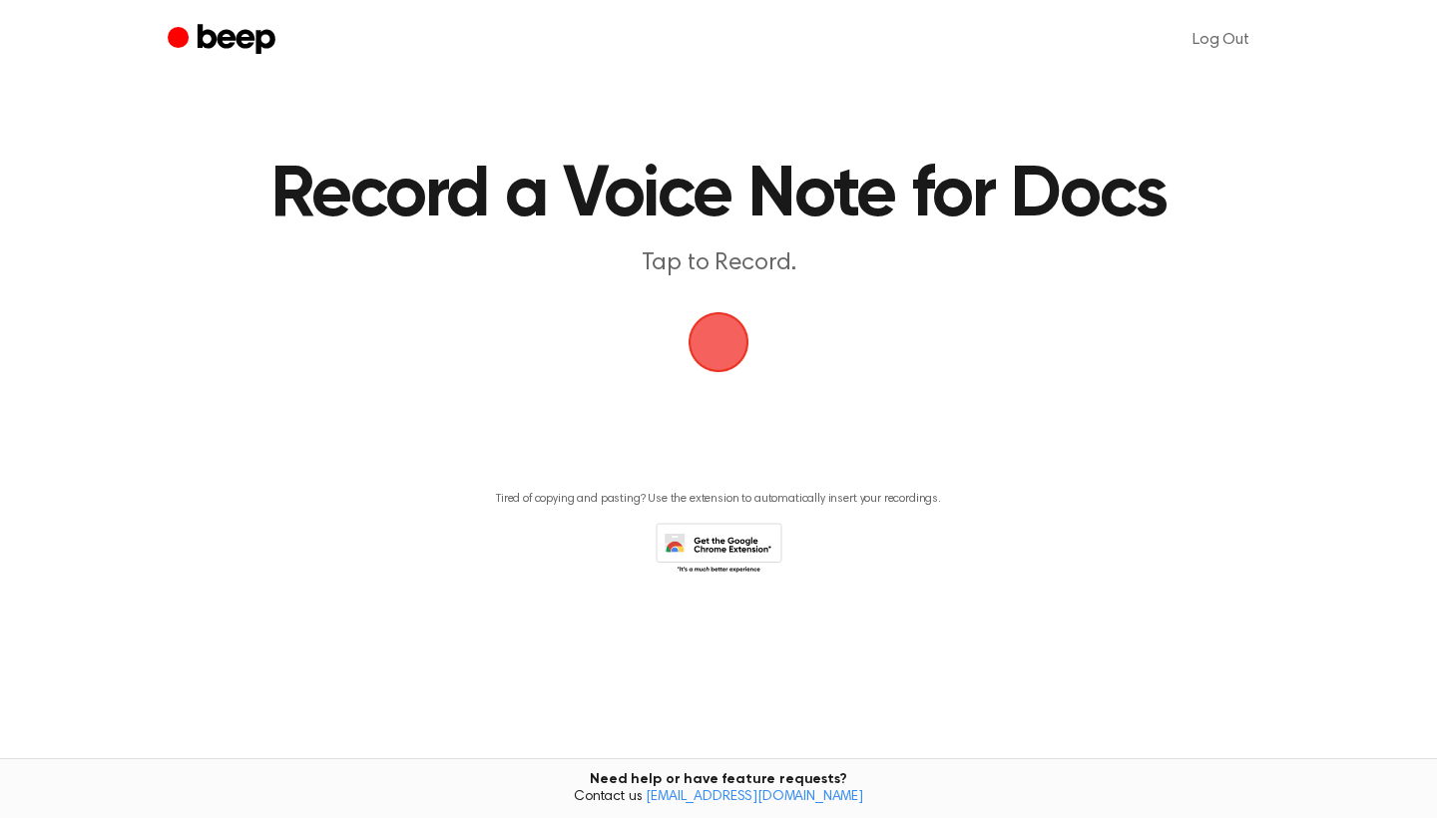
click at [724, 355] on span "button" at bounding box center [719, 342] width 56 height 56
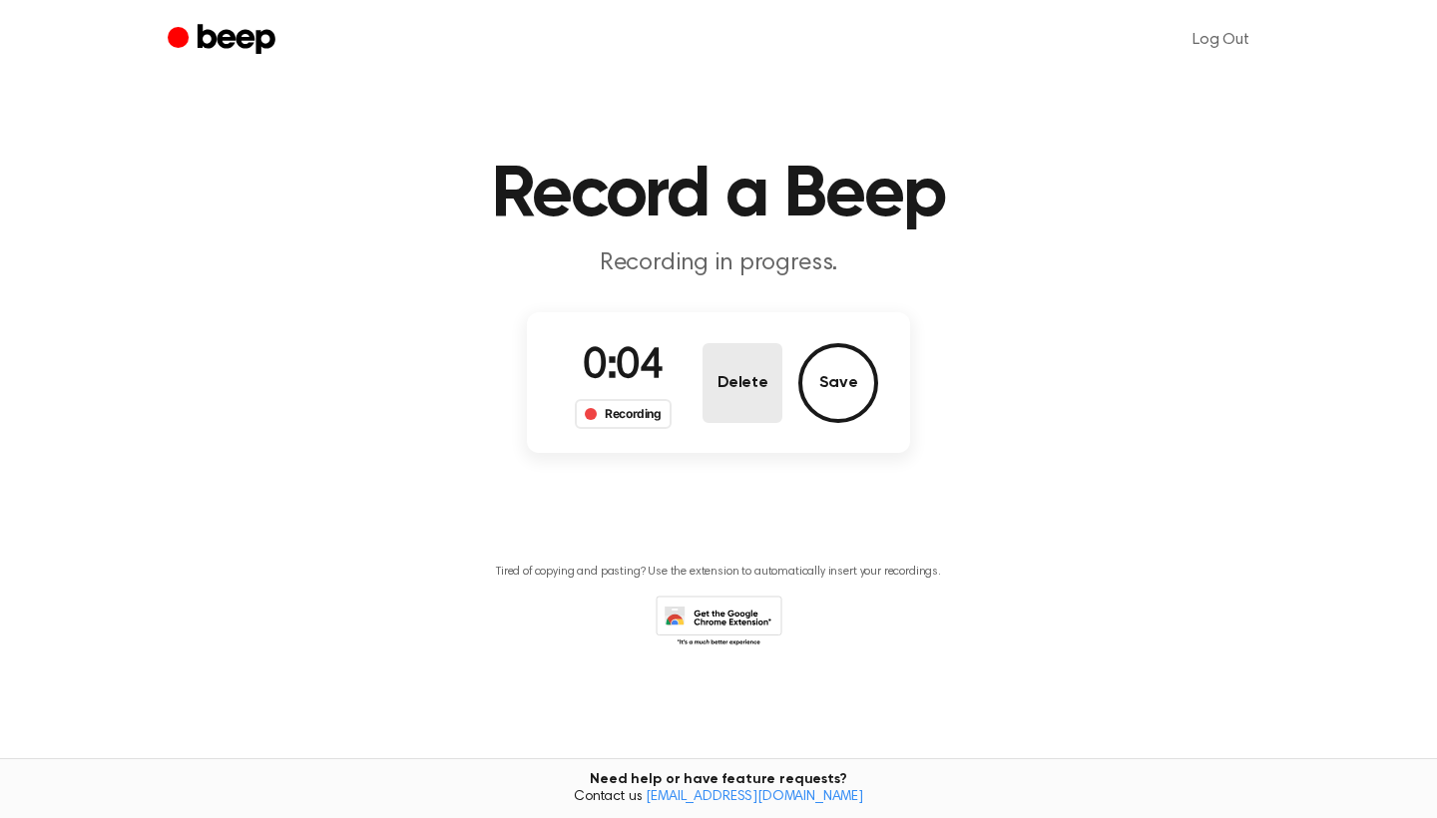
click at [742, 412] on button "Delete" at bounding box center [743, 383] width 80 height 80
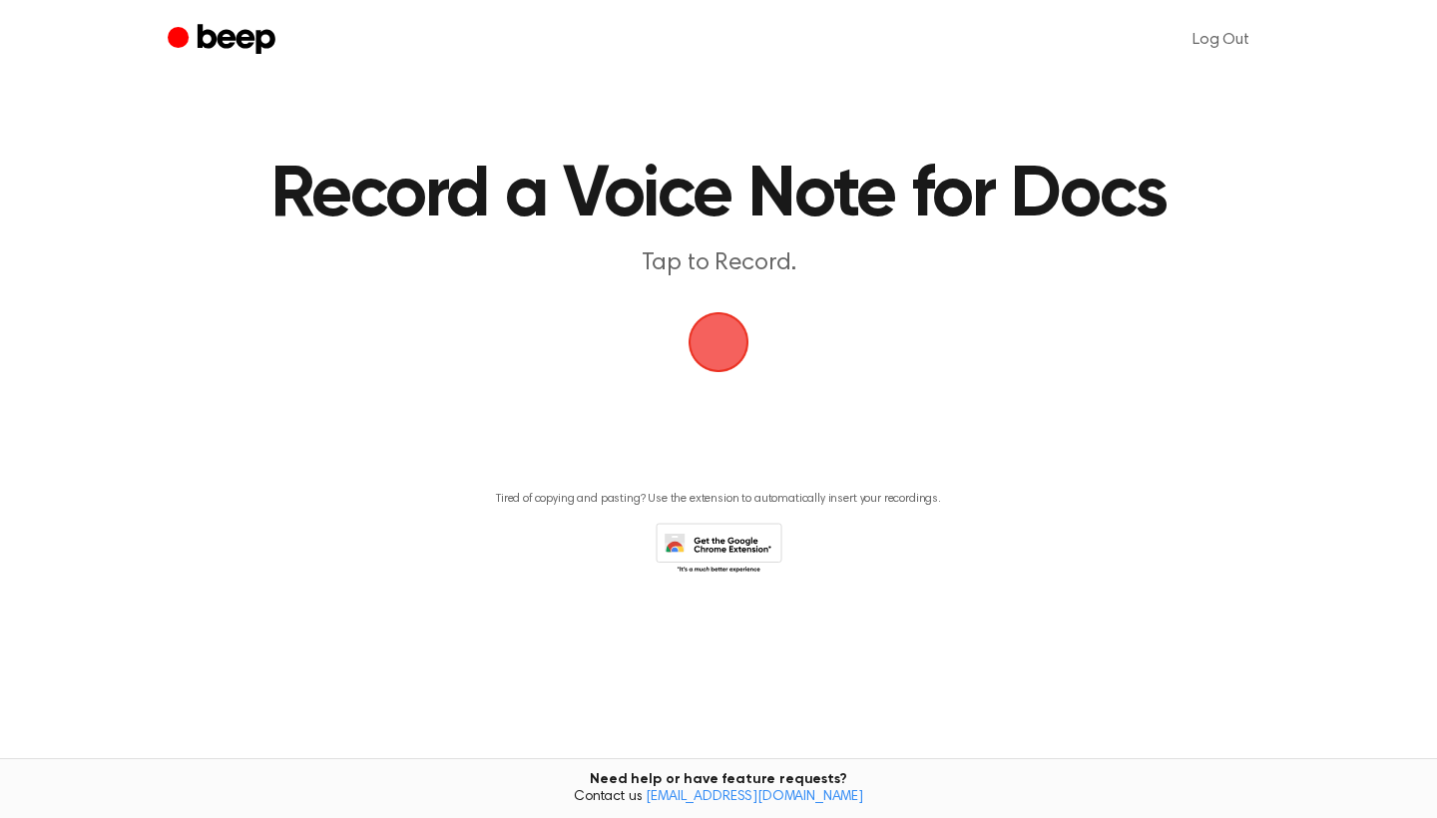
click at [720, 368] on span "button" at bounding box center [719, 342] width 56 height 56
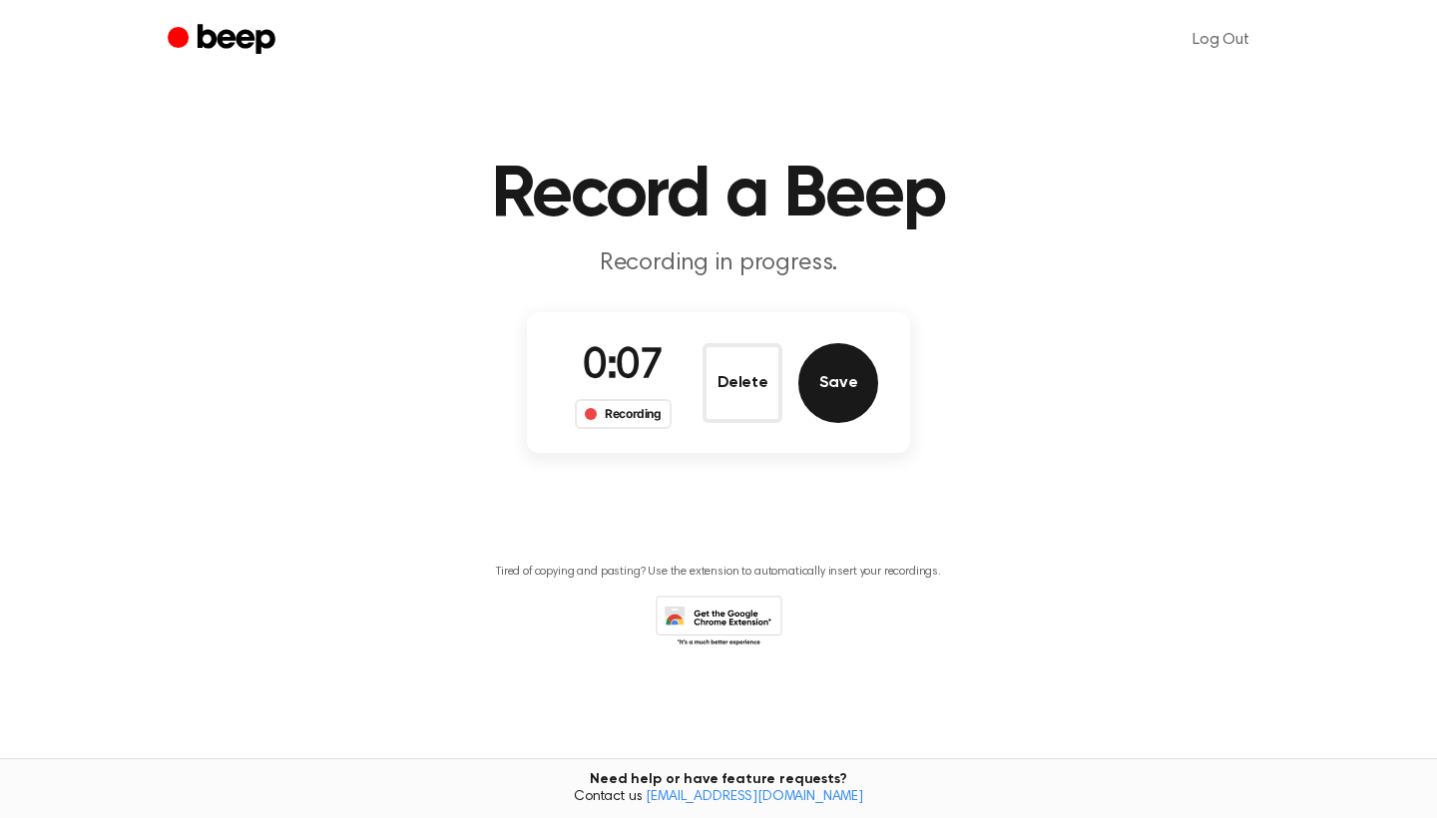
click at [835, 396] on button "Save" at bounding box center [838, 383] width 80 height 80
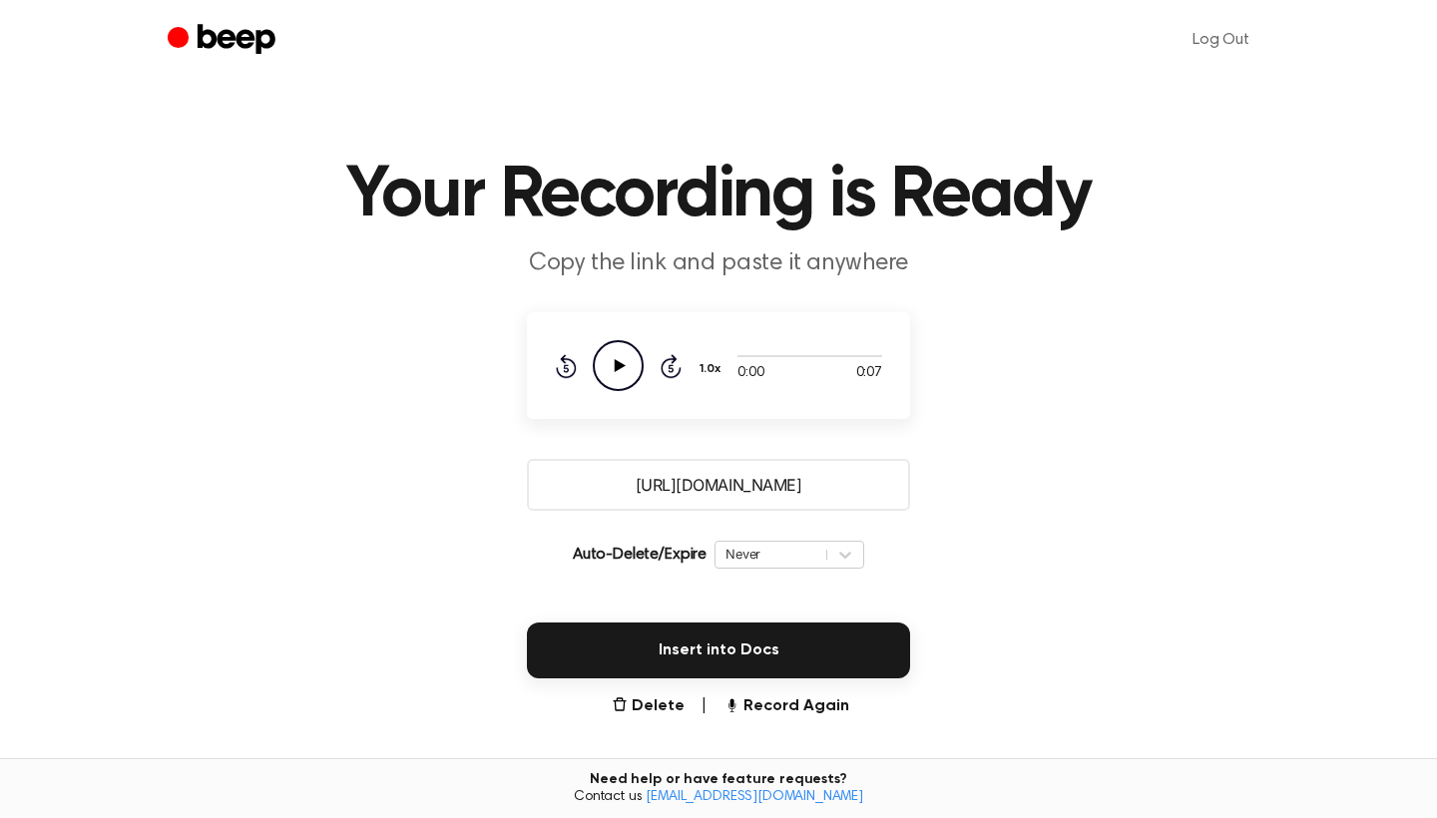
click at [619, 373] on icon "Play Audio" at bounding box center [618, 365] width 51 height 51
click at [677, 484] on input "https://beep.audio/NA24tIp" at bounding box center [718, 485] width 383 height 52
click at [461, 336] on main "Your Recording is Ready Copy the link and paste it anywhere 0:07 0:07 Your brow…" at bounding box center [718, 486] width 1437 height 972
click at [753, 711] on button "Record Again" at bounding box center [787, 707] width 126 height 24
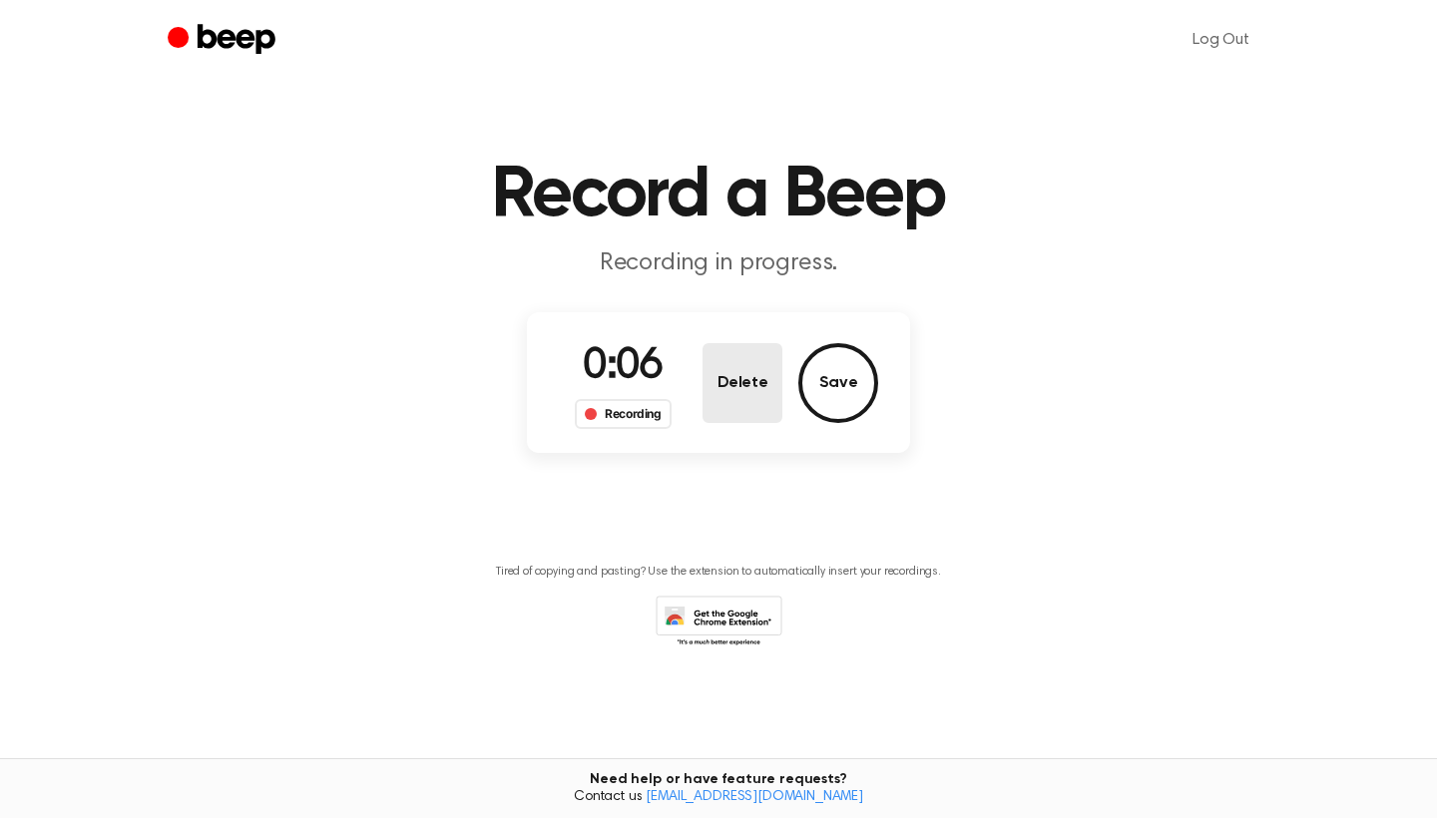
click at [745, 358] on button "Delete" at bounding box center [743, 383] width 80 height 80
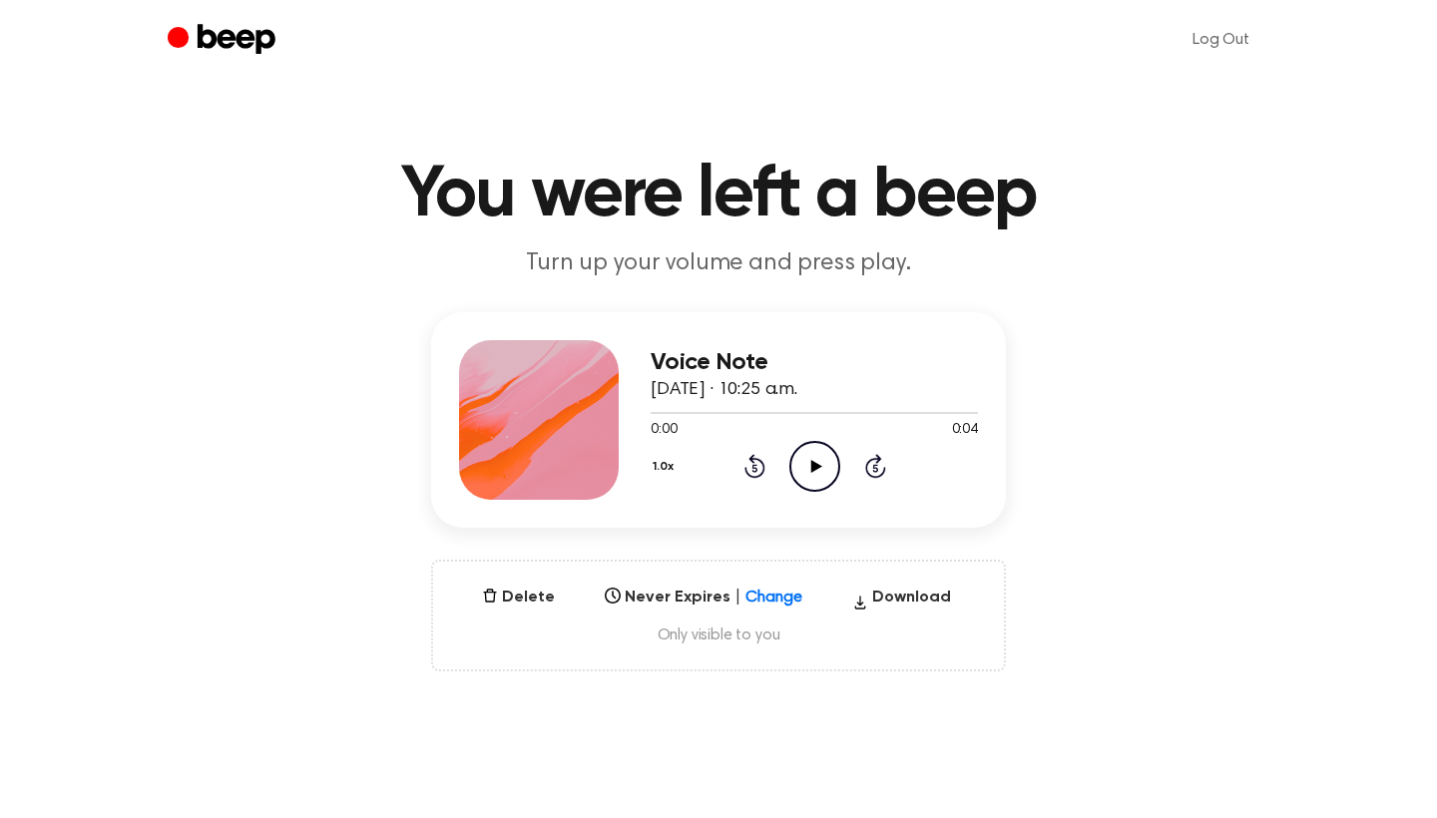
click at [810, 477] on icon "Play Audio" at bounding box center [814, 466] width 51 height 51
click at [819, 461] on icon "Play Audio" at bounding box center [814, 466] width 51 height 51
click at [819, 477] on icon "Play Audio" at bounding box center [814, 466] width 51 height 51
click at [812, 468] on icon at bounding box center [815, 466] width 11 height 13
click at [865, 409] on div at bounding box center [814, 412] width 327 height 16
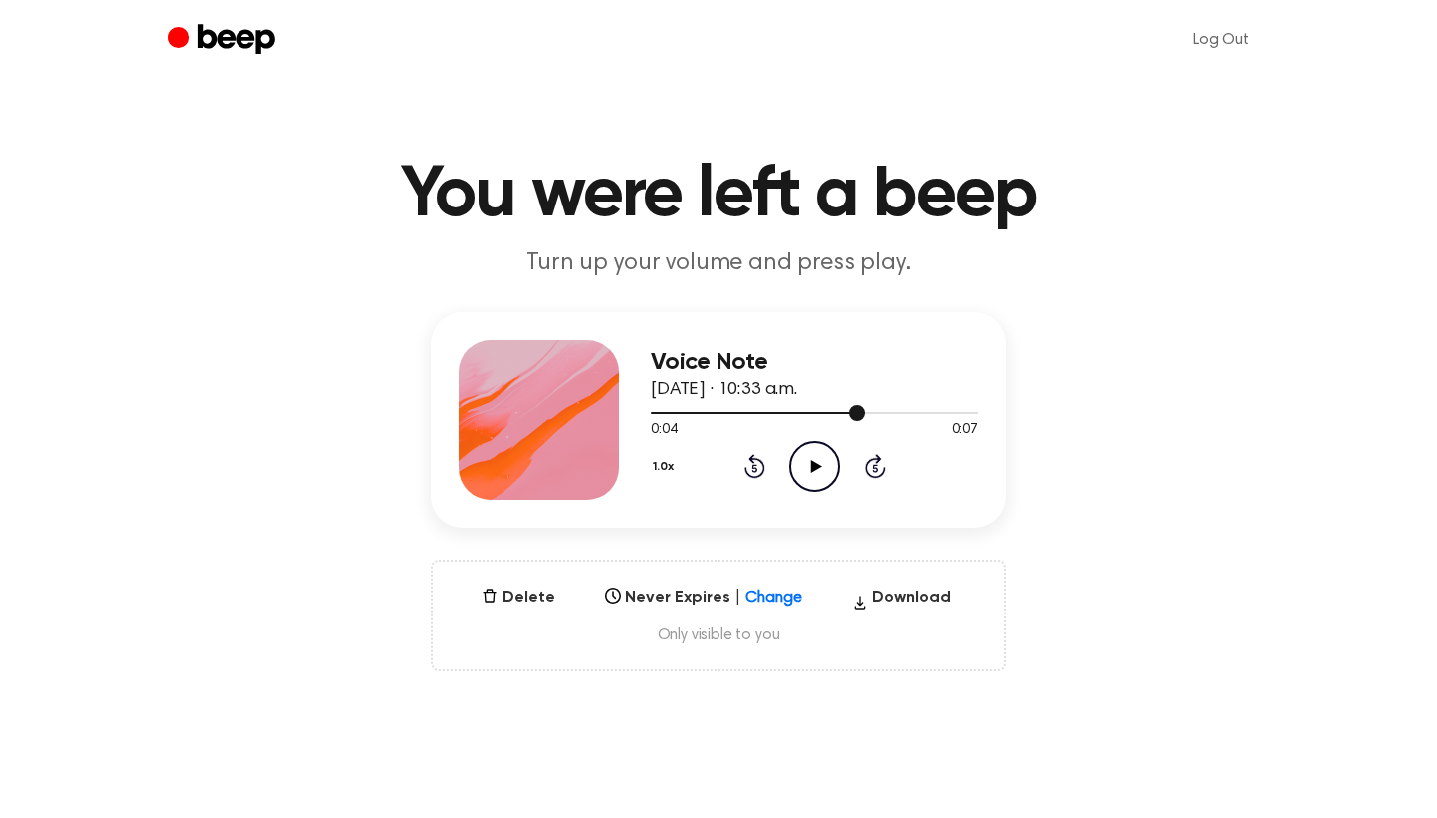
click at [865, 409] on div at bounding box center [814, 412] width 327 height 16
drag, startPoint x: 865, startPoint y: 409, endPoint x: 707, endPoint y: 414, distance: 158.8
click at [706, 414] on div at bounding box center [814, 412] width 327 height 16
click at [812, 463] on icon at bounding box center [815, 466] width 11 height 13
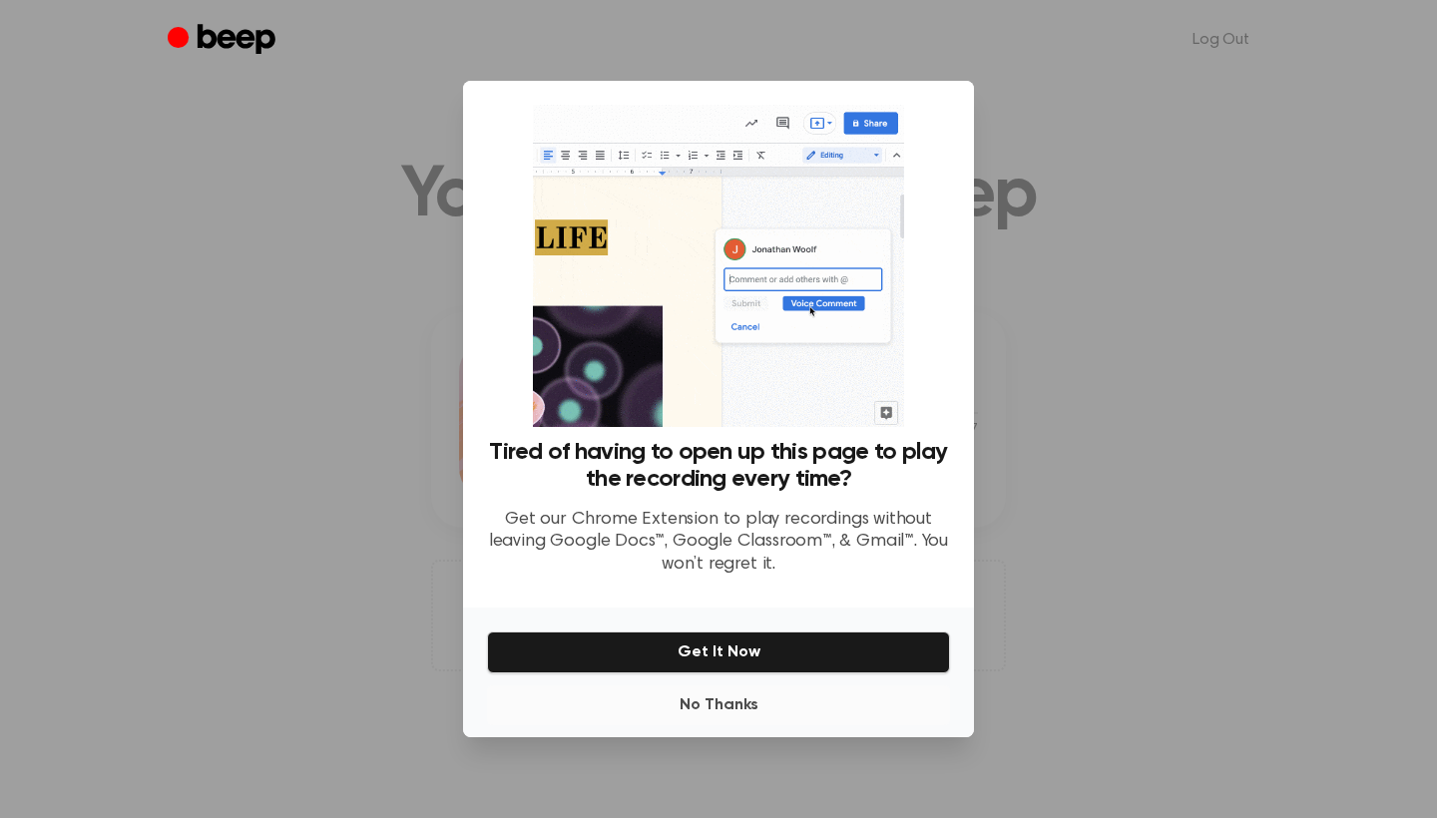
click at [728, 705] on button "No Thanks" at bounding box center [718, 706] width 463 height 40
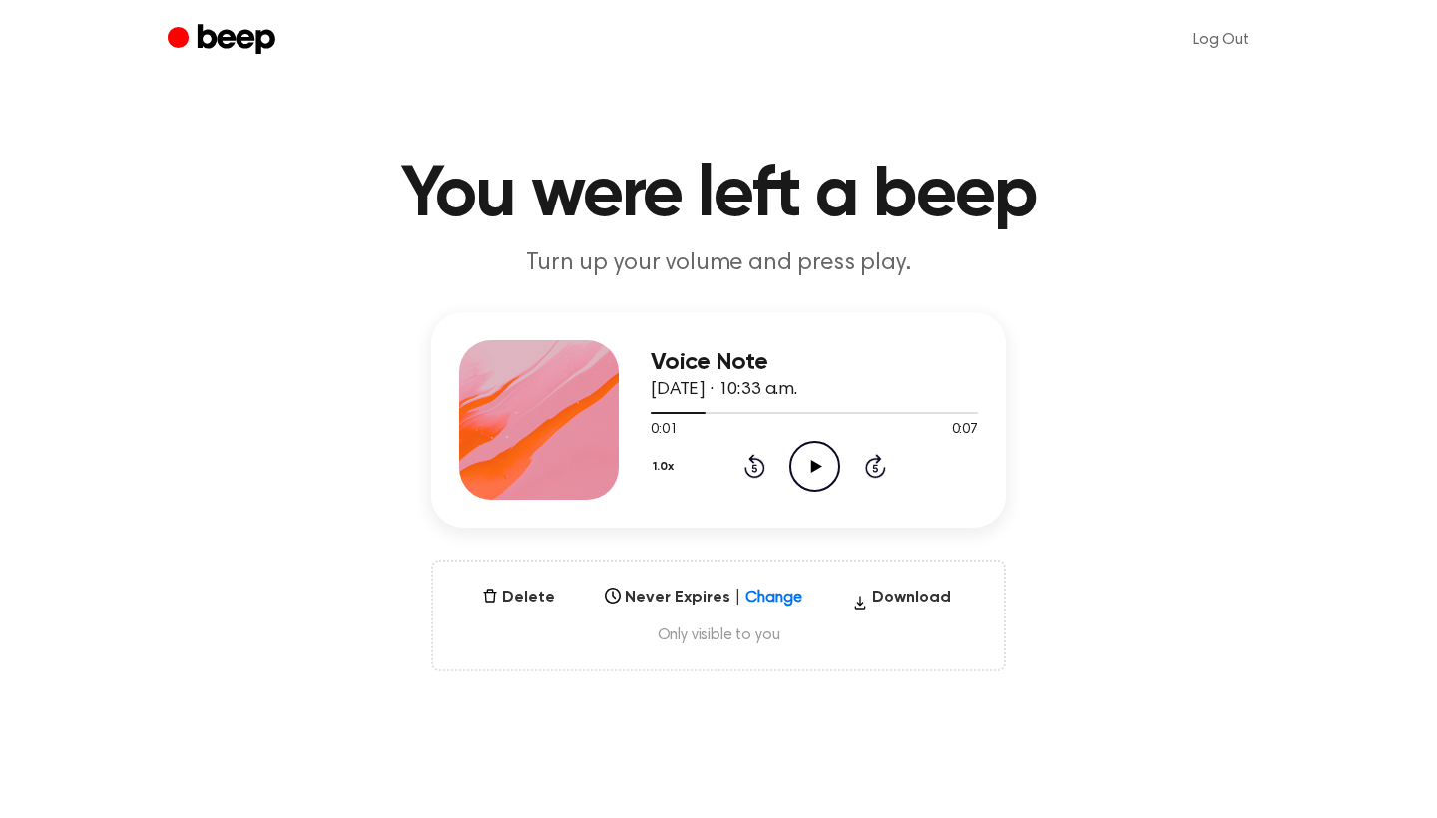
click at [813, 467] on icon at bounding box center [815, 466] width 11 height 13
